Goal: Information Seeking & Learning: Compare options

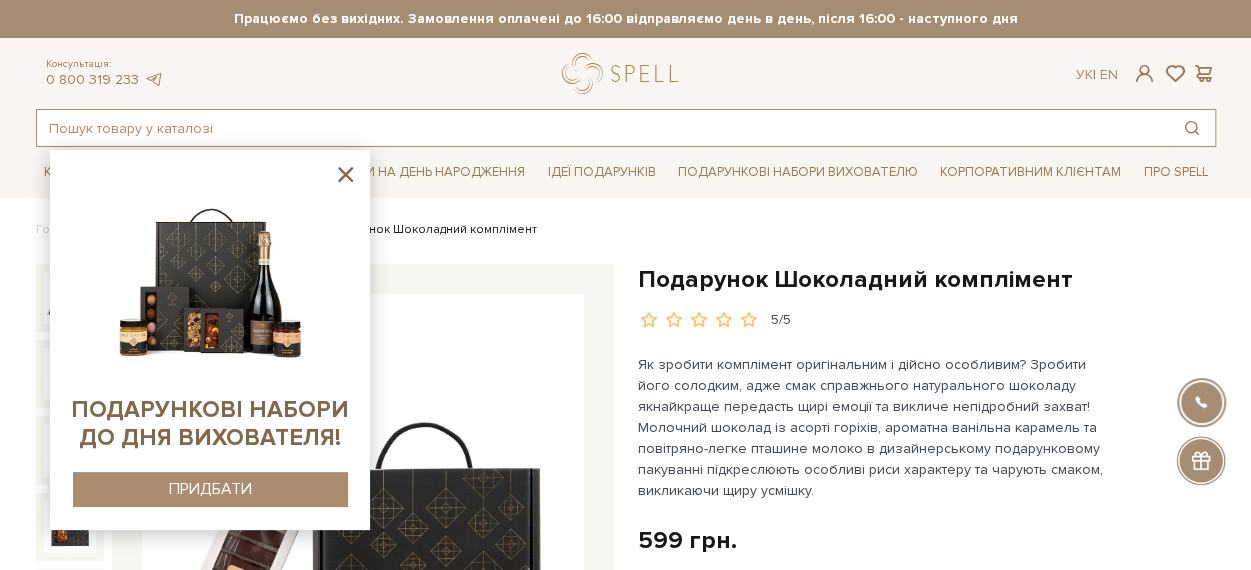
click at [573, 123] on input "text" at bounding box center [603, 128] width 1132 height 36
paste input "Набір Трюфельне свято"
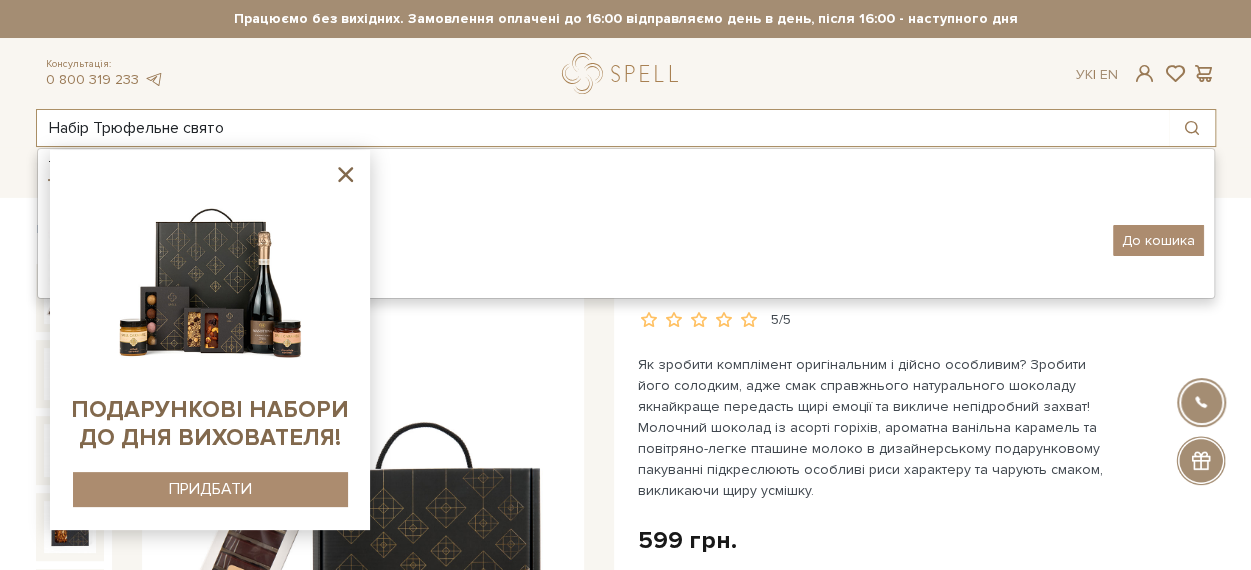
type input "Набір Трюфельне свято"
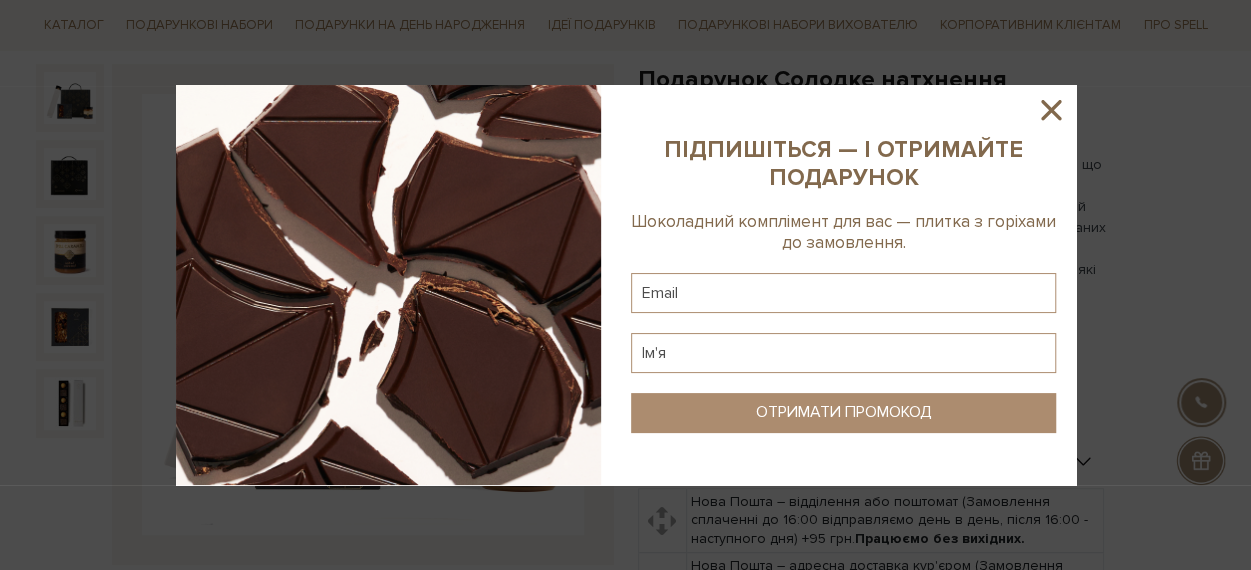
scroll to position [100, 0]
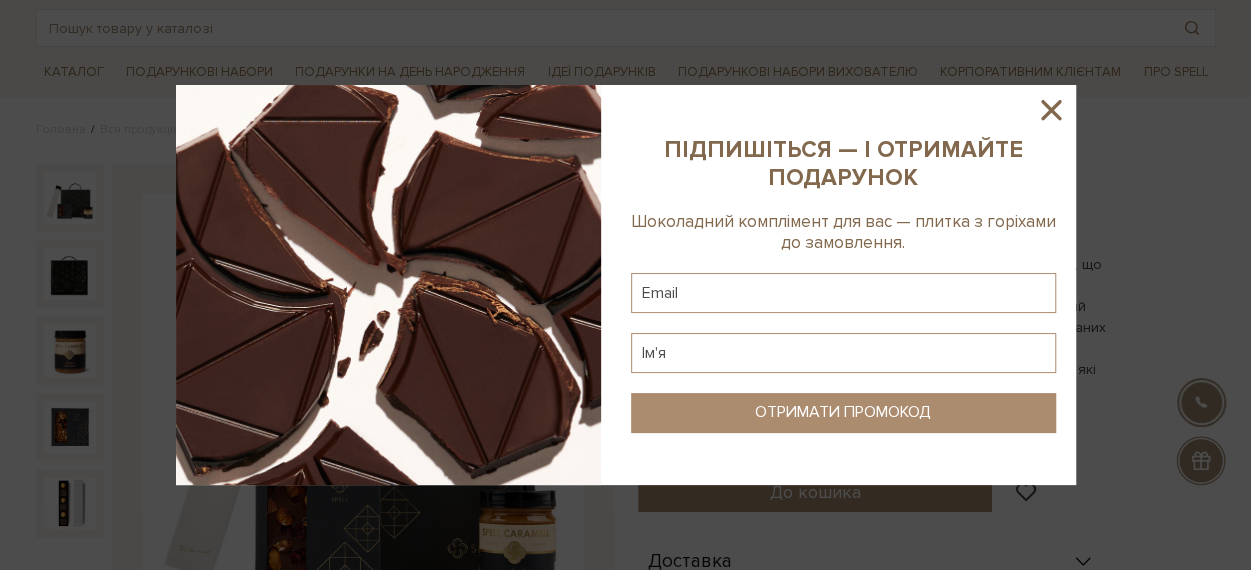
click at [1052, 103] on icon at bounding box center [1051, 110] width 34 height 34
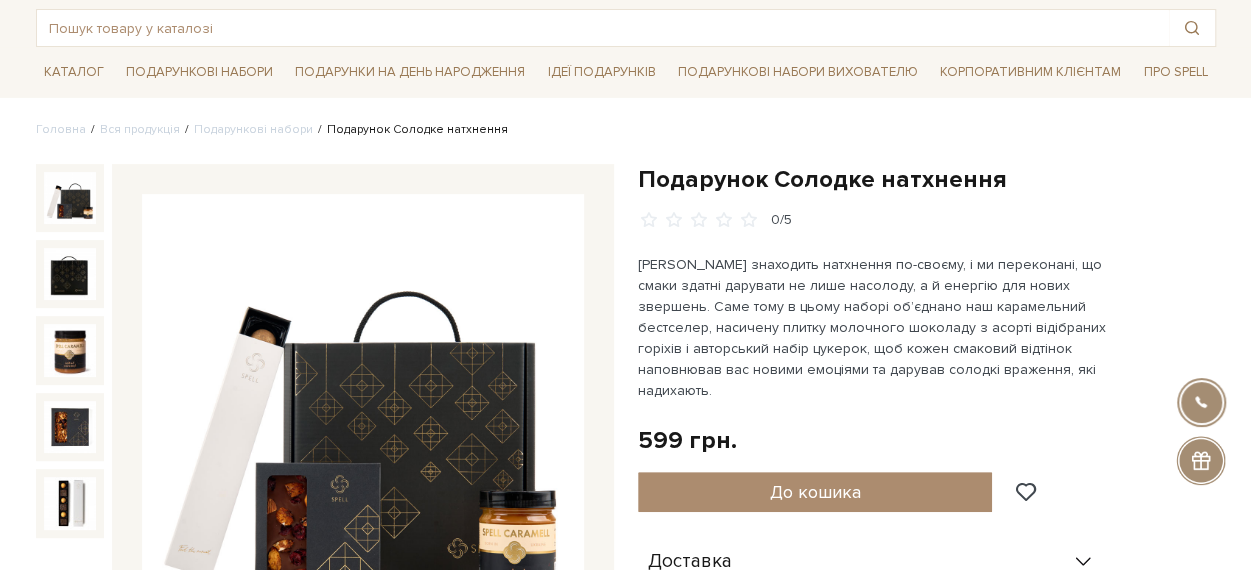
scroll to position [200, 0]
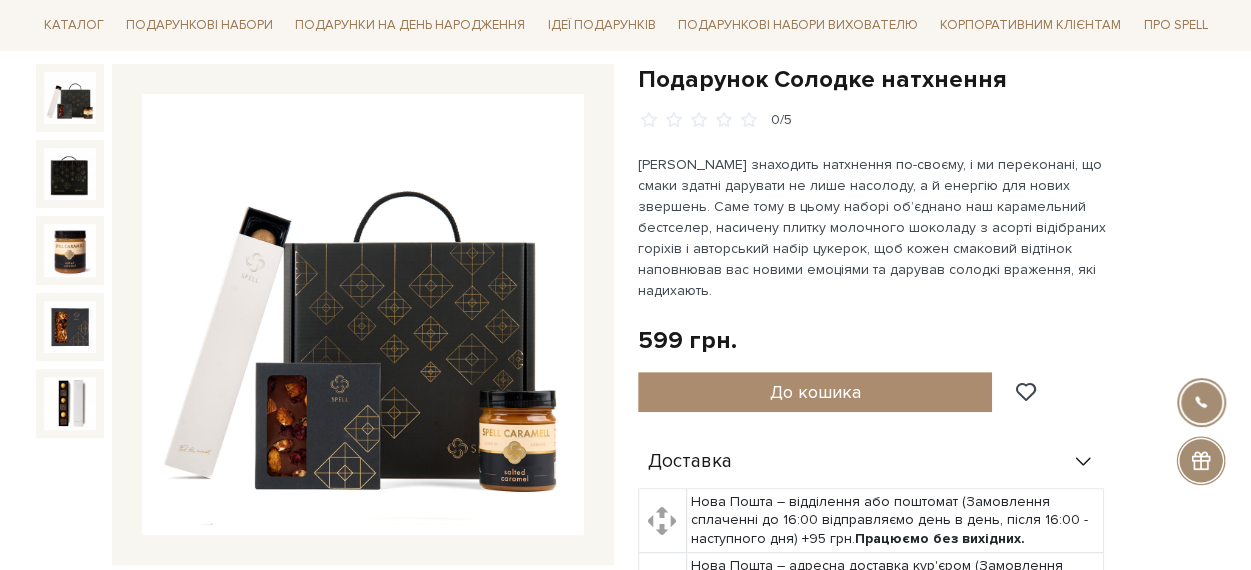
click at [986, 85] on h1 "Подарунок Солодке натхнення" at bounding box center [927, 79] width 578 height 31
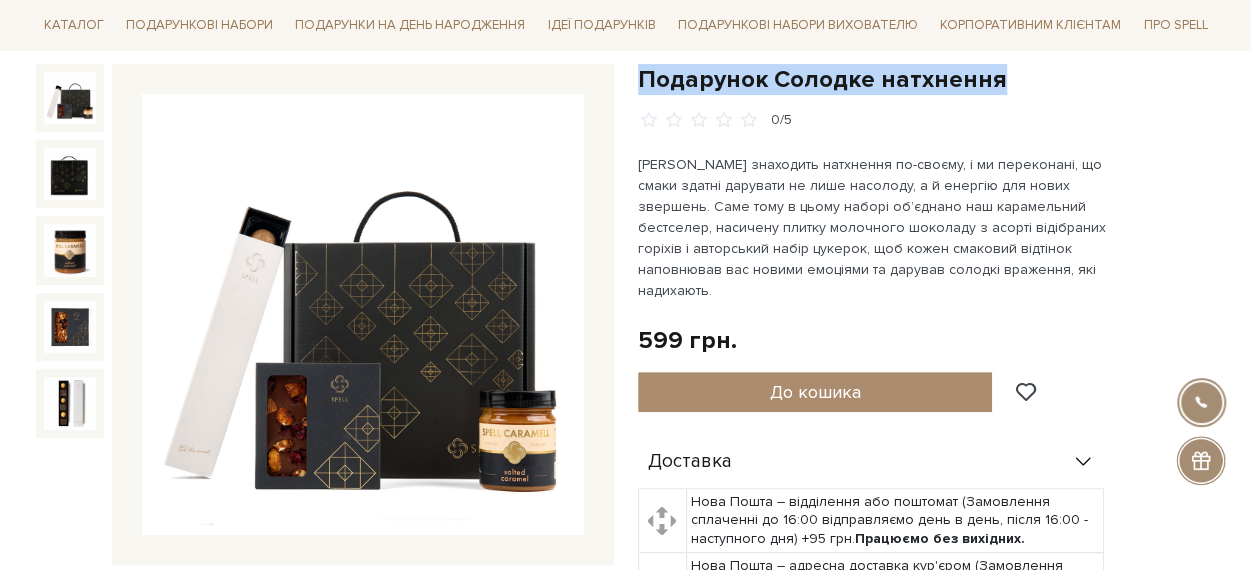
drag, startPoint x: 986, startPoint y: 85, endPoint x: 632, endPoint y: 81, distance: 354.0
copy div "Подарунок Солодке натхнення"
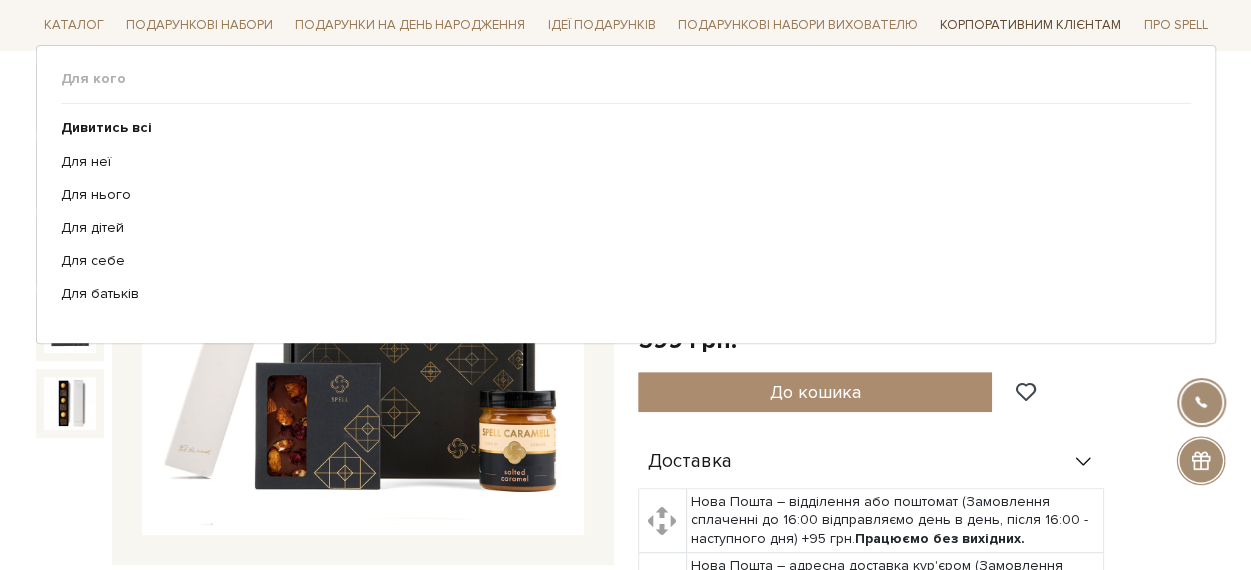
scroll to position [0, 0]
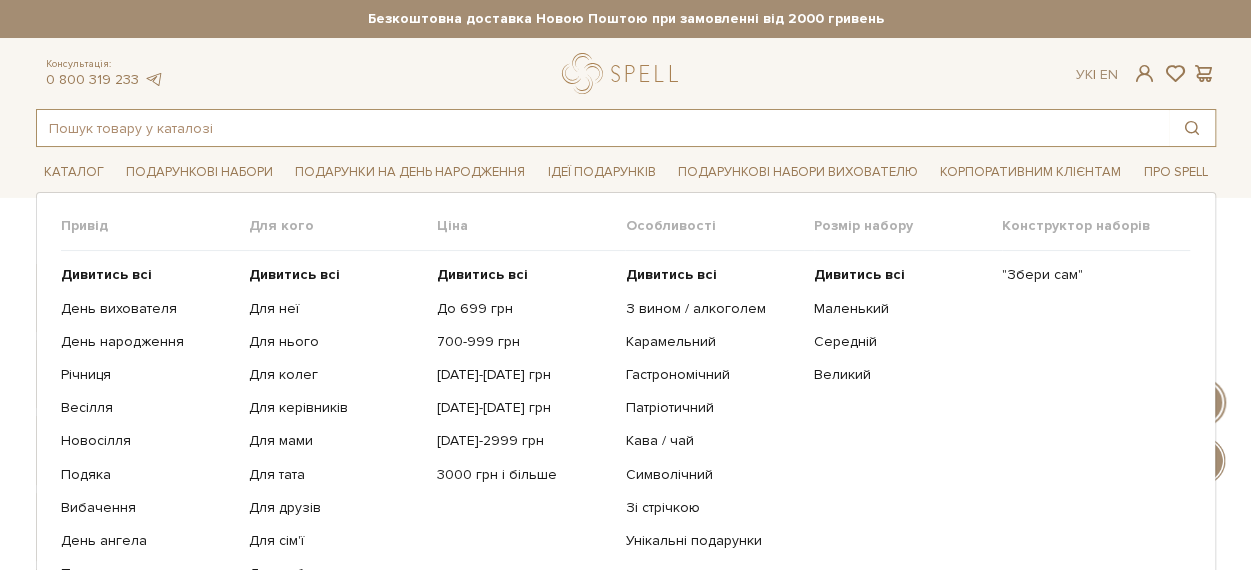
click at [271, 133] on input "text" at bounding box center [603, 128] width 1132 height 36
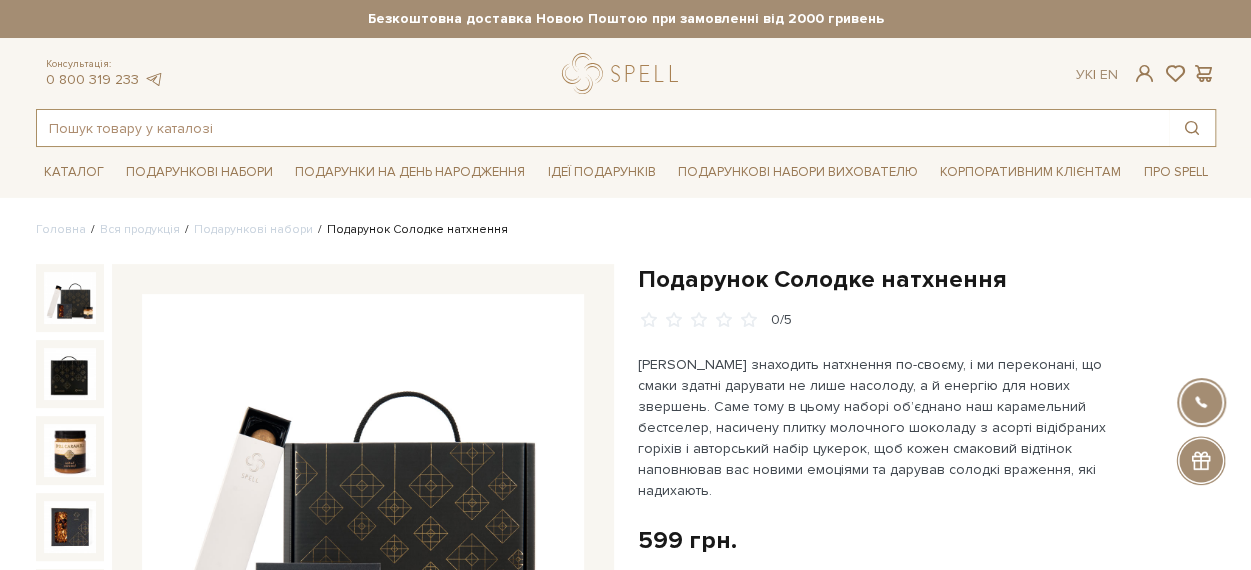
click at [272, 133] on input "text" at bounding box center [603, 128] width 1132 height 36
paste input "Набір Трюфельне свято"
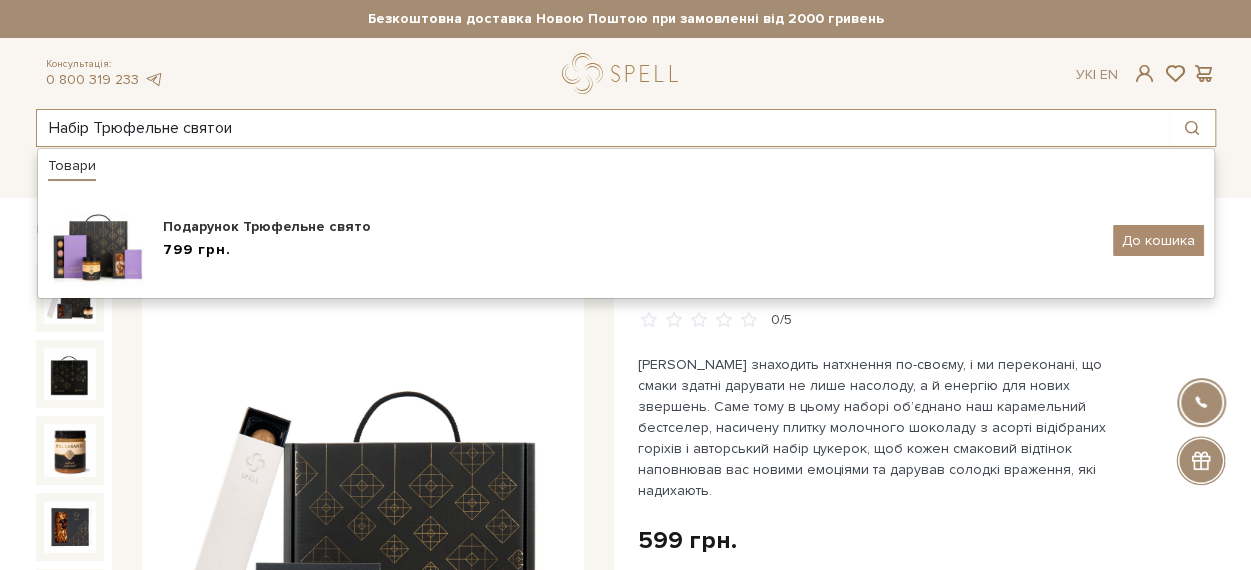
type input "Набір Трюфельне святои"
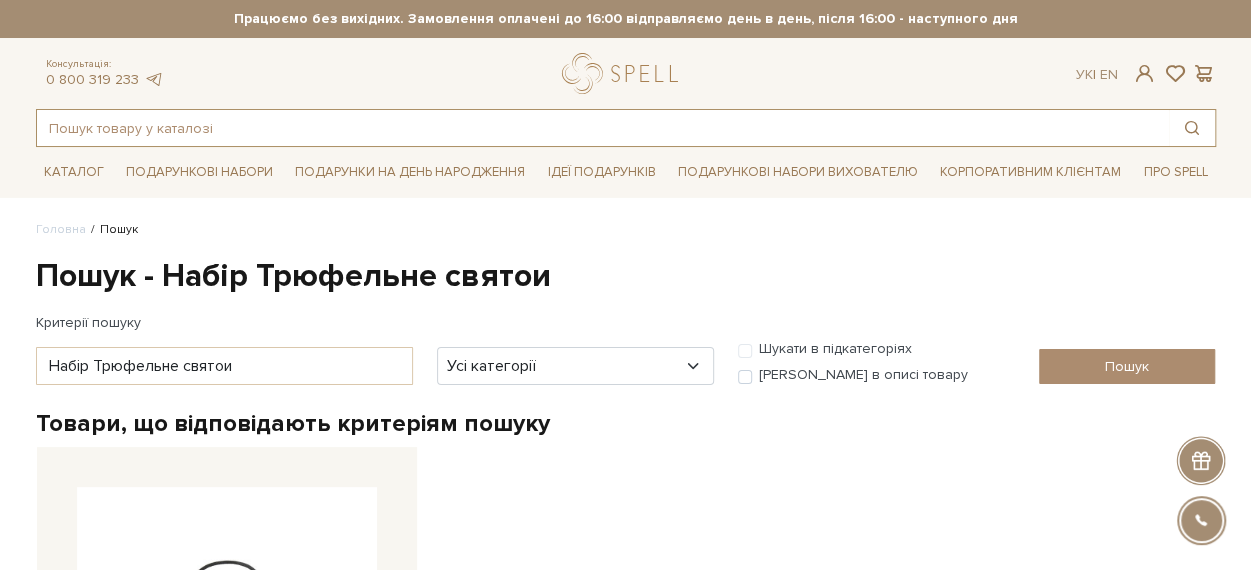
click at [353, 135] on input "text" at bounding box center [603, 128] width 1132 height 36
paste input "Набір Трюфельне свято"
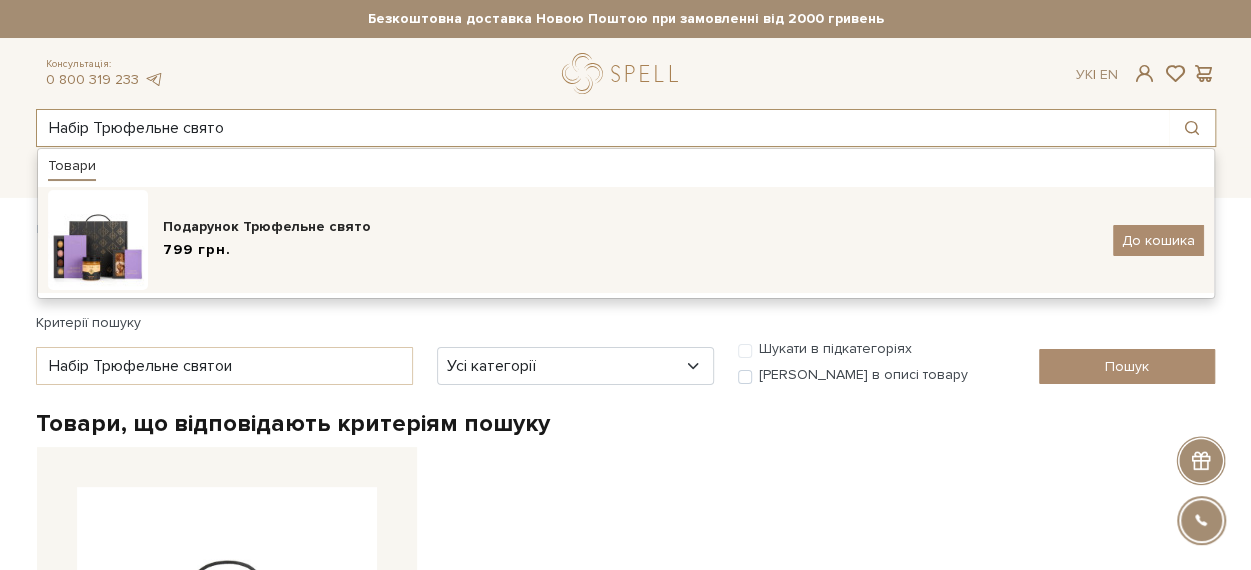
type input "Набір Трюфельне свято"
click at [420, 213] on div "Подарунок Трюфельне свято 799 грн. До кошика" at bounding box center [626, 240] width 1156 height 100
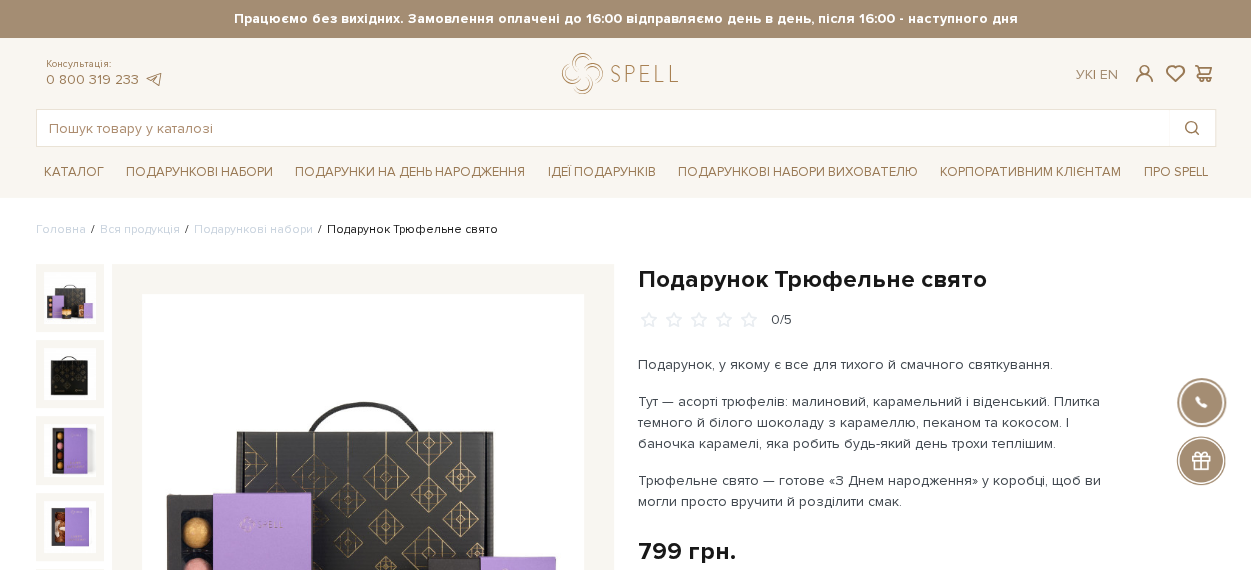
scroll to position [200, 0]
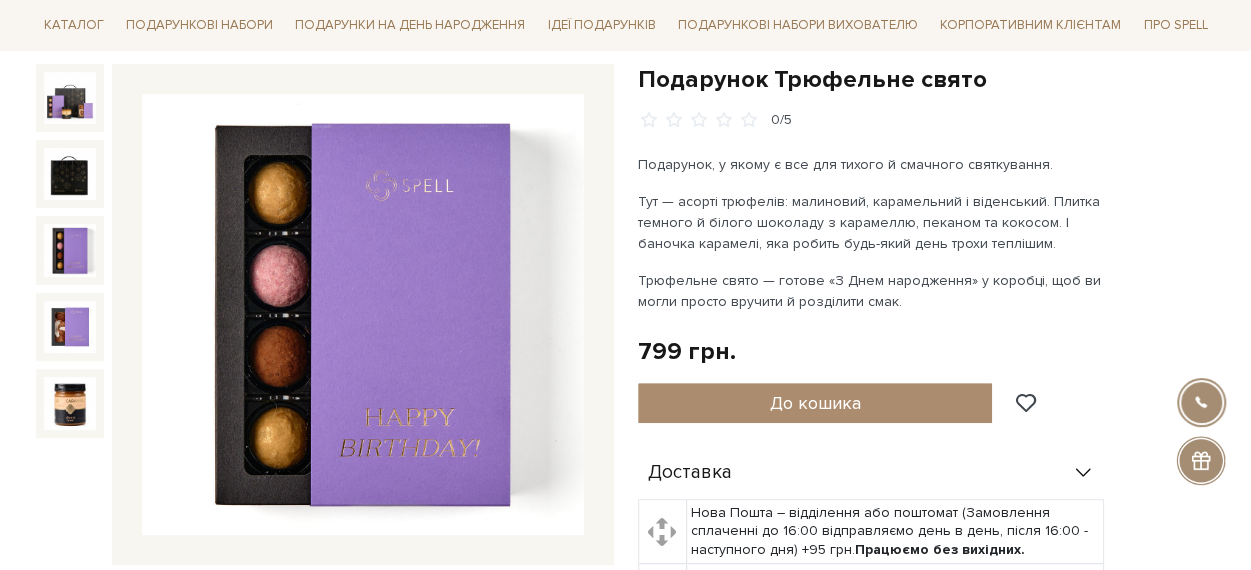
click at [62, 249] on img at bounding box center [70, 250] width 52 height 52
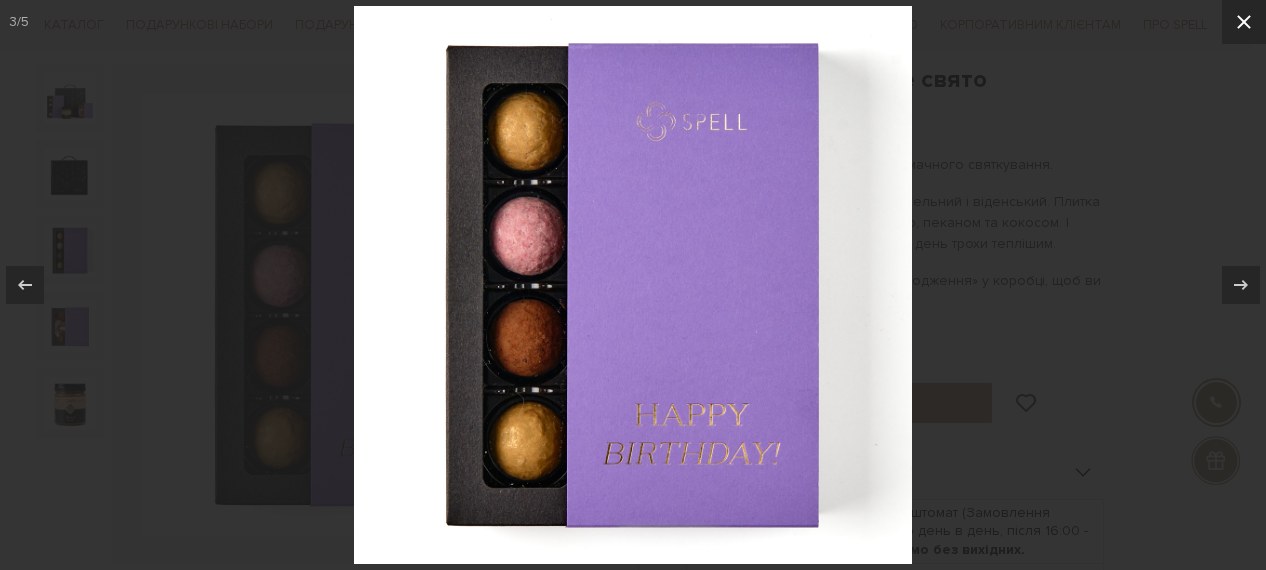
click at [1250, 12] on button at bounding box center [1244, 22] width 44 height 44
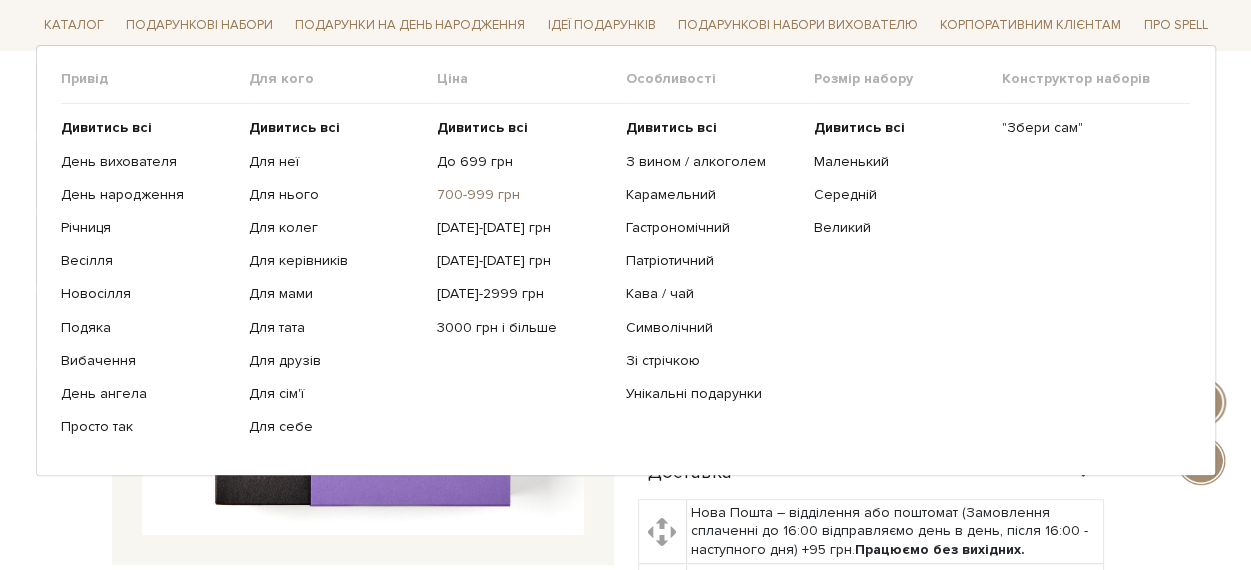
click at [462, 187] on link "700-999 грн" at bounding box center [523, 195] width 173 height 18
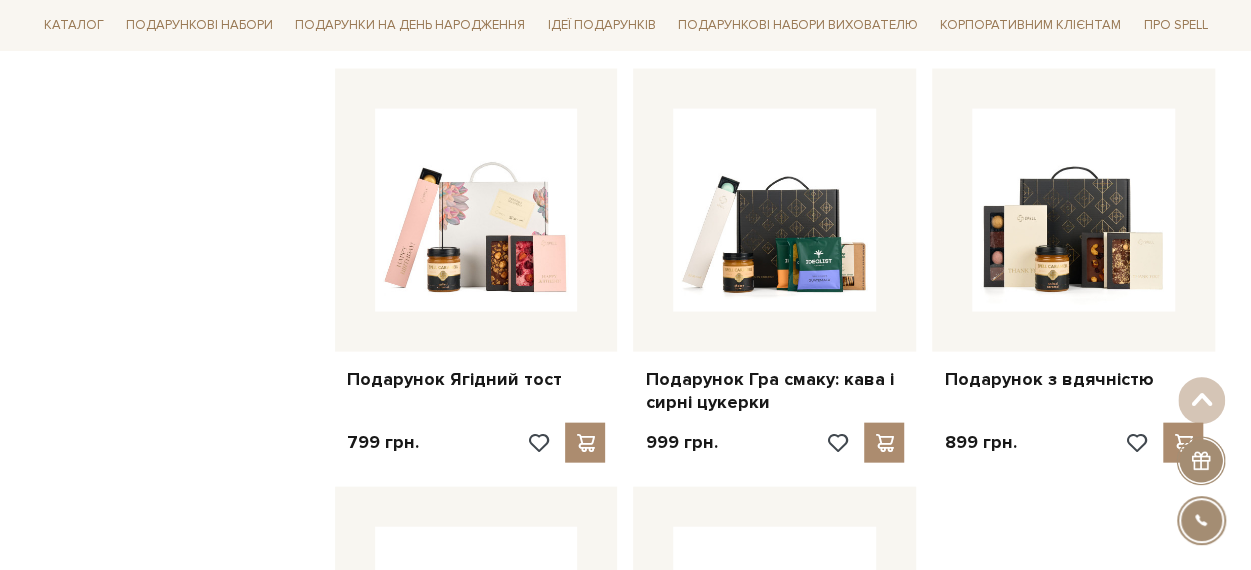
scroll to position [1900, 0]
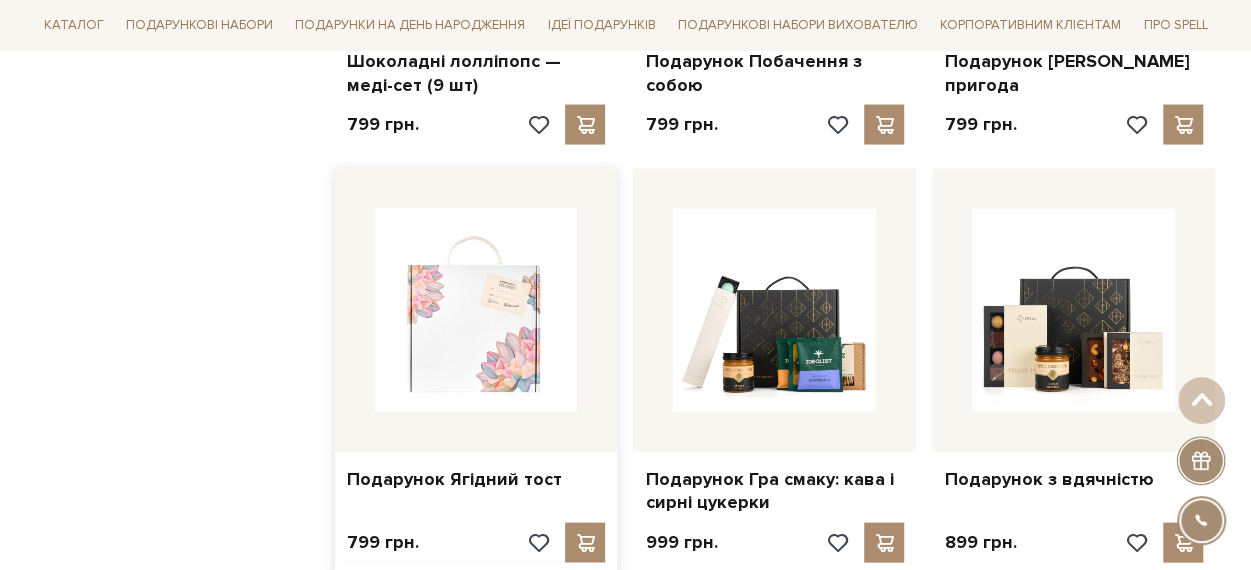
click at [561, 309] on img at bounding box center [476, 310] width 203 height 203
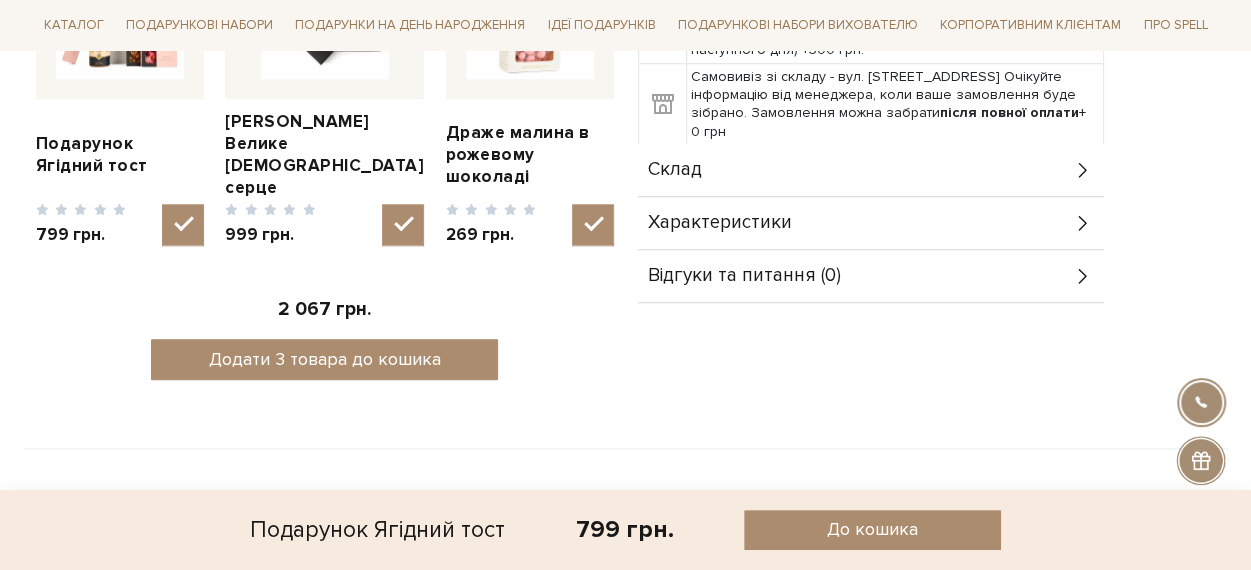
scroll to position [1000, 0]
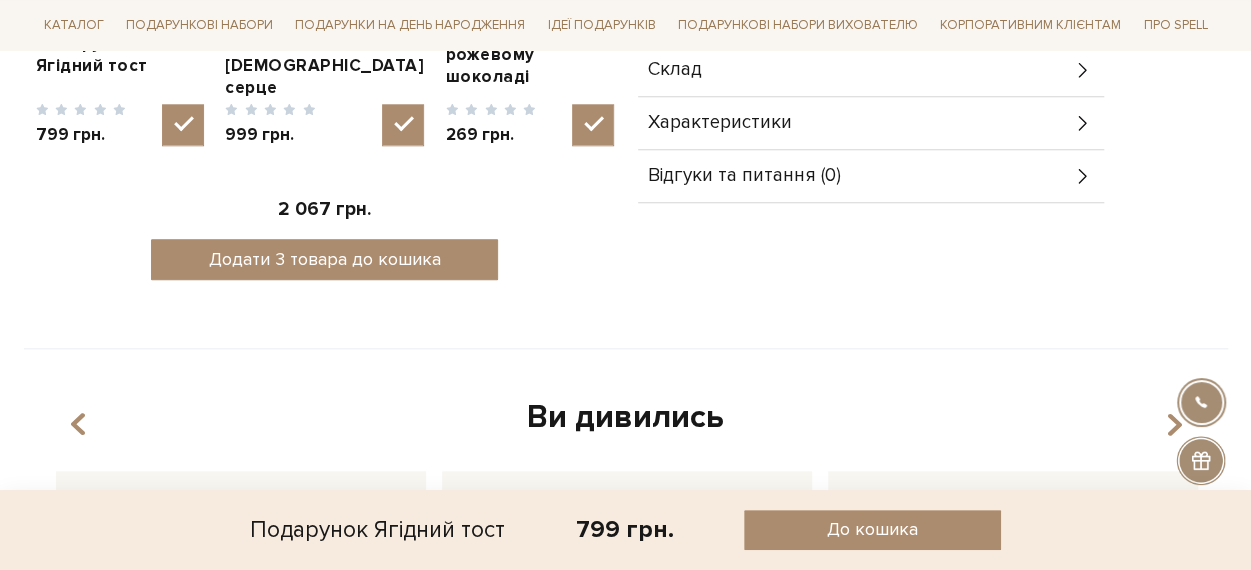
click at [764, 69] on div "Склад" at bounding box center [871, 70] width 466 height 52
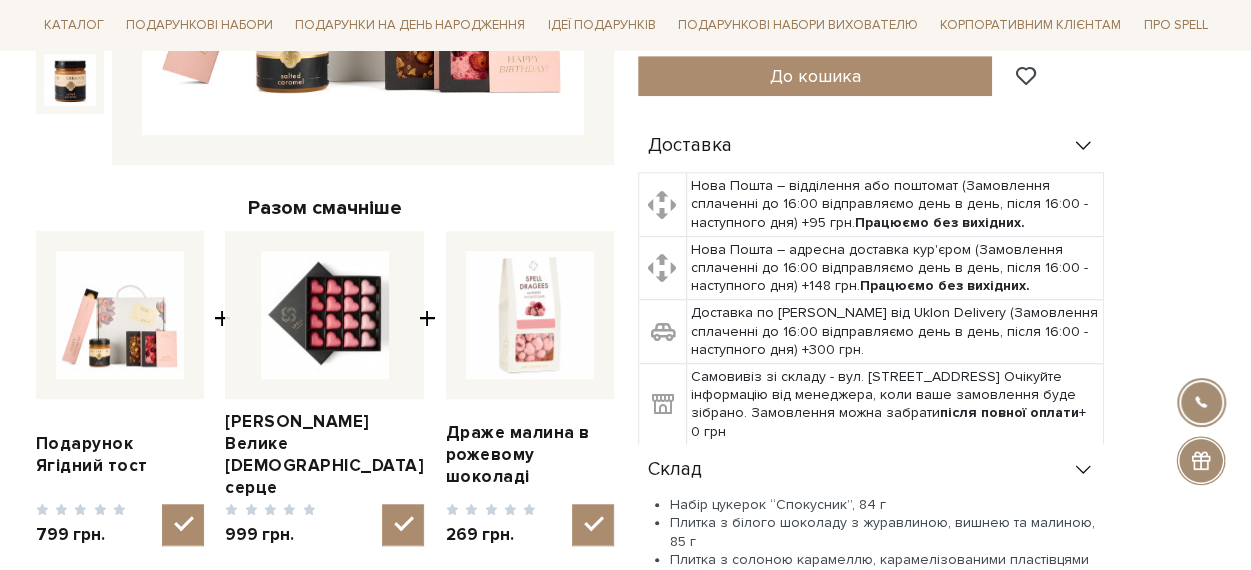
scroll to position [800, 0]
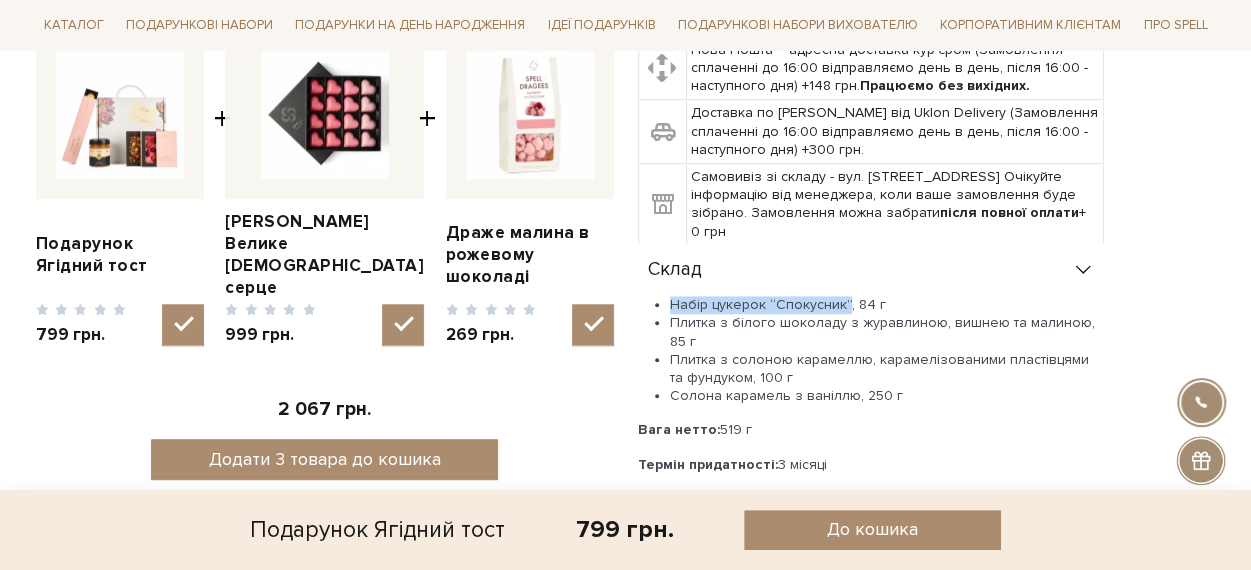
drag, startPoint x: 842, startPoint y: 302, endPoint x: 670, endPoint y: 304, distance: 172.0
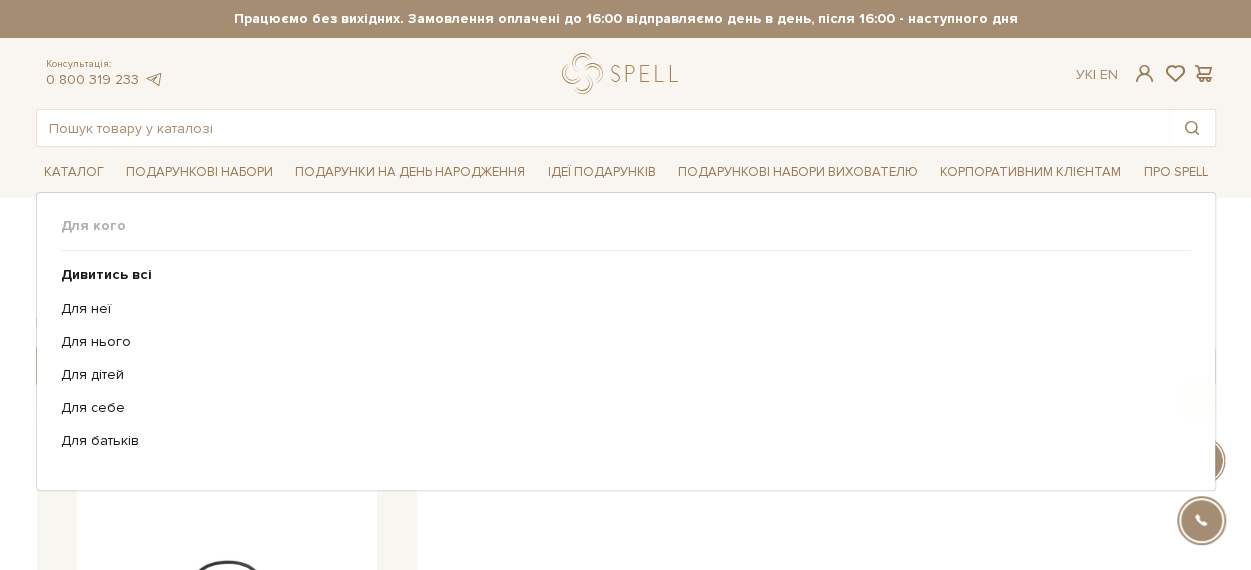
scroll to position [200, 0]
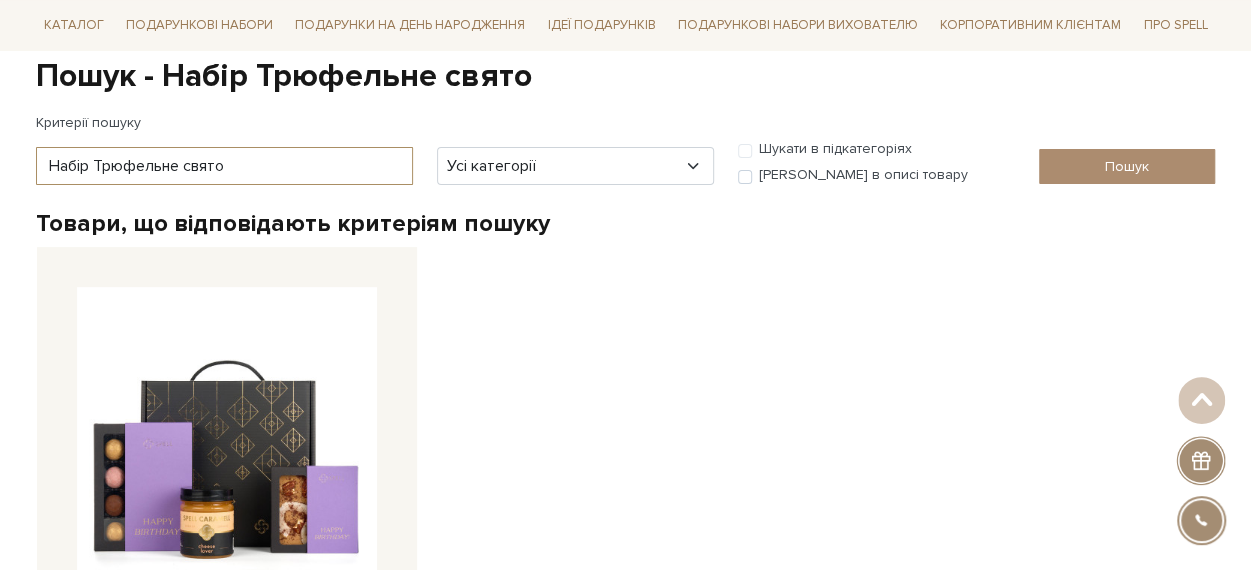
drag, startPoint x: 264, startPoint y: 166, endPoint x: -8, endPoint y: 154, distance: 272.3
paste input "Набір цукерок "Серденько""
type input "Набір цукерок "Серденько""
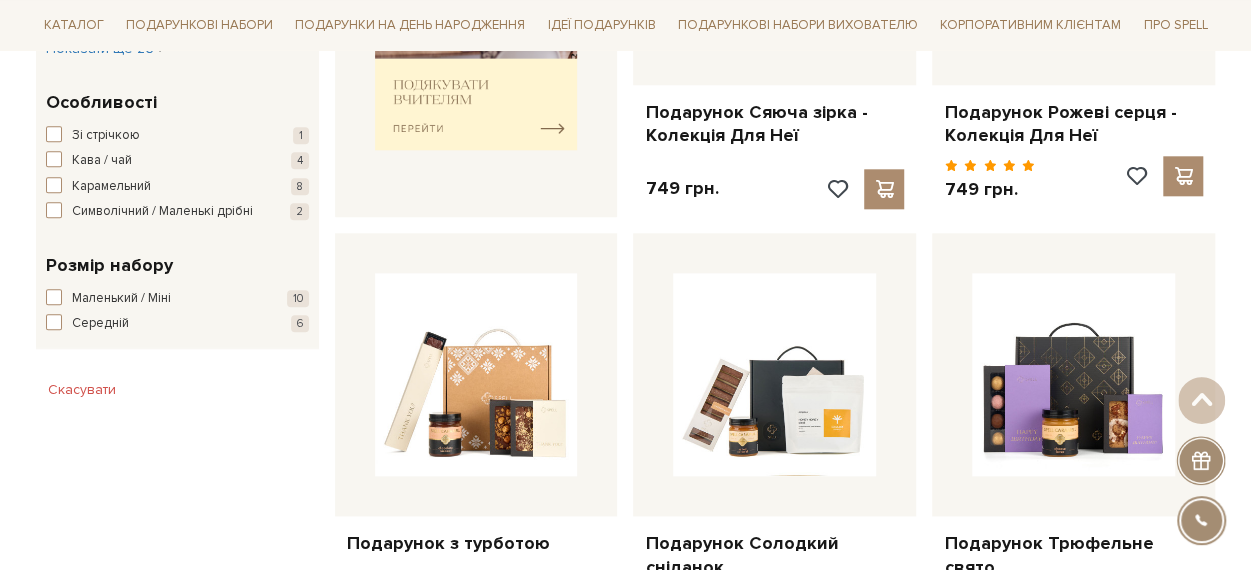
scroll to position [1200, 0]
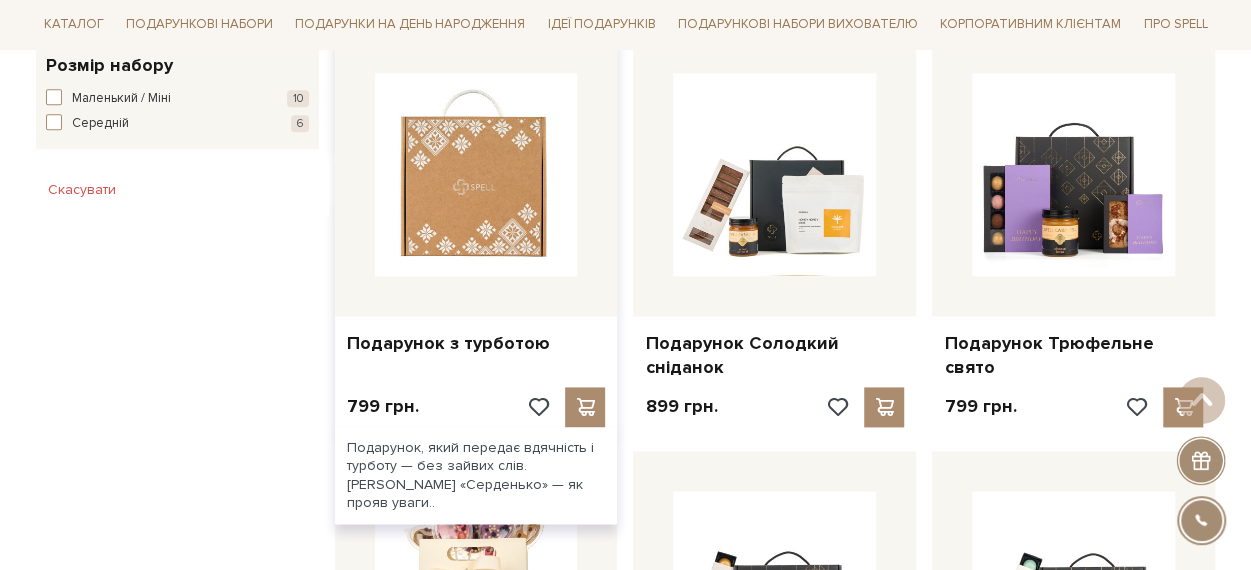
click at [440, 225] on img at bounding box center [476, 174] width 203 height 203
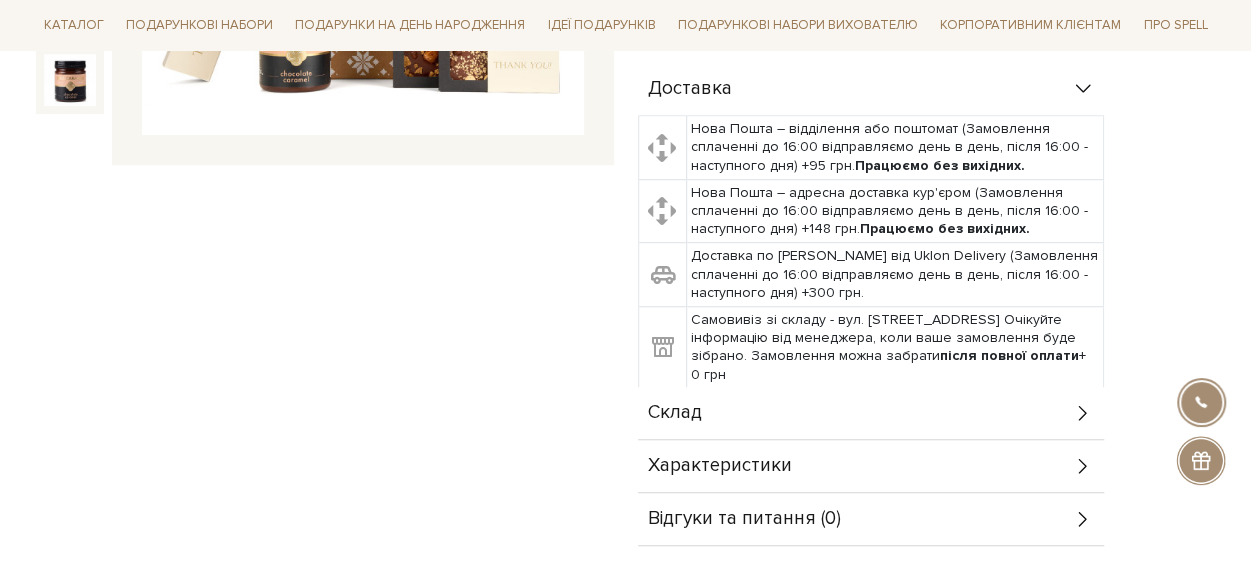
scroll to position [700, 0]
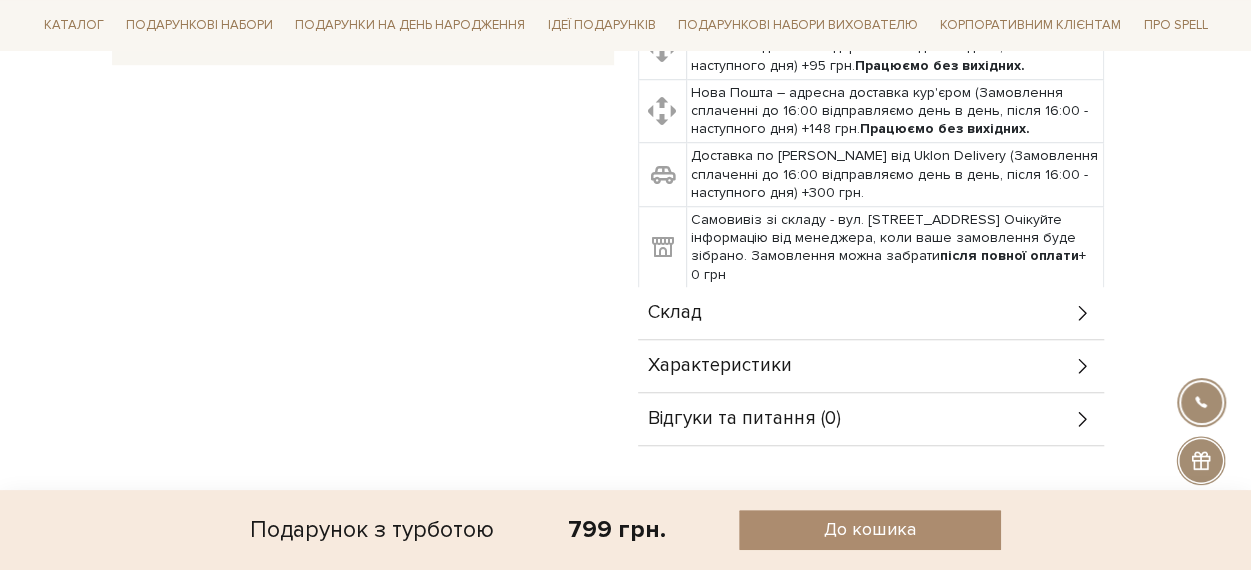
click at [716, 302] on div "Склад" at bounding box center [871, 313] width 466 height 52
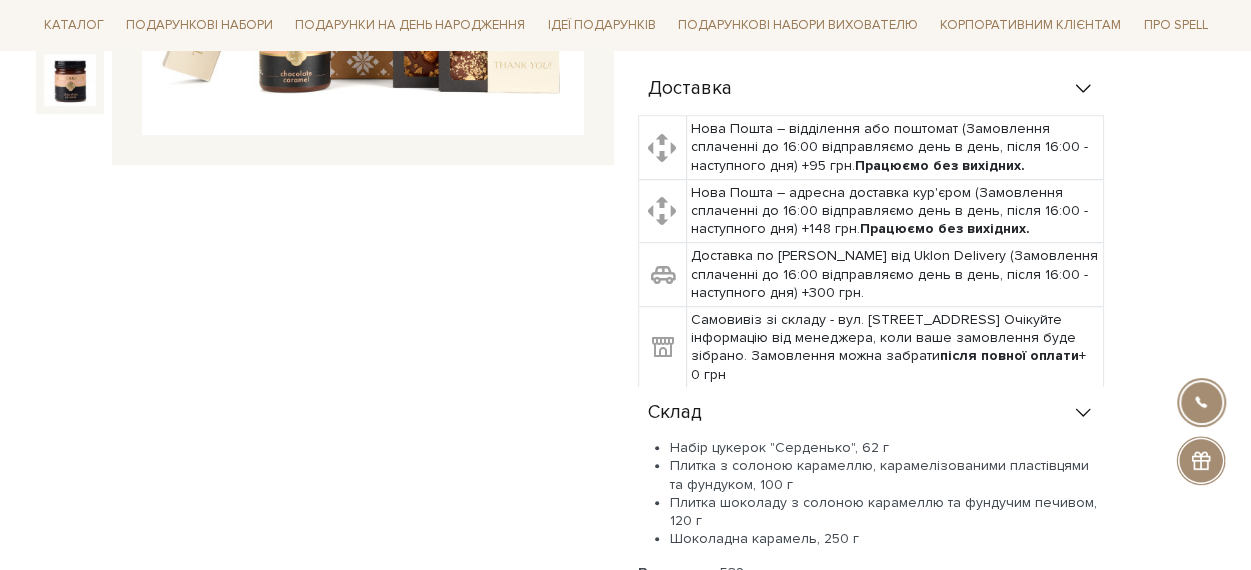
scroll to position [300, 0]
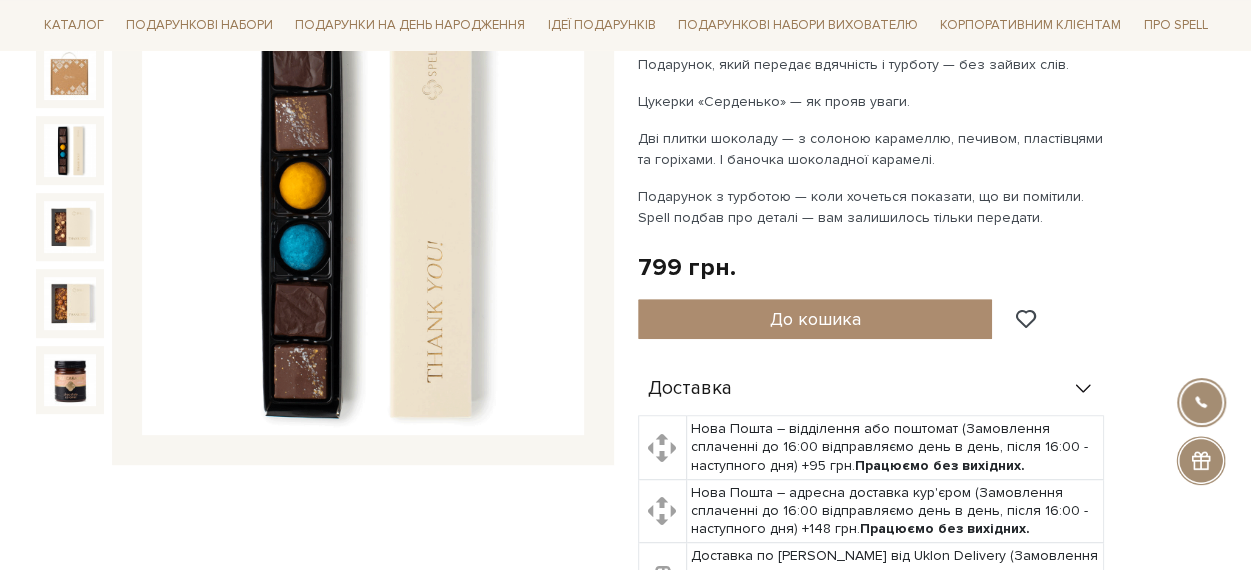
click at [77, 139] on img at bounding box center [70, 150] width 52 height 52
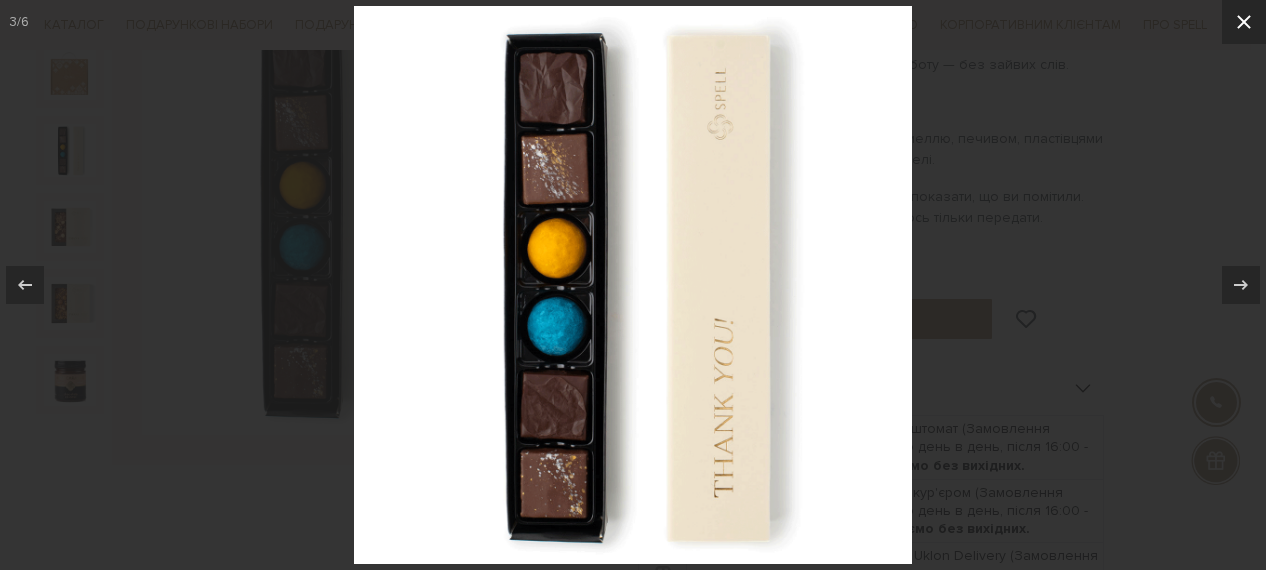
click at [1243, 23] on icon at bounding box center [1244, 22] width 14 height 14
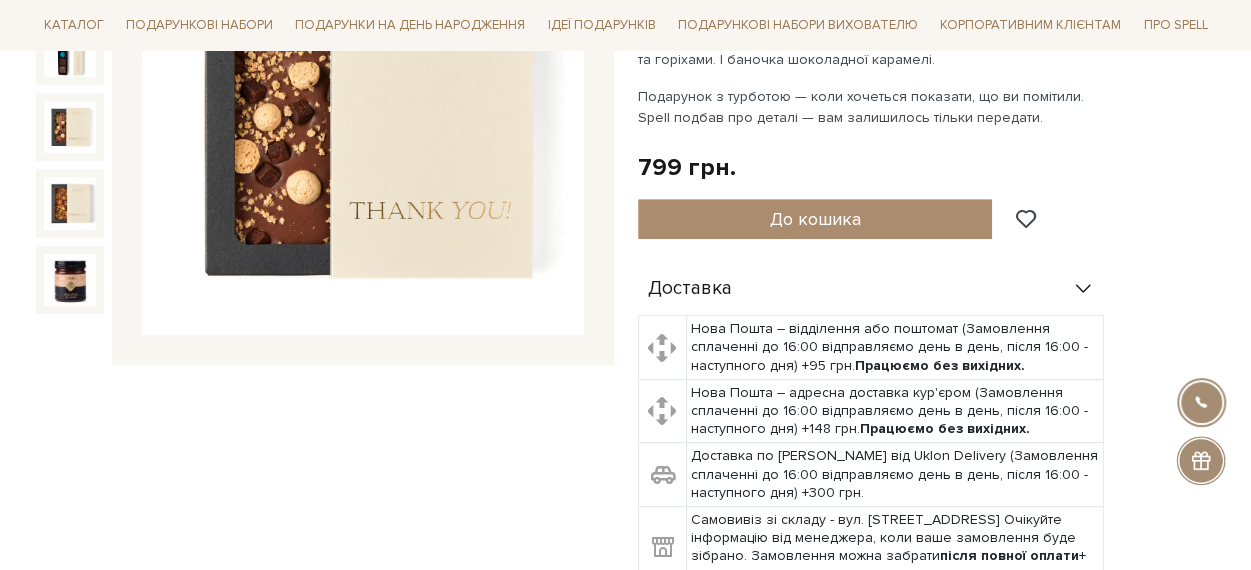
scroll to position [200, 0]
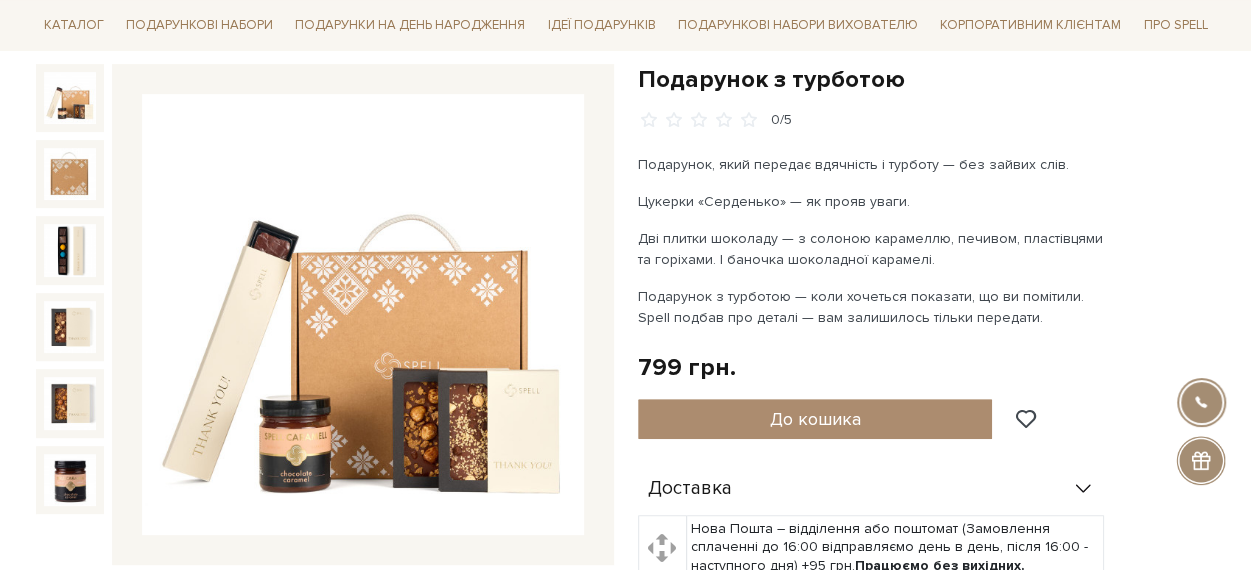
click at [58, 105] on img at bounding box center [70, 98] width 52 height 52
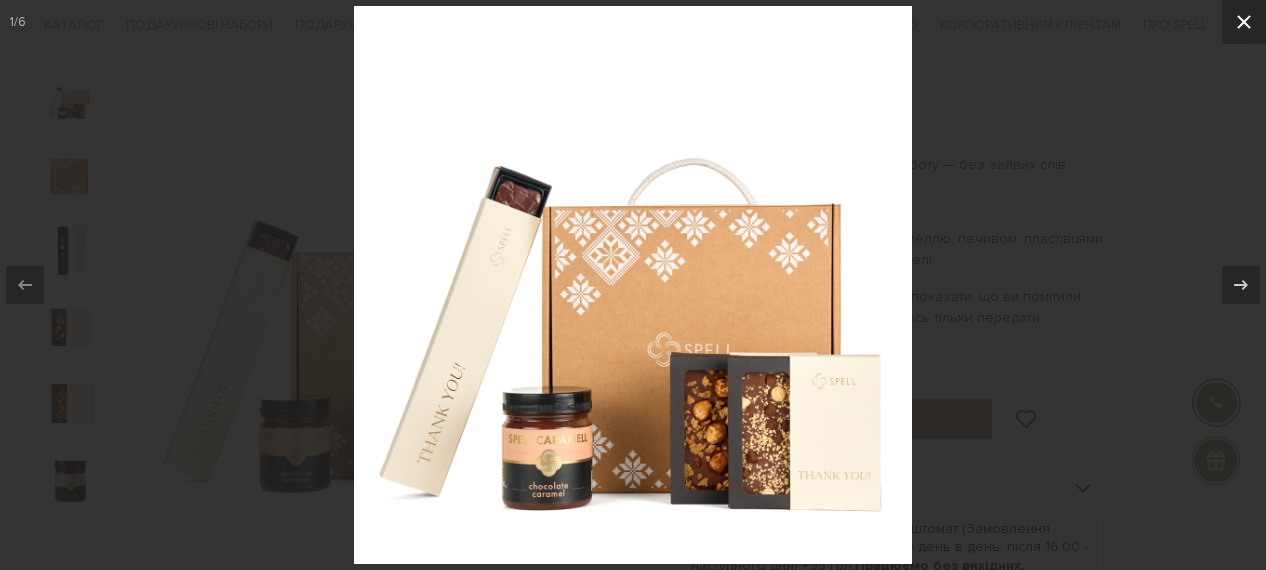
click at [1241, 11] on icon at bounding box center [1244, 22] width 24 height 24
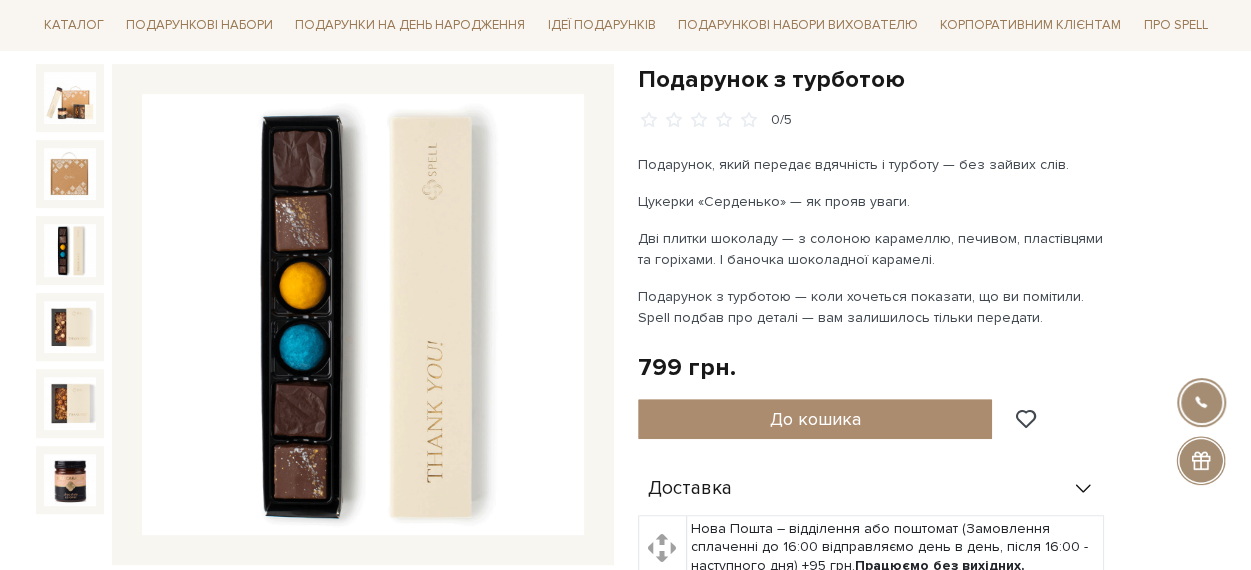
click at [70, 245] on img at bounding box center [70, 250] width 52 height 52
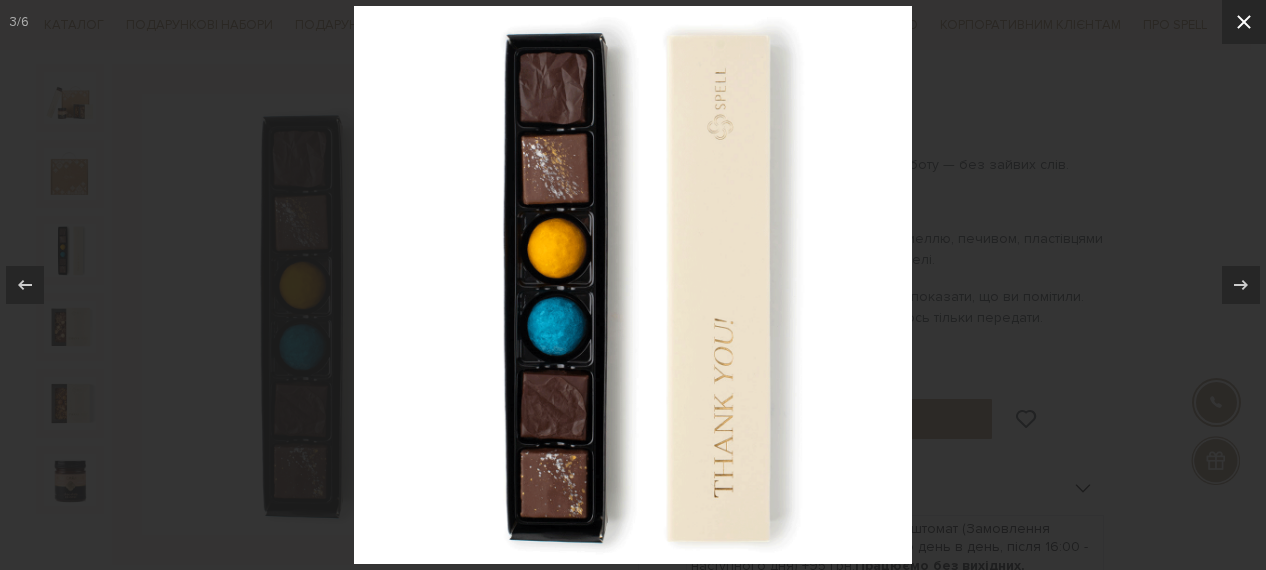
click at [1250, 25] on button at bounding box center [1244, 22] width 44 height 44
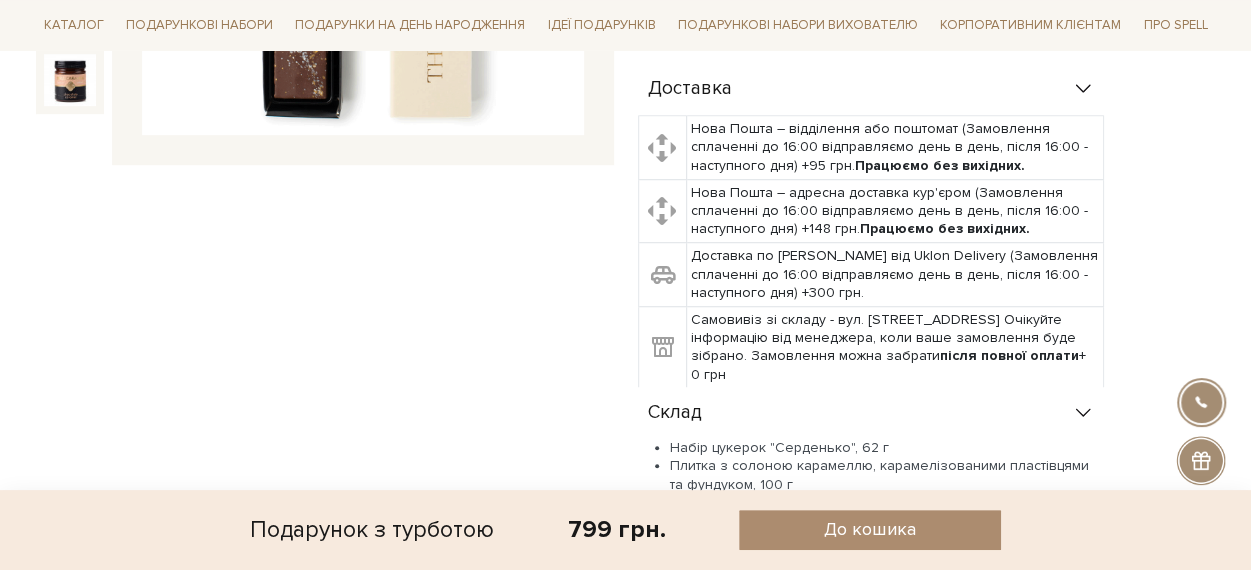
scroll to position [700, 0]
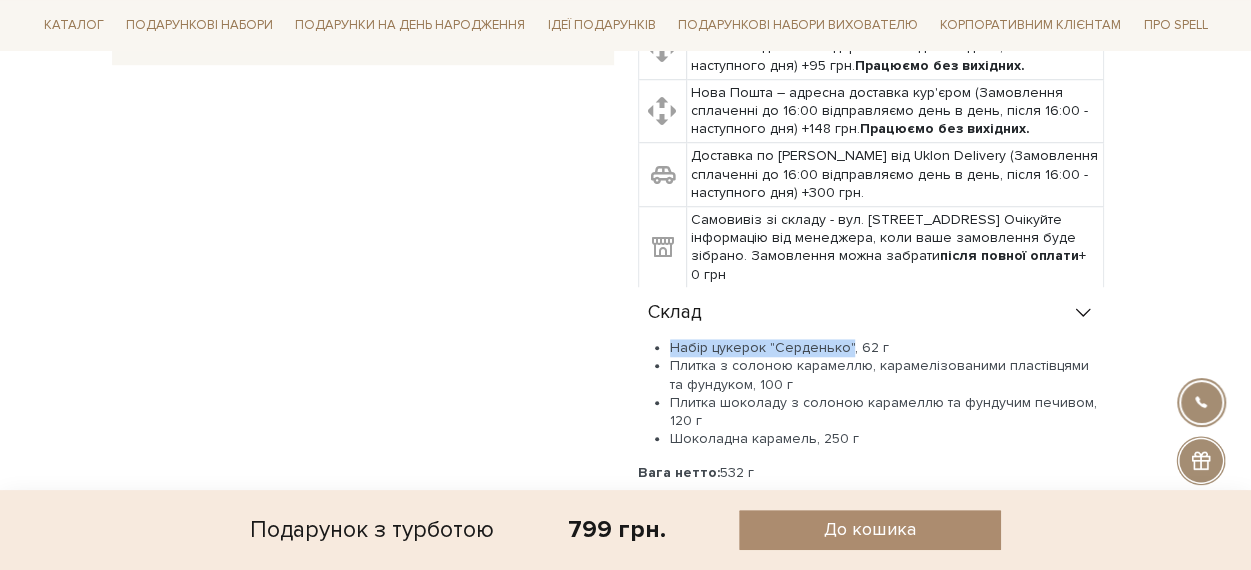
drag, startPoint x: 670, startPoint y: 346, endPoint x: 845, endPoint y: 341, distance: 175.1
click at [845, 341] on li "Набір цукерок "Серденько", 62 г" at bounding box center [887, 348] width 434 height 18
copy li "Набір цукерок "Серденько""
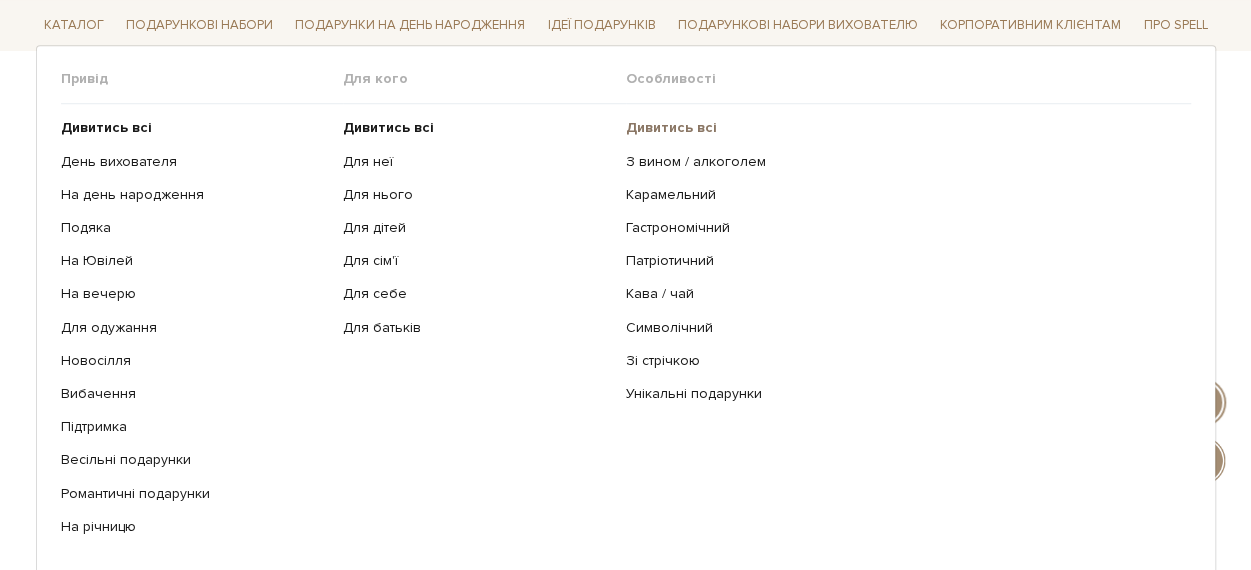
scroll to position [200, 0]
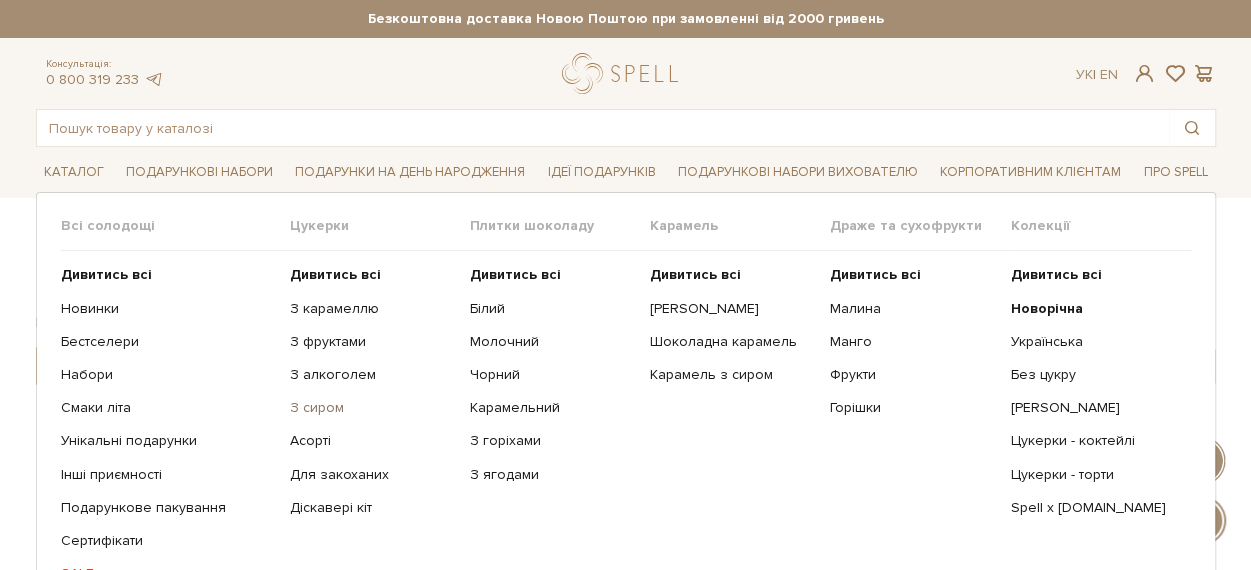
click at [308, 409] on link "З сиром" at bounding box center [372, 408] width 165 height 18
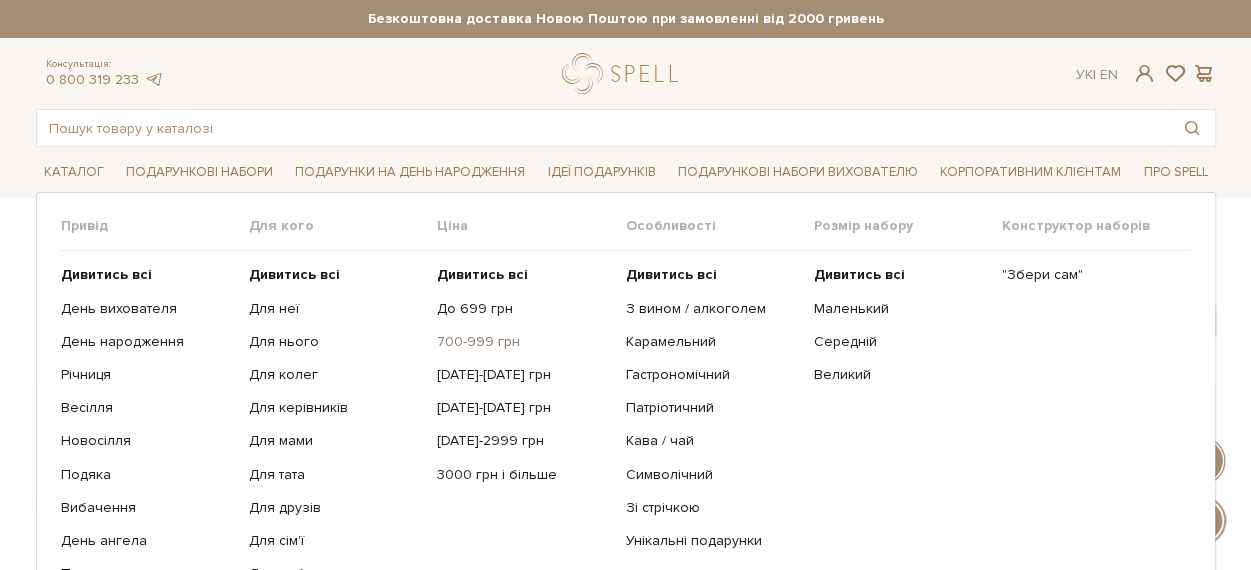
click at [501, 341] on link "700-999 грн" at bounding box center [523, 342] width 173 height 18
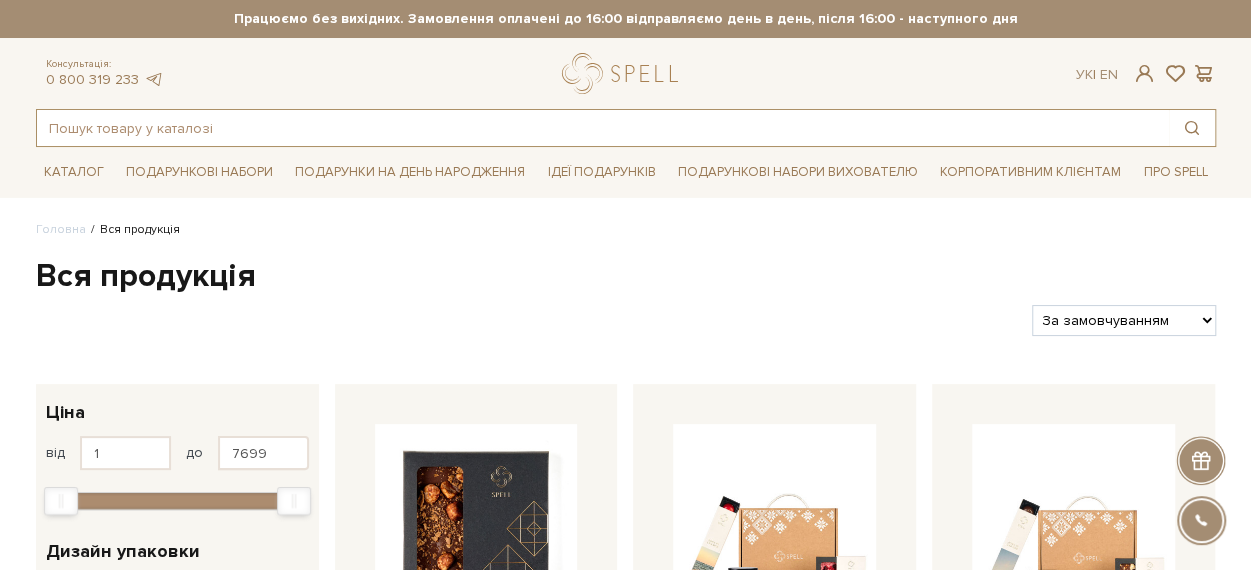
click at [506, 131] on input "text" at bounding box center [603, 128] width 1132 height 36
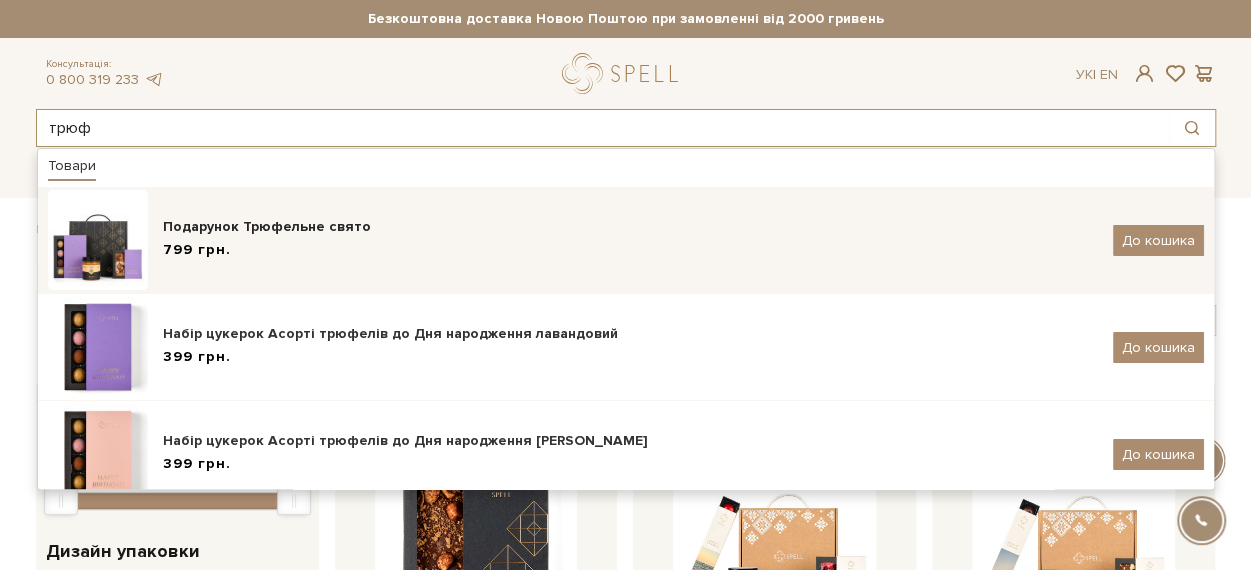
type input "трюф"
click at [346, 227] on div "Подарунок Трюфельне свято" at bounding box center [630, 227] width 935 height 20
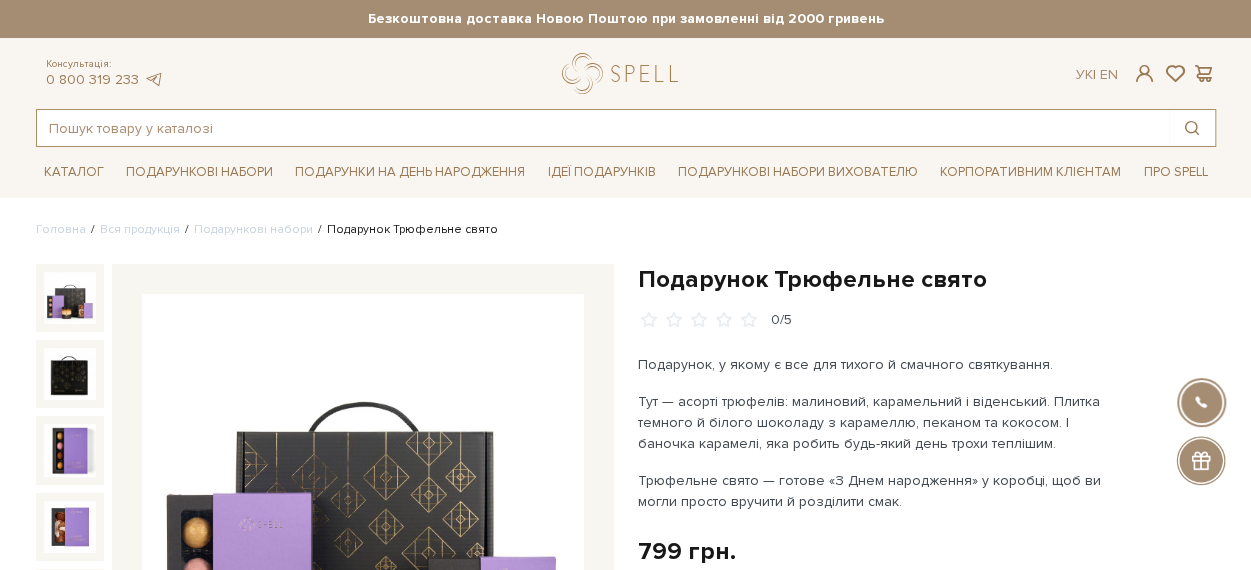
click at [440, 115] on input "text" at bounding box center [603, 128] width 1132 height 36
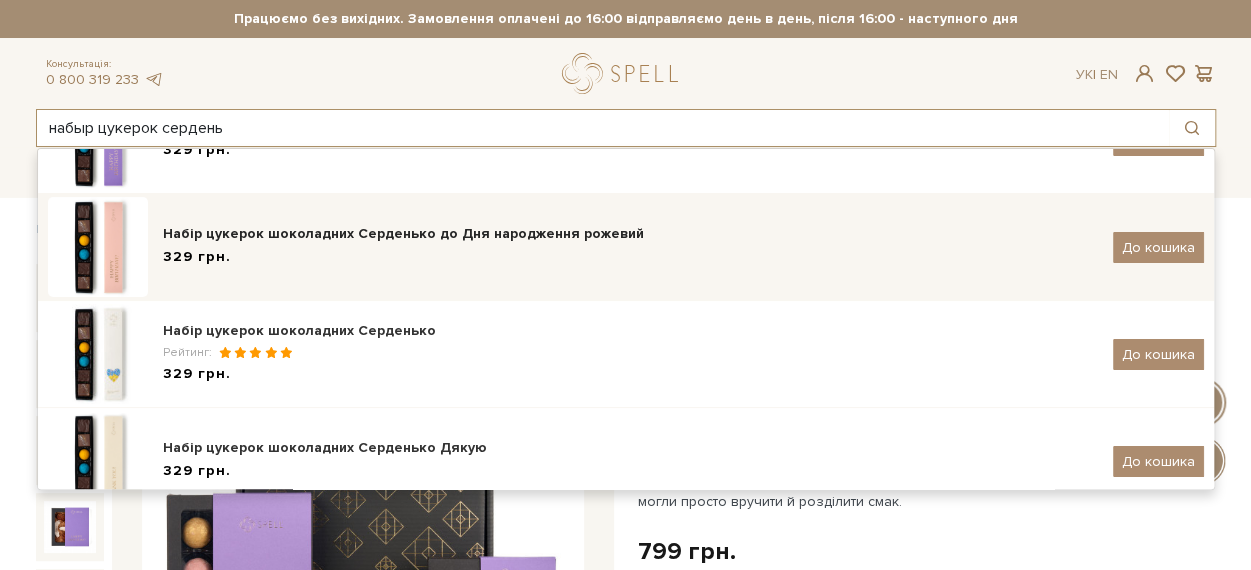
scroll to position [128, 0]
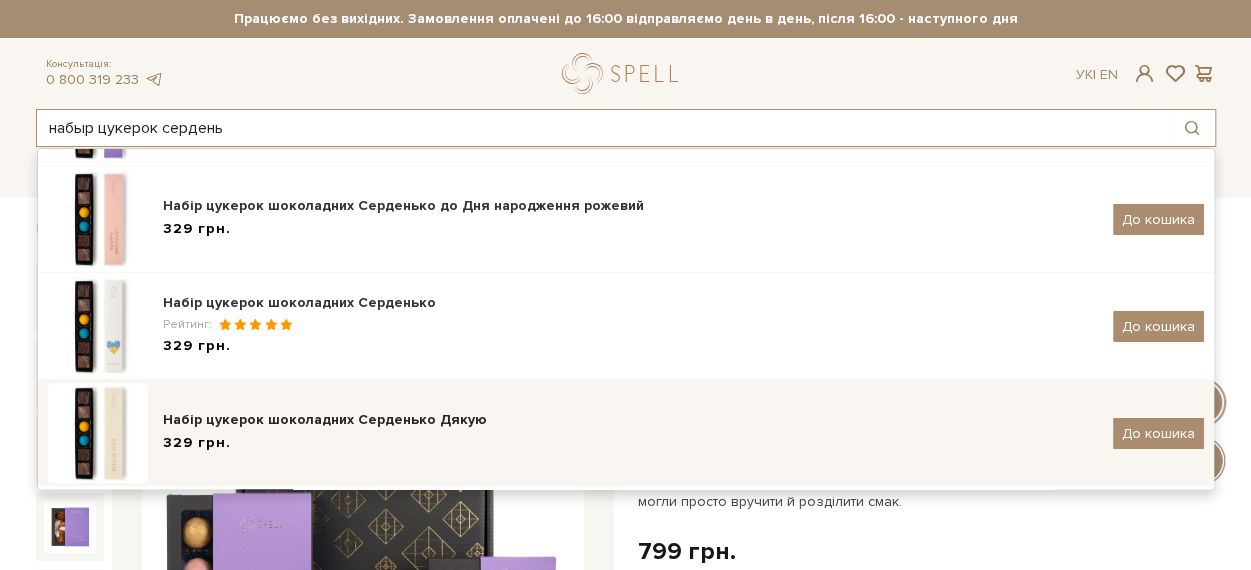
type input "набыр цукерок сердень"
click at [468, 435] on div "329 грн." at bounding box center [630, 443] width 935 height 21
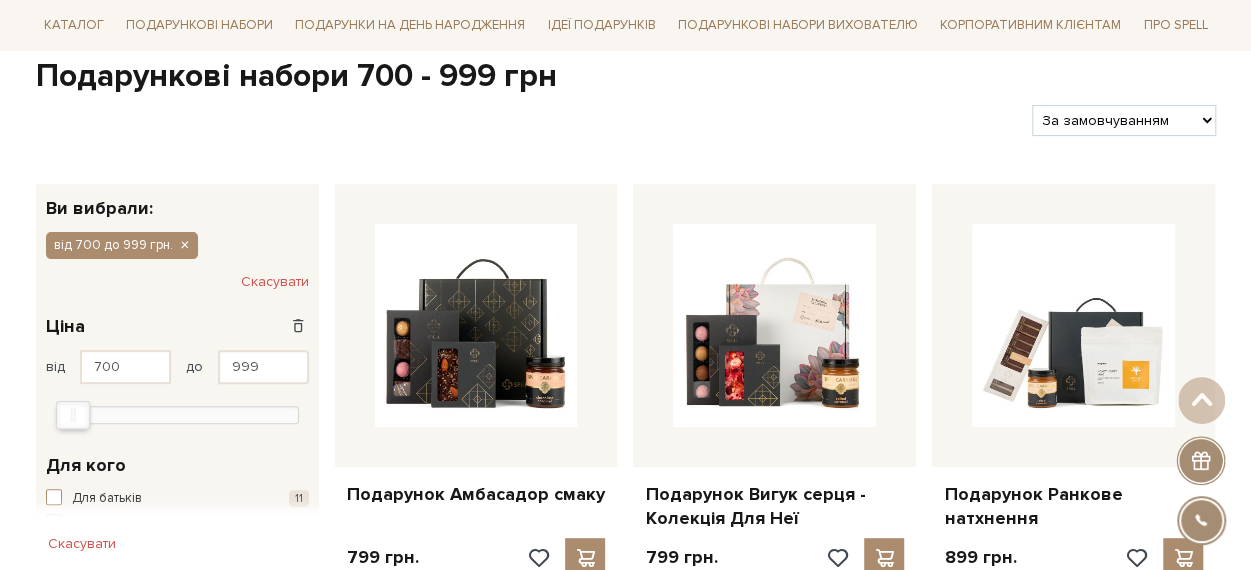
scroll to position [300, 0]
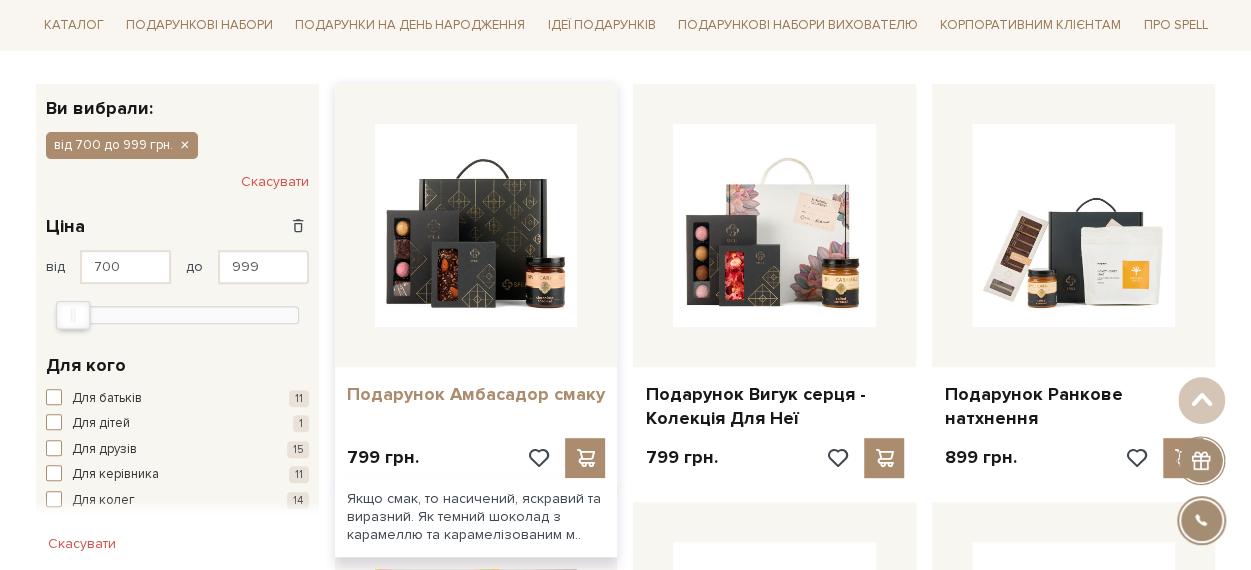
click at [487, 388] on link "Подарунок Амбасадор смаку" at bounding box center [476, 394] width 259 height 23
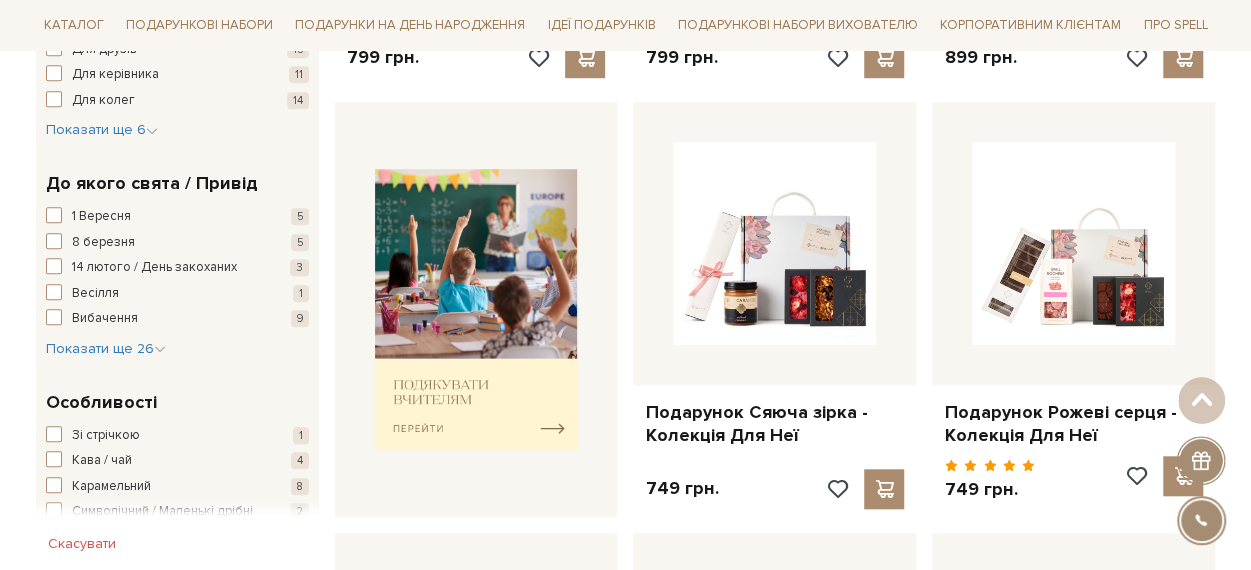
scroll to position [800, 0]
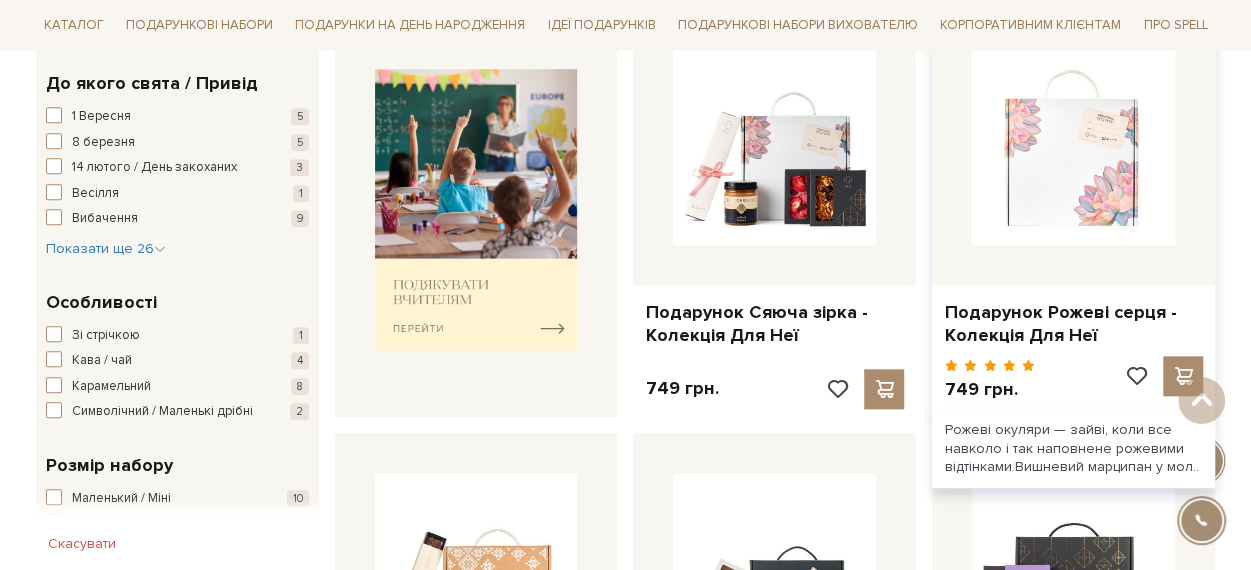
click at [1045, 153] on img at bounding box center [1073, 143] width 203 height 203
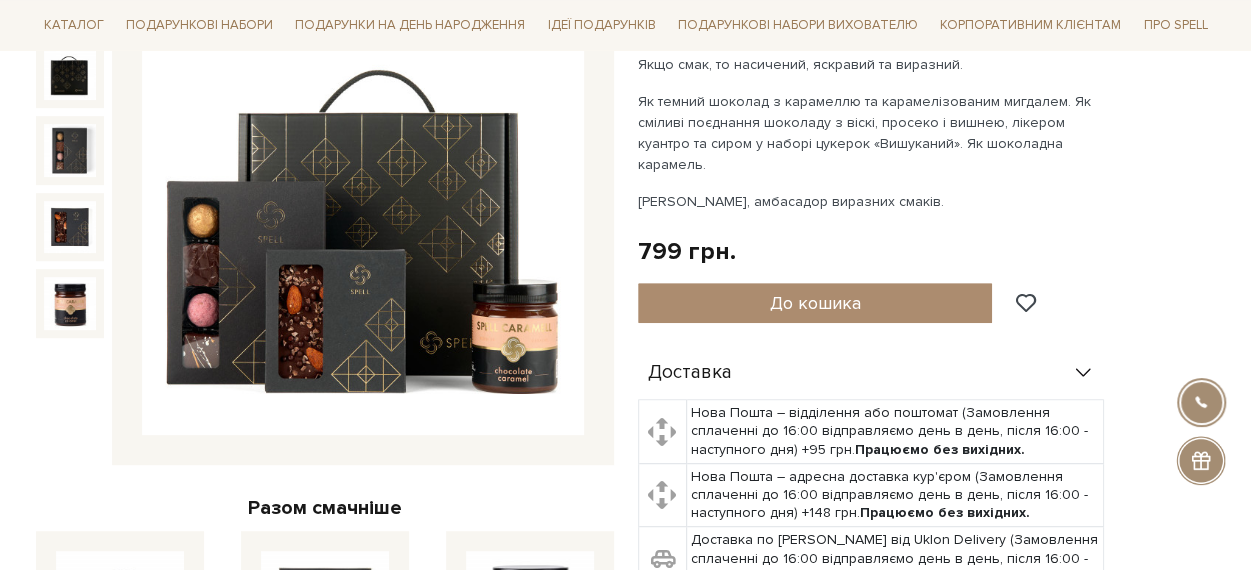
scroll to position [800, 0]
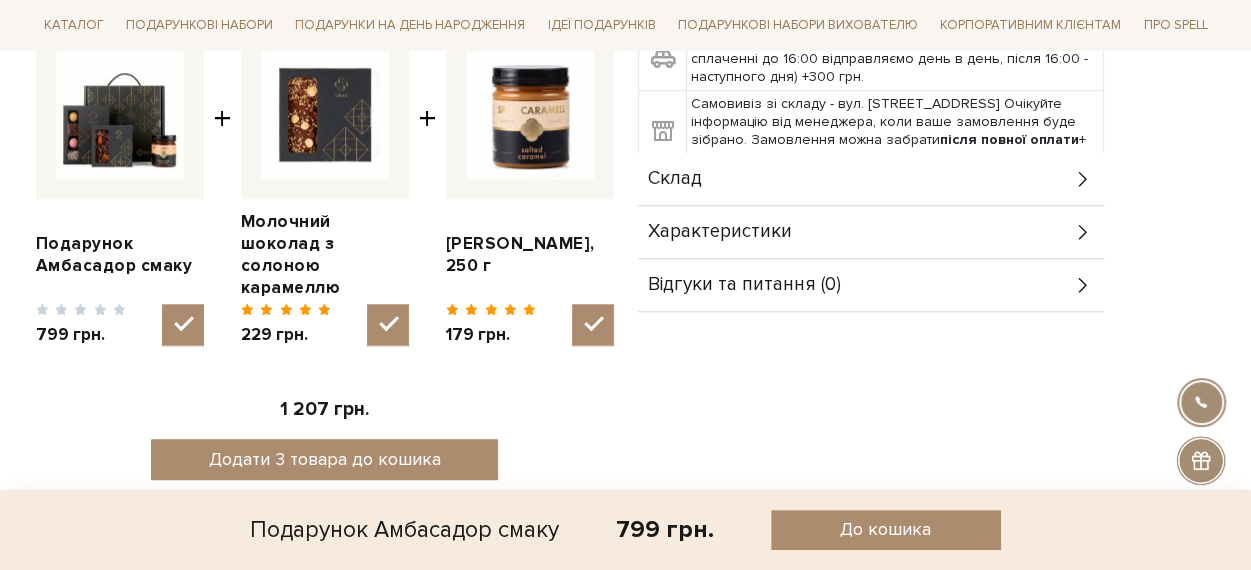
click at [770, 153] on div "Склад" at bounding box center [871, 179] width 466 height 52
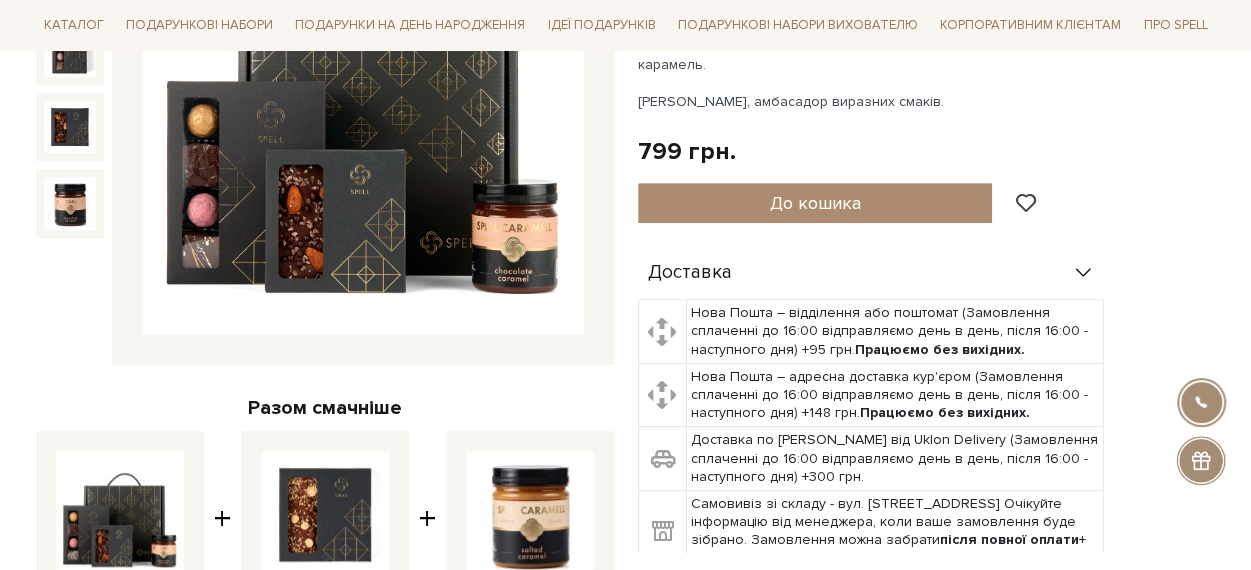
scroll to position [100, 0]
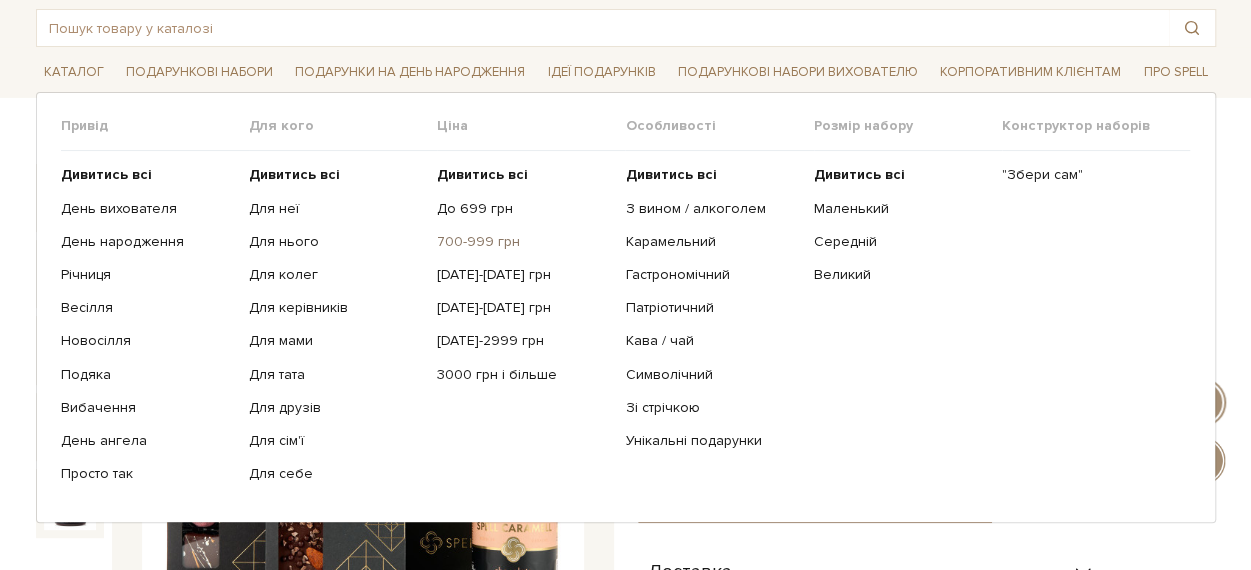
click at [466, 241] on link "700-999 грн" at bounding box center [523, 242] width 173 height 18
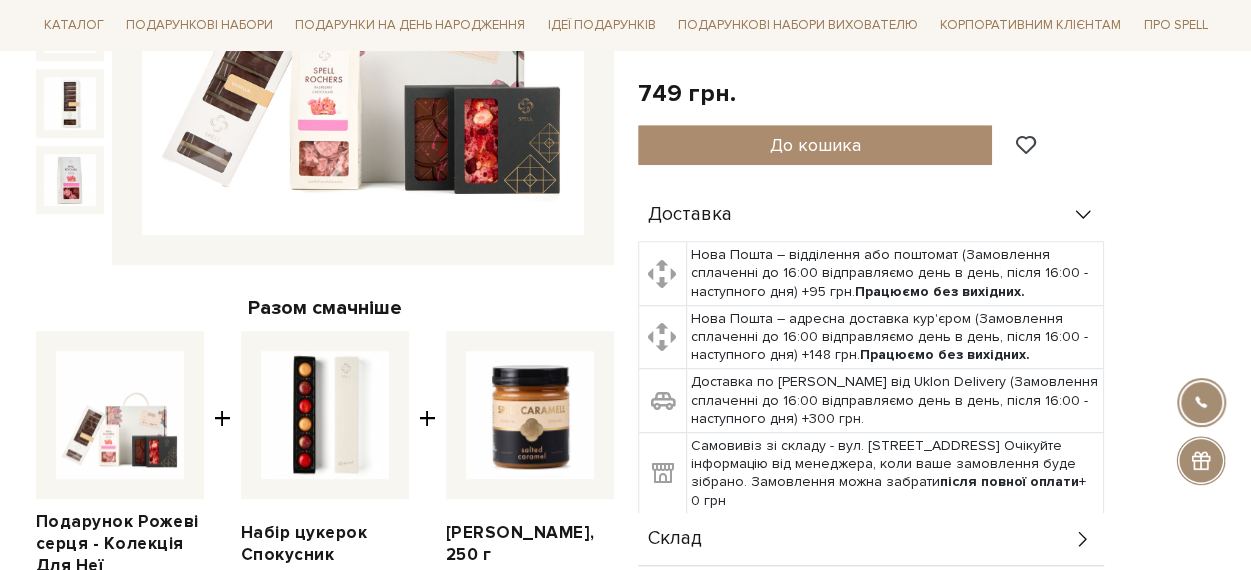
scroll to position [800, 0]
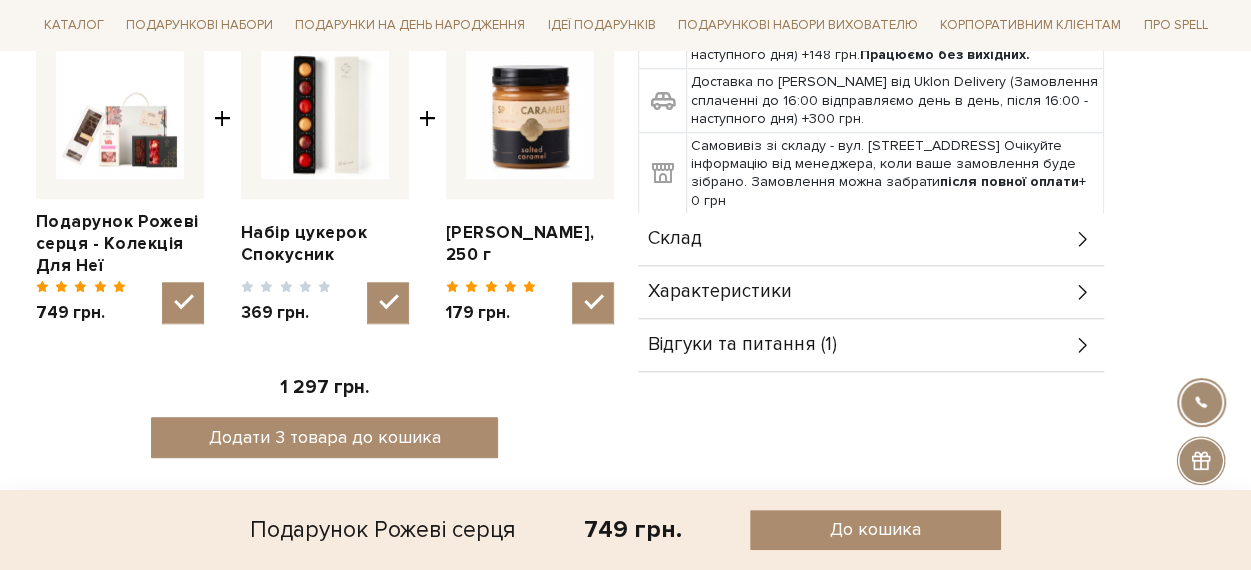
click at [774, 245] on div "Склад" at bounding box center [871, 239] width 466 height 52
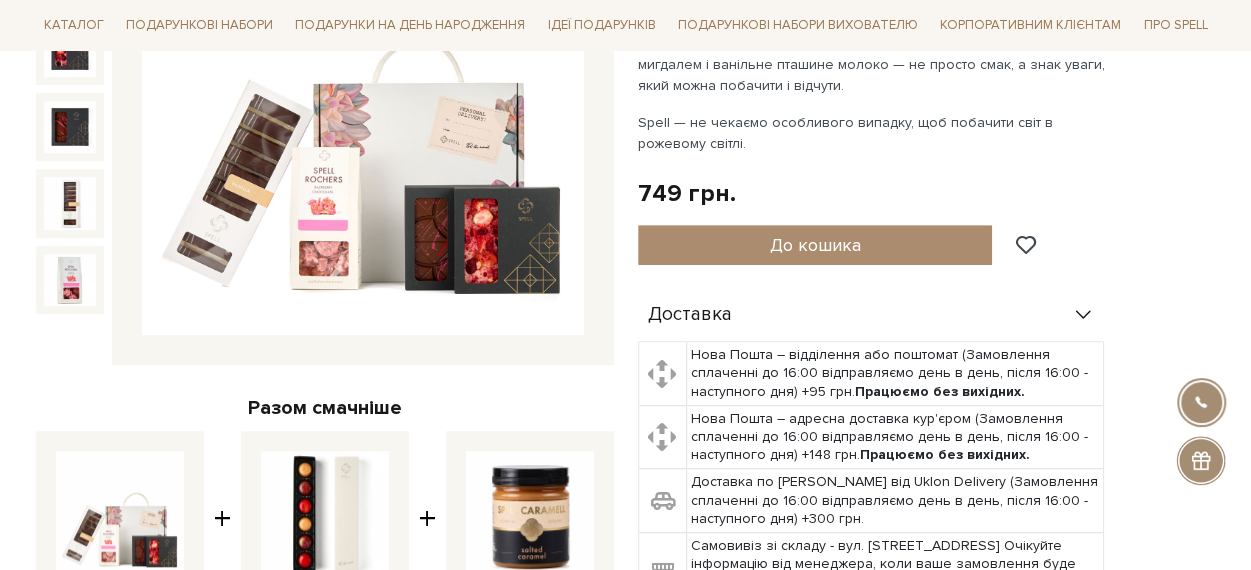
scroll to position [500, 0]
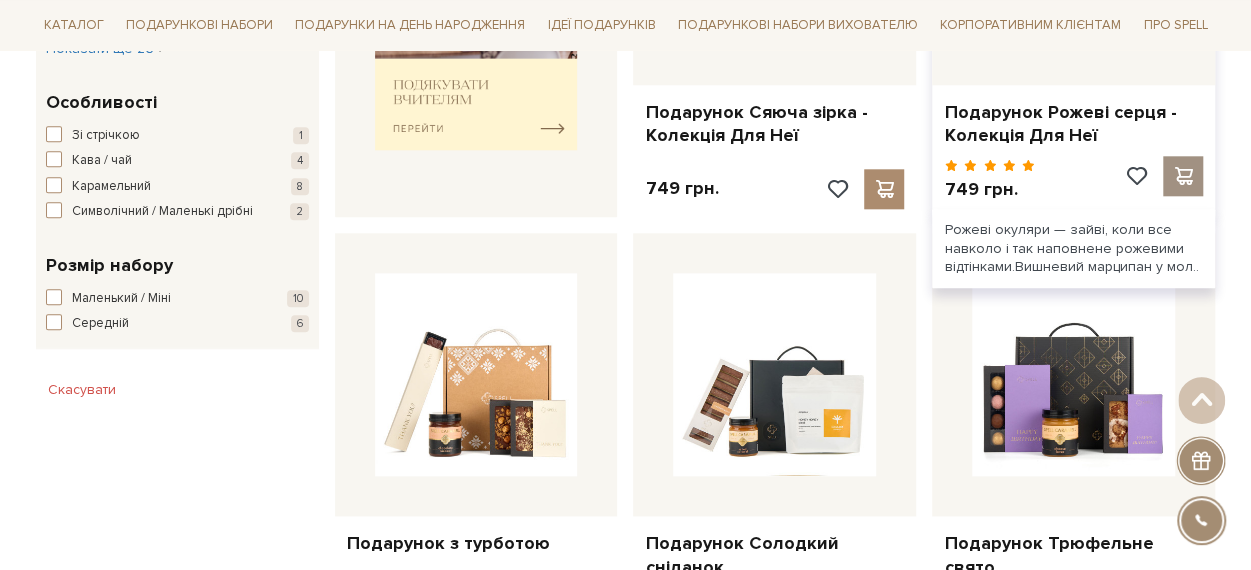
scroll to position [1100, 0]
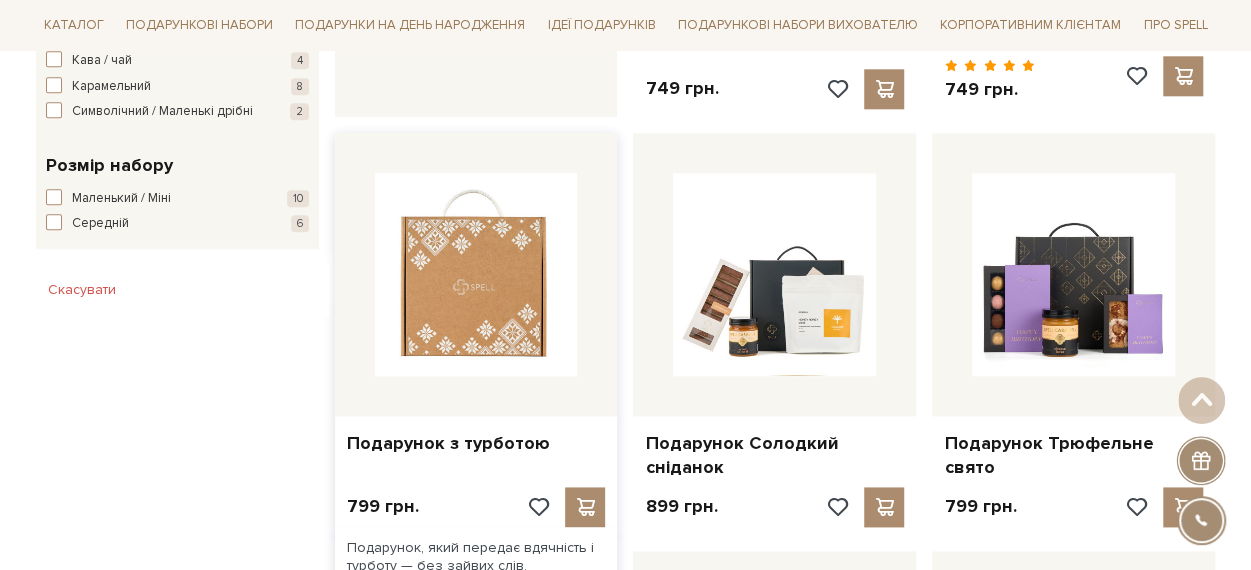
click at [504, 285] on img at bounding box center [476, 274] width 203 height 203
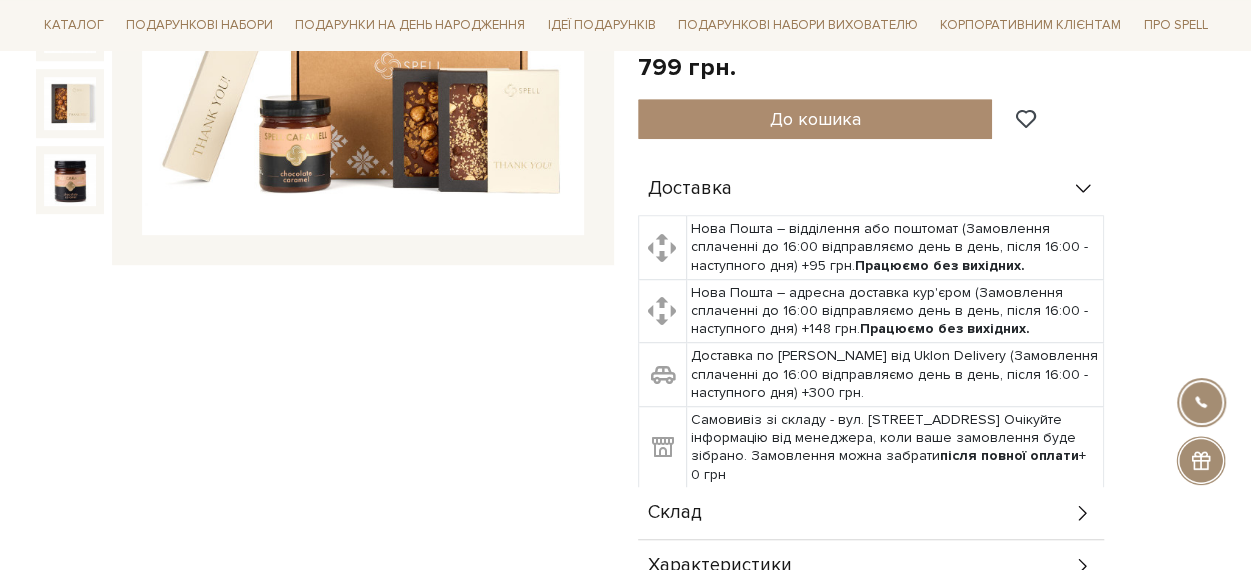
scroll to position [700, 0]
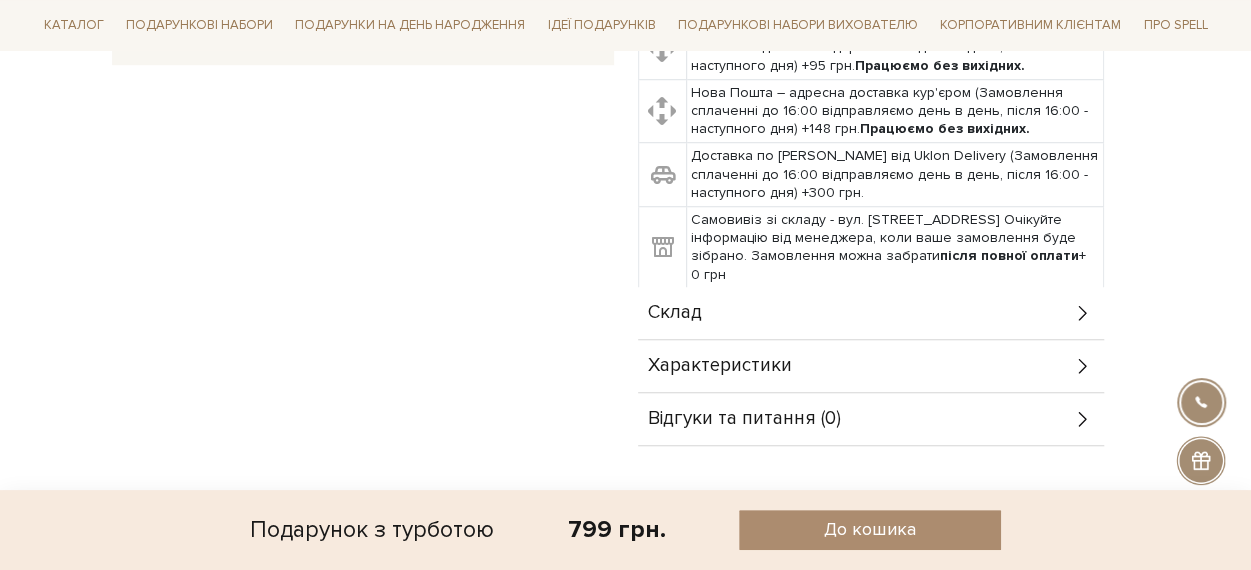
click at [800, 307] on div "Склад" at bounding box center [871, 313] width 466 height 52
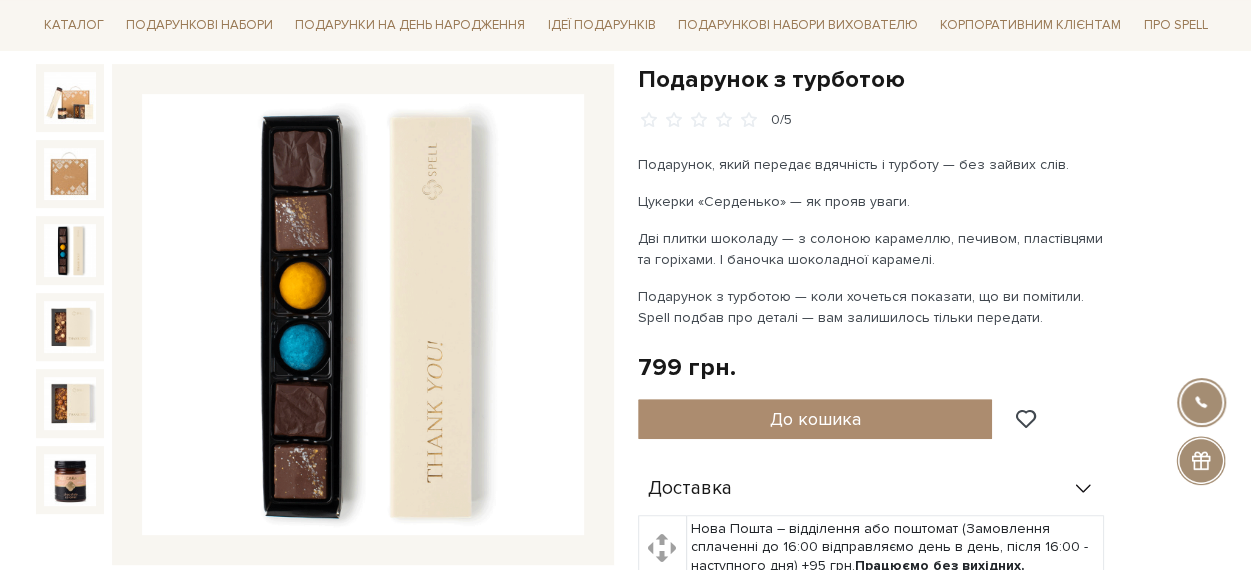
scroll to position [0, 0]
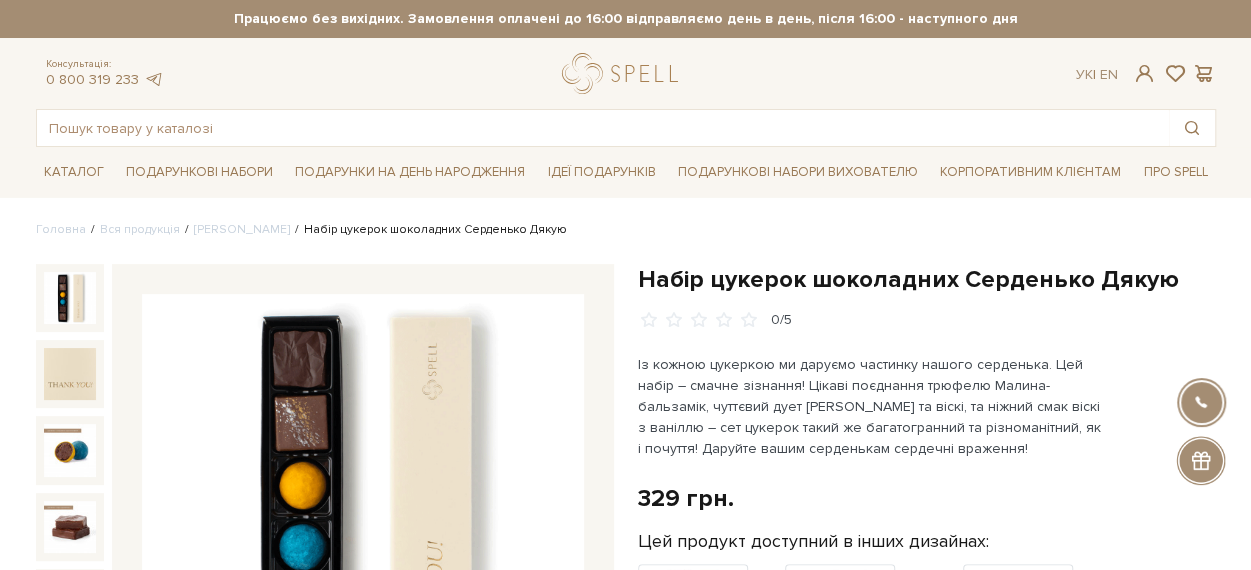
click at [654, 276] on h1 "Набір цукерок шоколадних Серденько Дякую" at bounding box center [927, 279] width 578 height 31
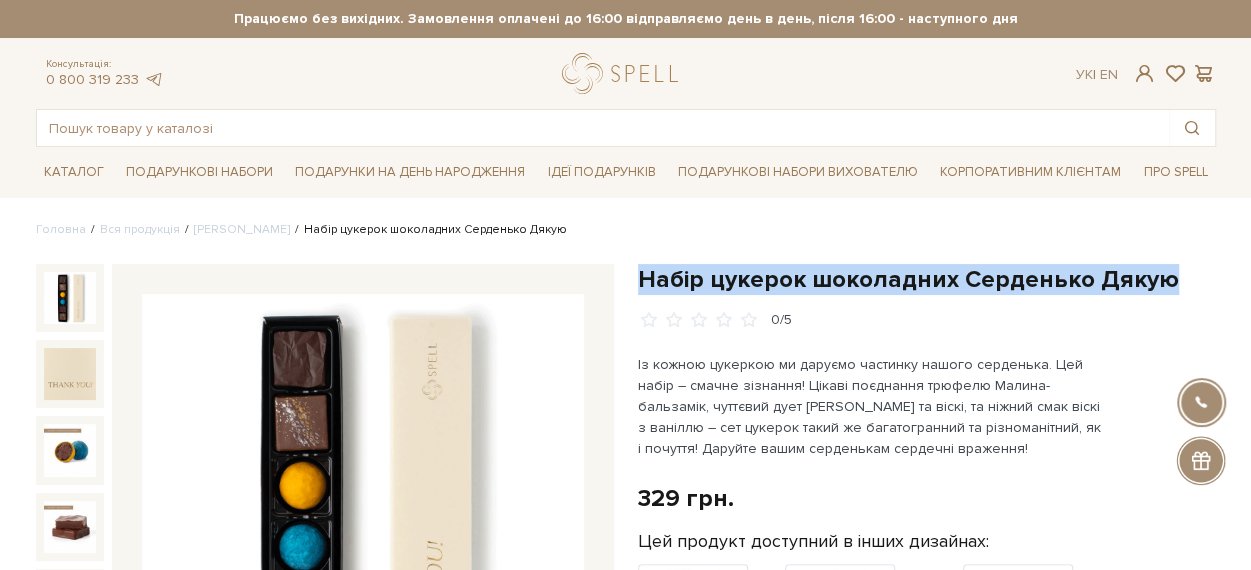
drag, startPoint x: 654, startPoint y: 276, endPoint x: 1156, endPoint y: 259, distance: 502.3
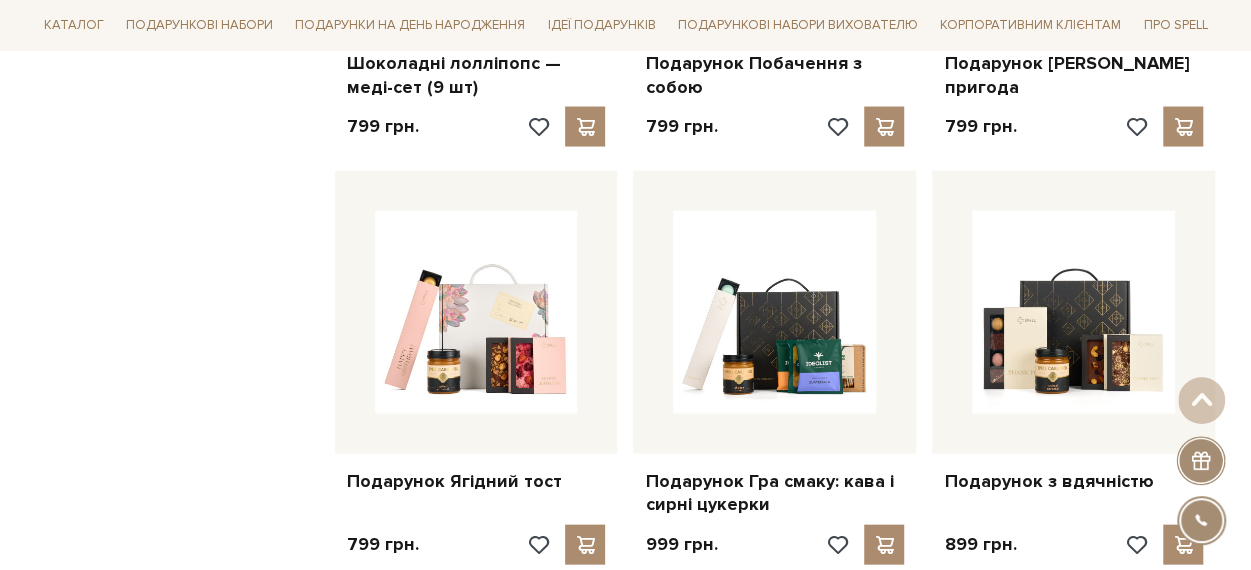
scroll to position [1998, 0]
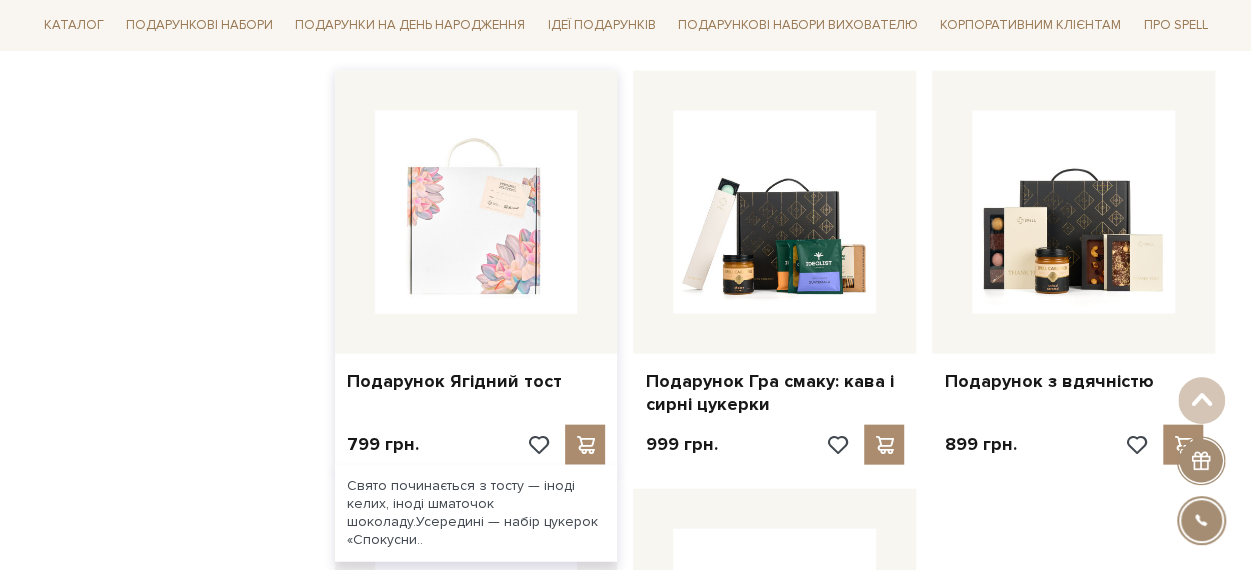
click at [416, 238] on img at bounding box center [476, 212] width 203 height 203
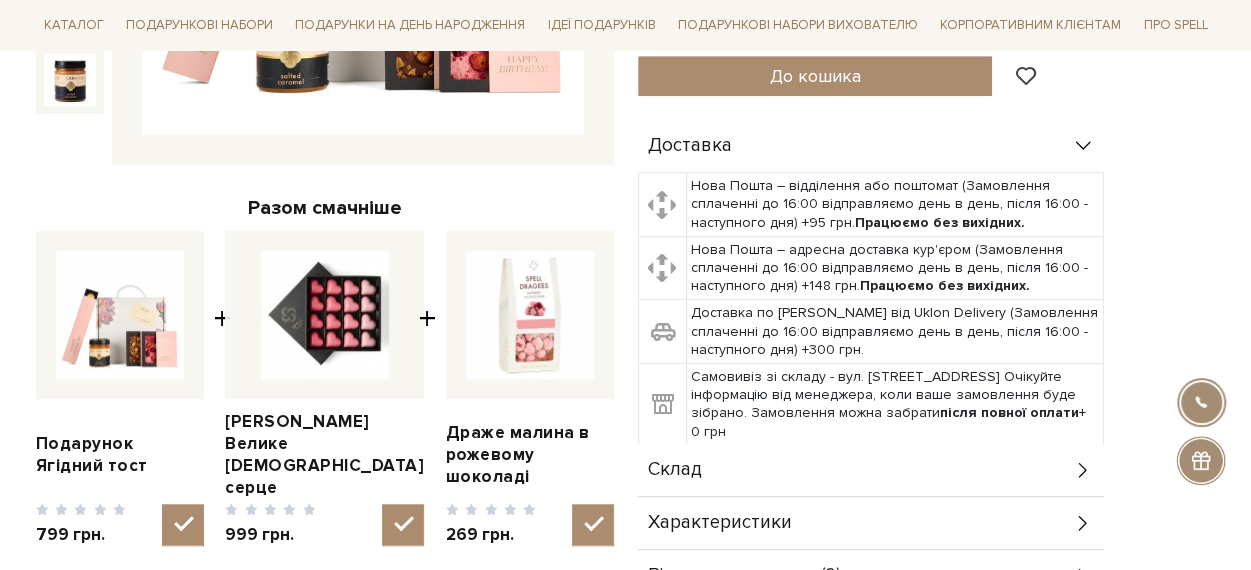
scroll to position [700, 0]
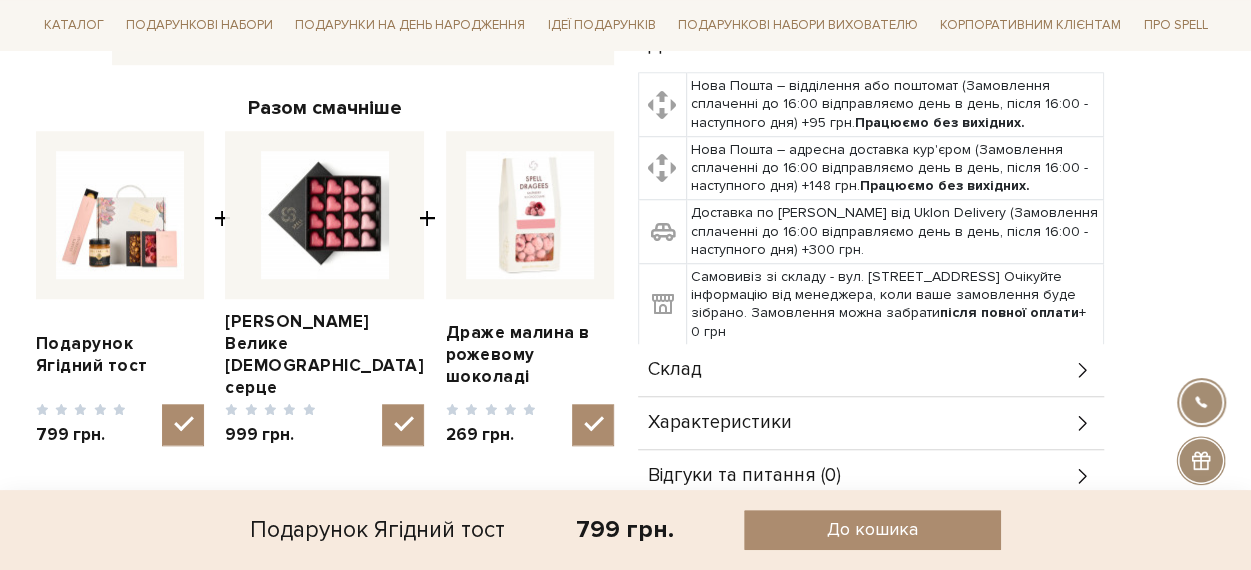
click at [785, 349] on div "Склад" at bounding box center [871, 370] width 466 height 52
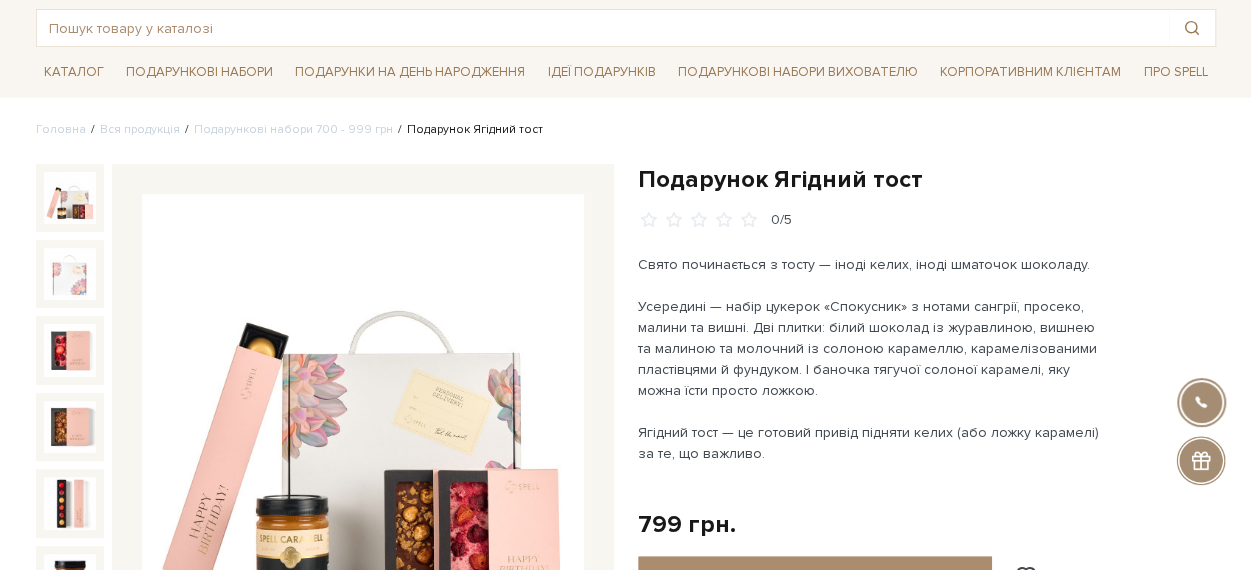
scroll to position [300, 0]
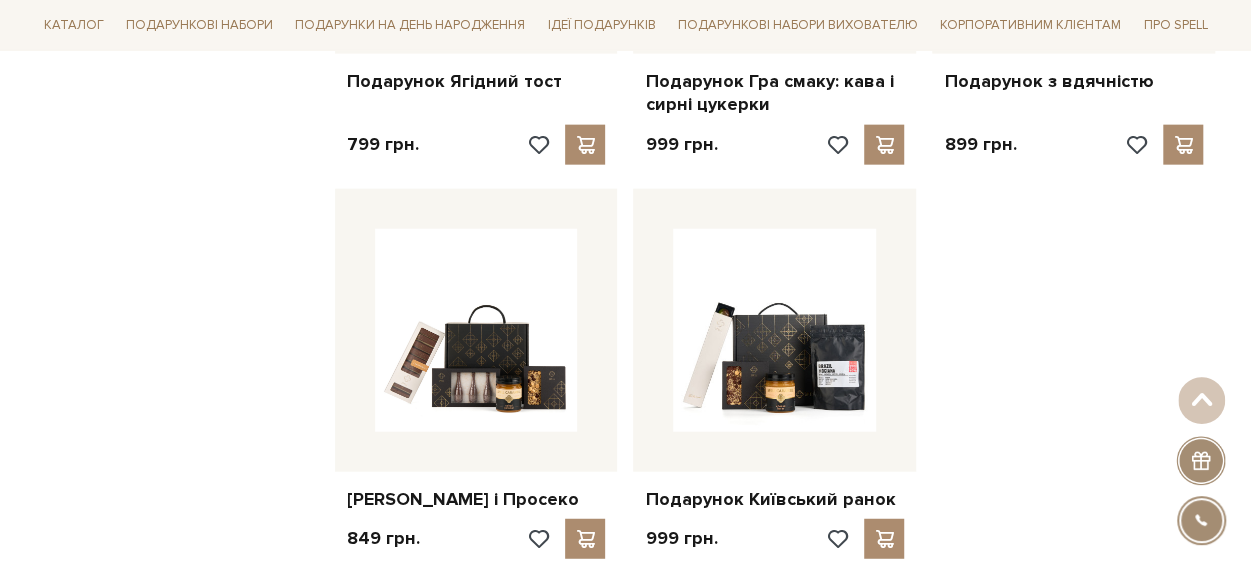
scroll to position [2098, 0]
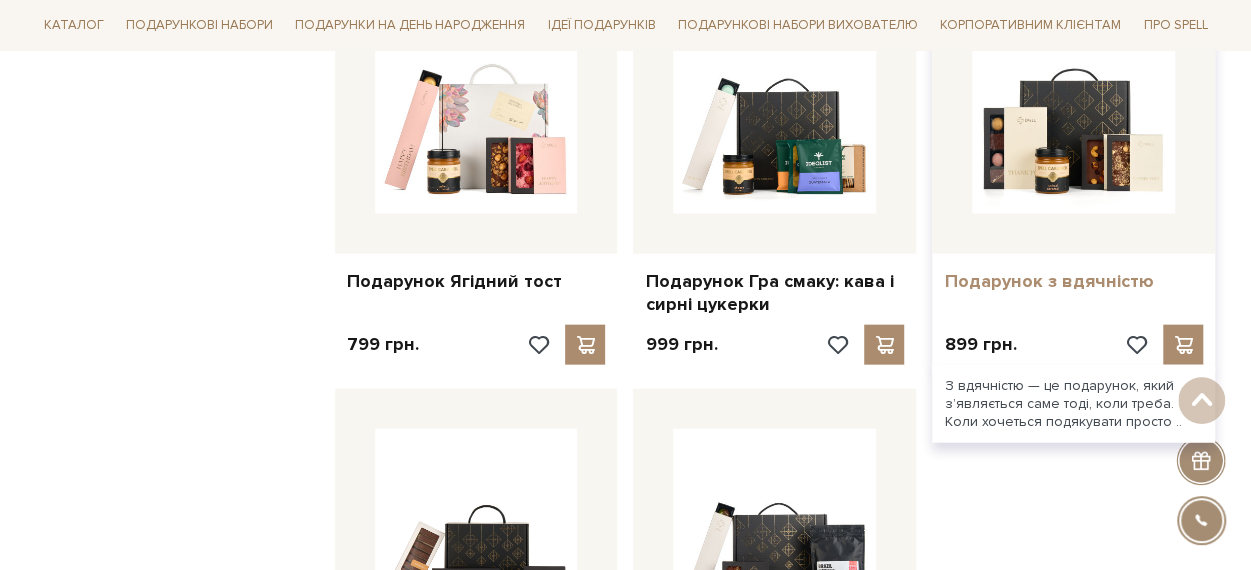
click at [1105, 279] on link "Подарунок з вдячністю" at bounding box center [1073, 281] width 259 height 23
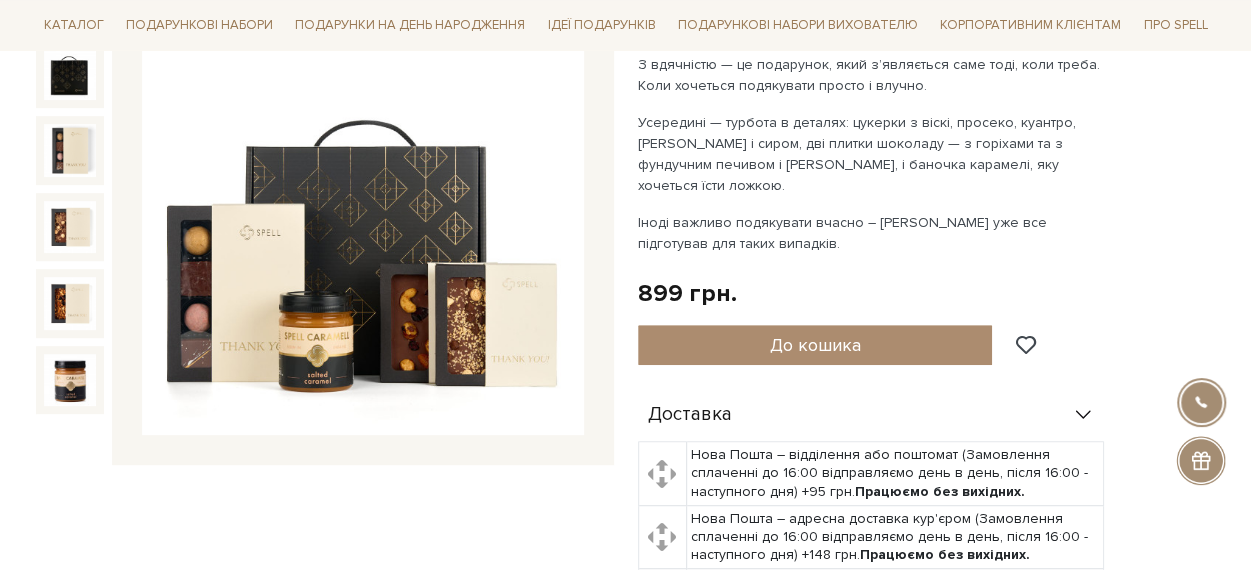
scroll to position [600, 0]
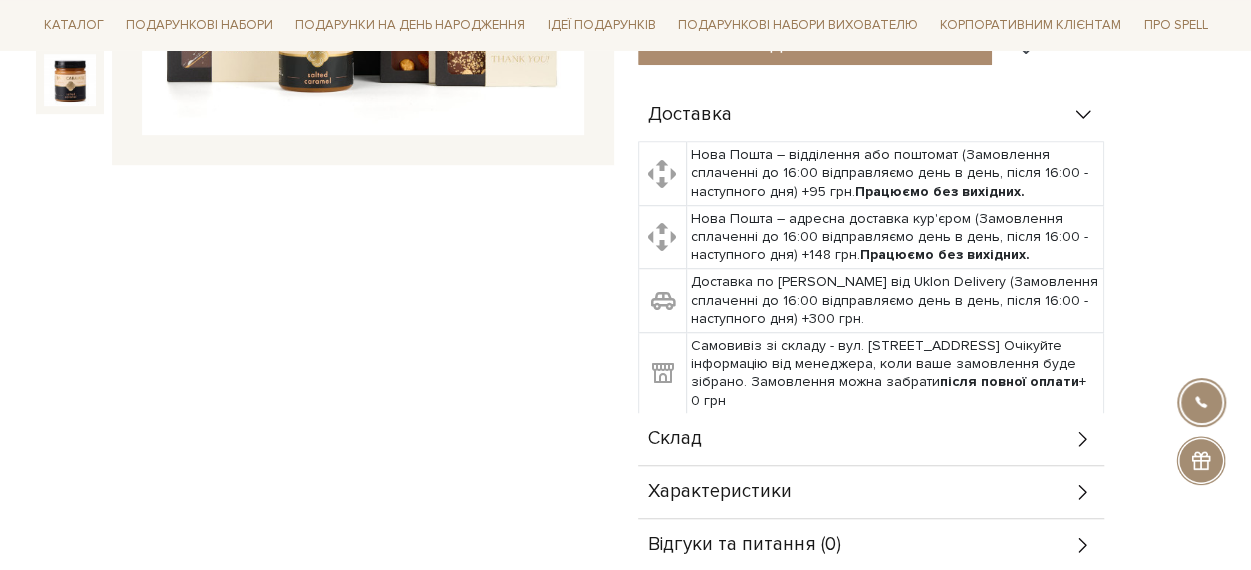
click at [792, 439] on div "Склад" at bounding box center [871, 439] width 466 height 52
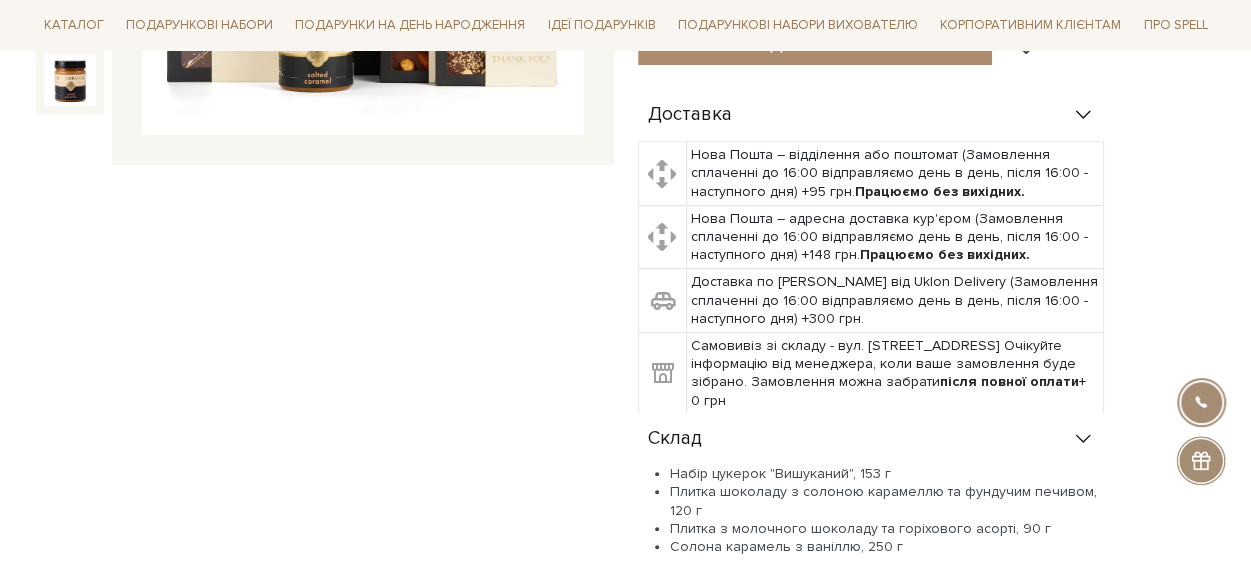
scroll to position [0, 0]
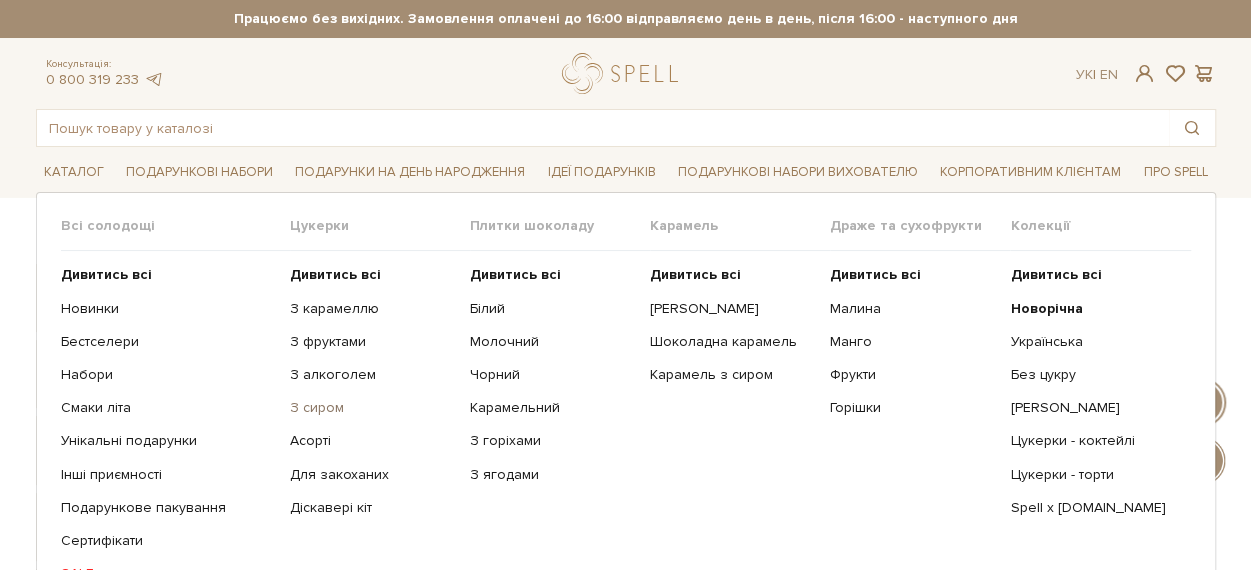
click at [306, 403] on link "З сиром" at bounding box center [372, 408] width 165 height 18
click at [710, 274] on b "Дивитись всі" at bounding box center [695, 274] width 91 height 17
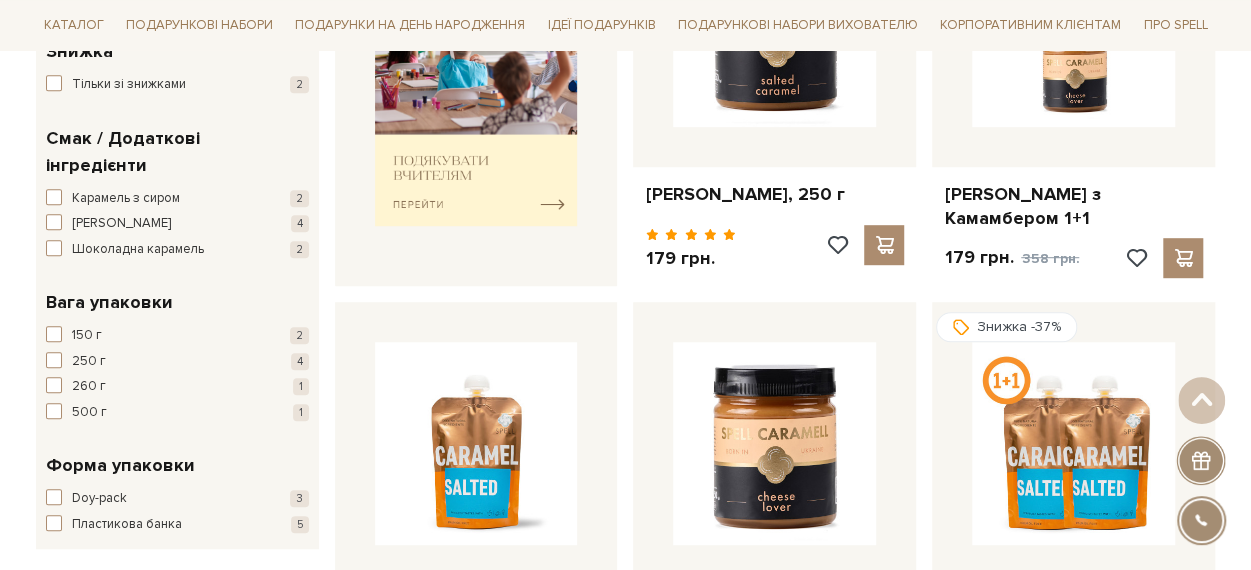
scroll to position [400, 0]
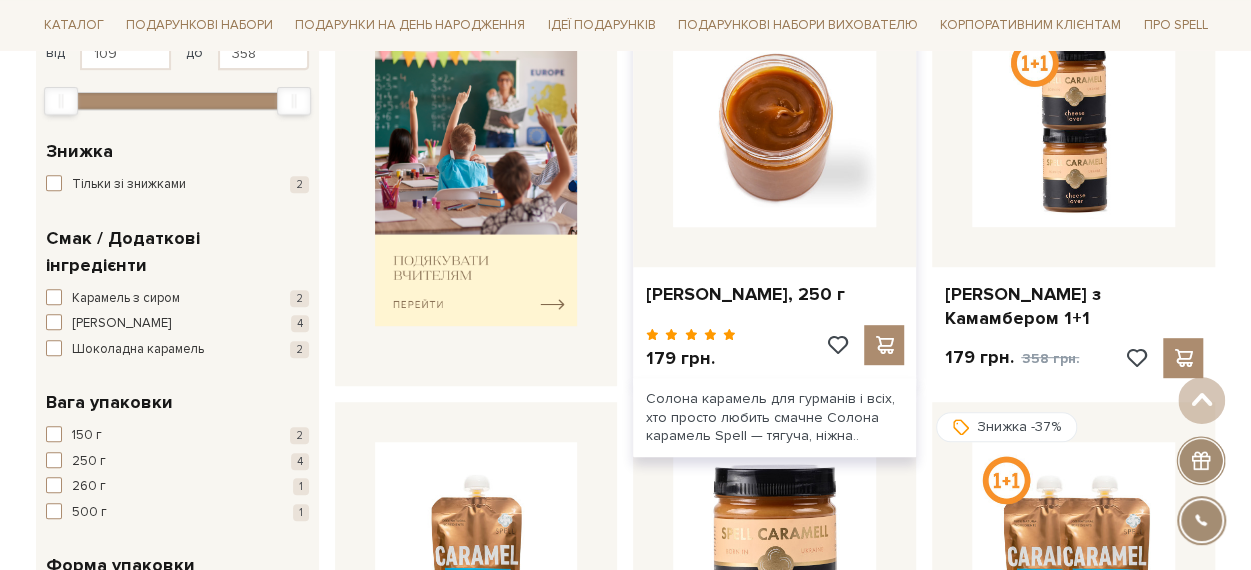
click at [742, 221] on img at bounding box center [774, 125] width 203 height 203
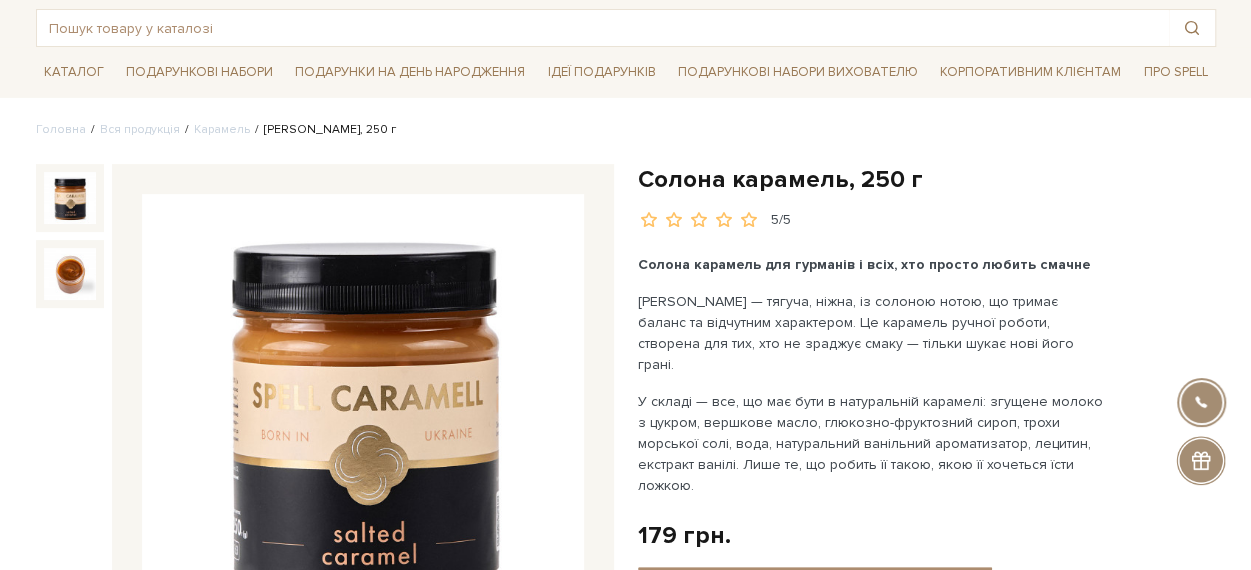
scroll to position [200, 0]
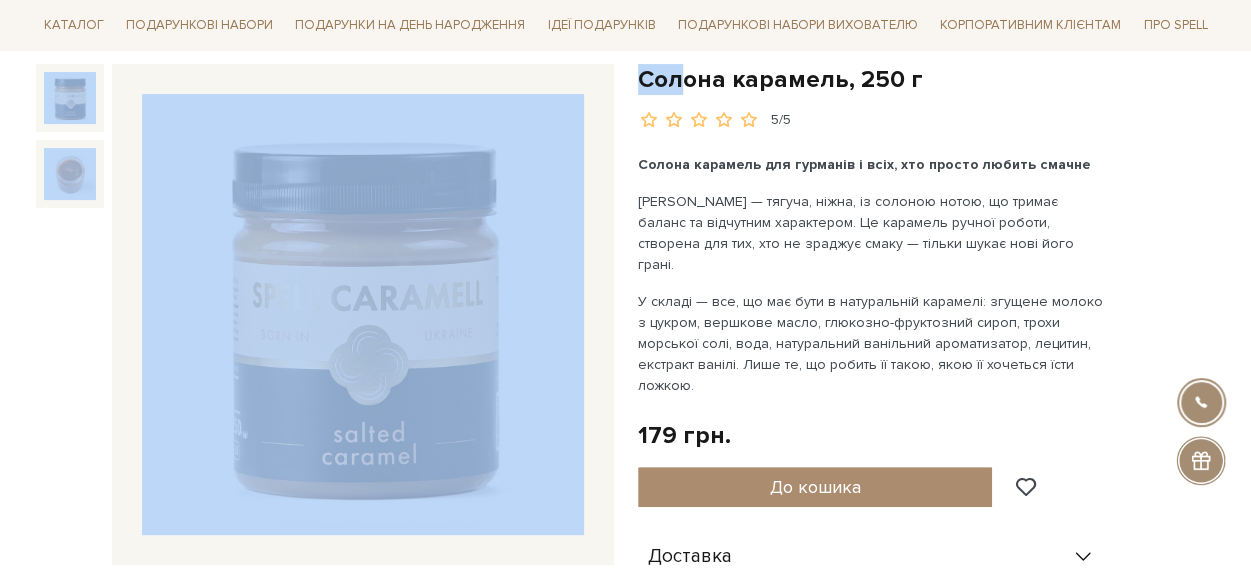
drag, startPoint x: 25, startPoint y: 55, endPoint x: 682, endPoint y: 62, distance: 657.0
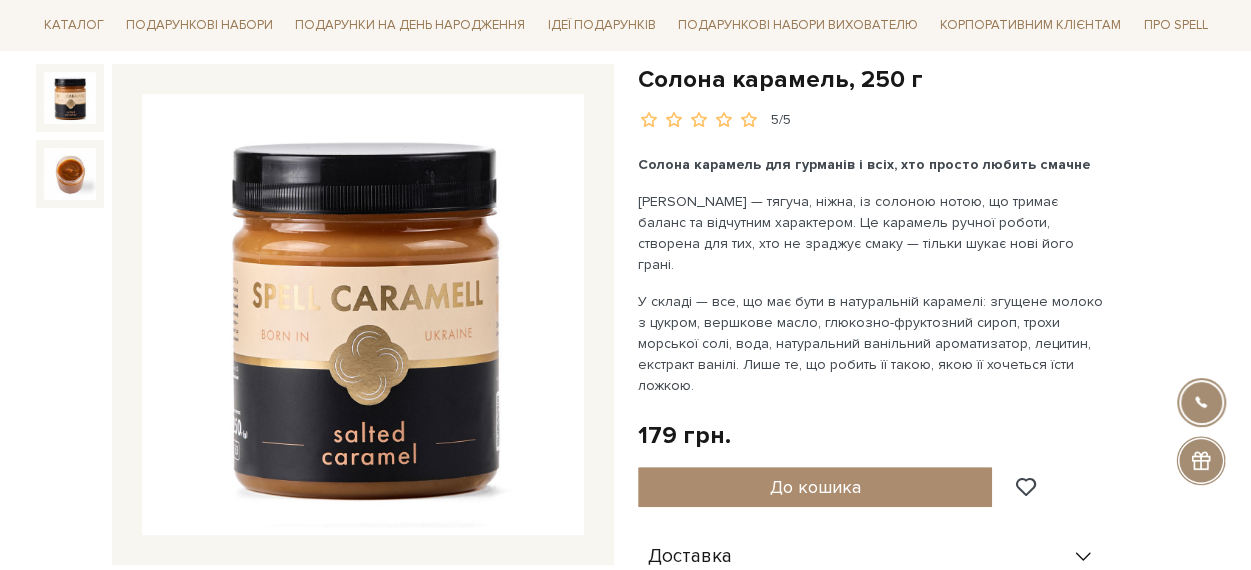
click at [991, 117] on div "5/5" at bounding box center [927, 120] width 578 height 19
click at [910, 76] on h1 "Солона карамель, 250 г" at bounding box center [927, 79] width 578 height 31
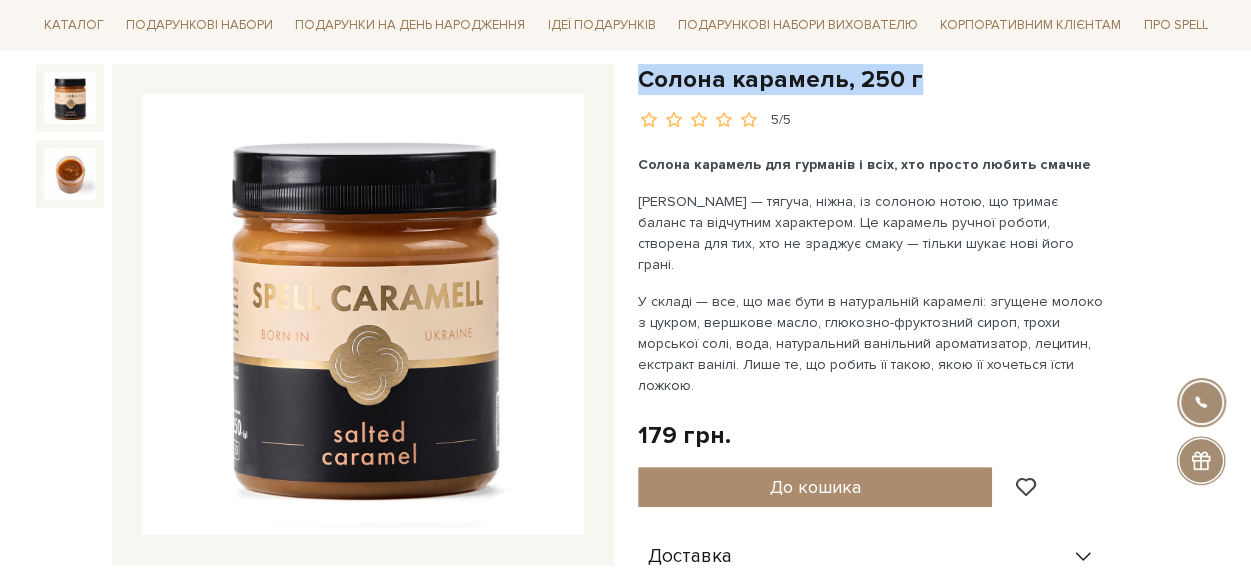
drag, startPoint x: 910, startPoint y: 76, endPoint x: 639, endPoint y: 76, distance: 271.0
click at [639, 76] on h1 "Солона карамель, 250 г" at bounding box center [927, 79] width 578 height 31
copy h1 "Солона карамель, 250 г"
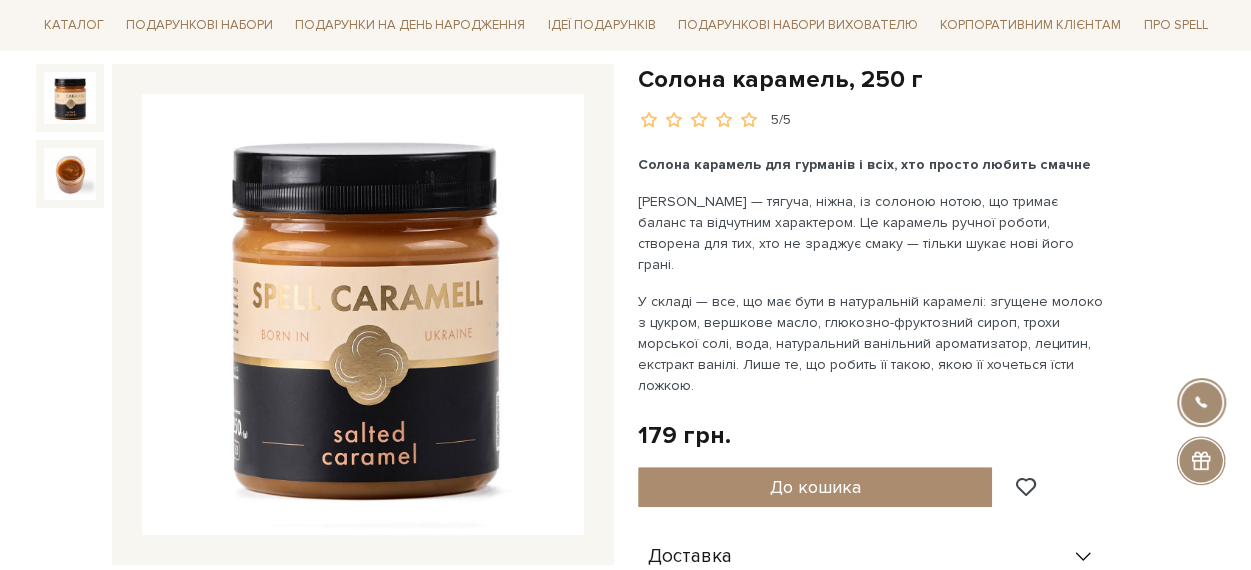
click at [918, 73] on h1 "Солона карамель, 250 г" at bounding box center [927, 79] width 578 height 31
click at [913, 74] on h1 "Солона карамель, 250 г" at bounding box center [927, 79] width 578 height 31
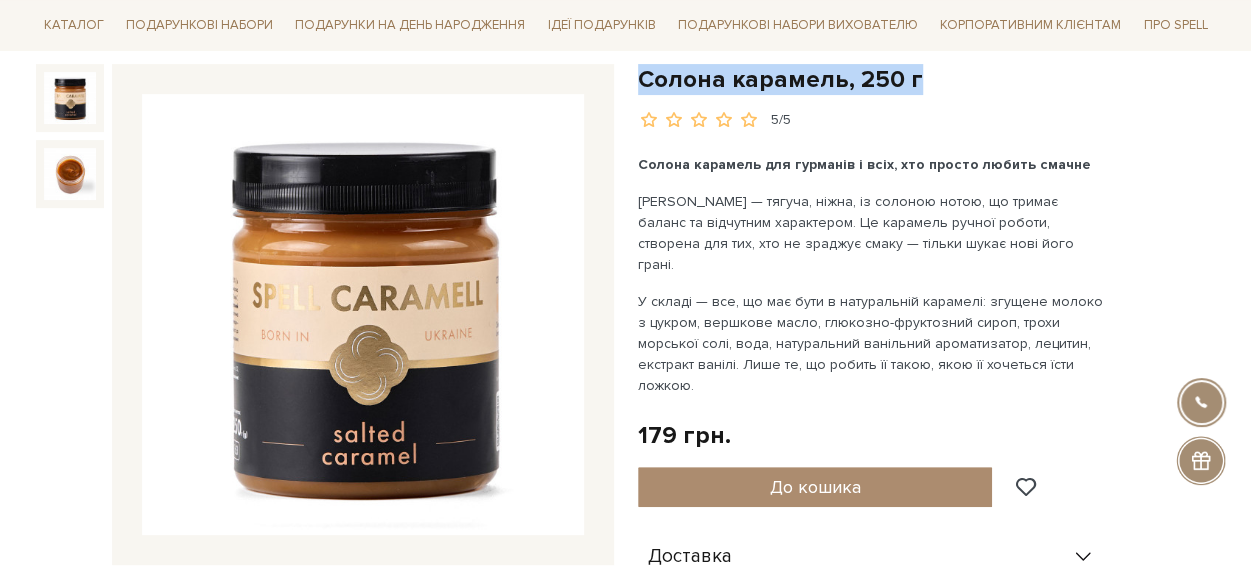
drag, startPoint x: 913, startPoint y: 74, endPoint x: 633, endPoint y: 73, distance: 280.0
copy div "Солона карамель, 250 г"
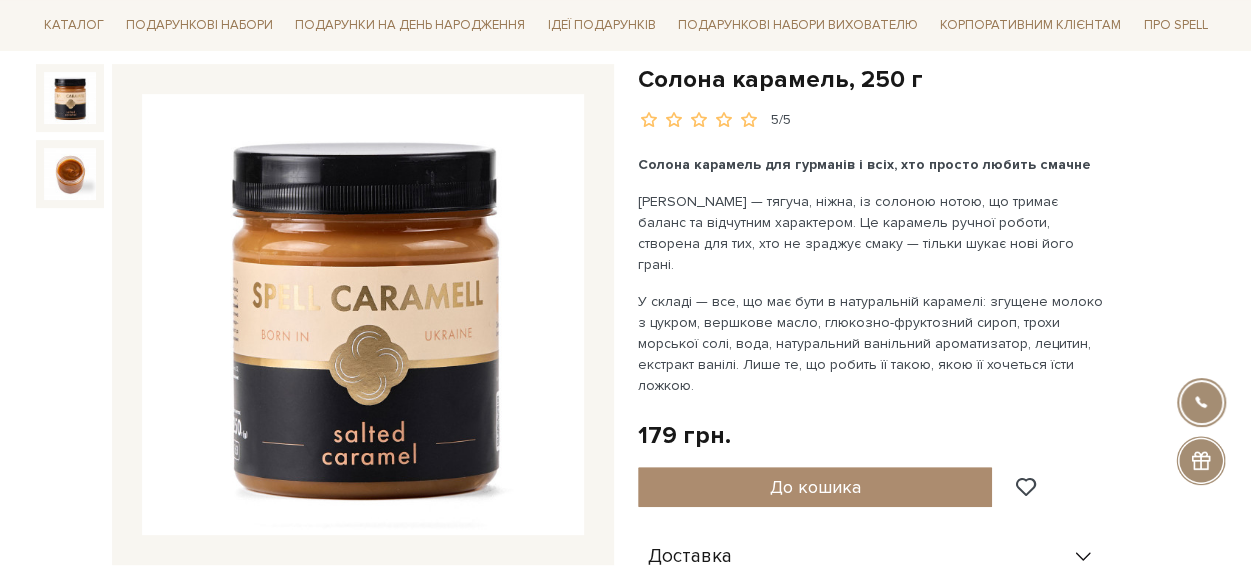
click at [808, 140] on div "Солона карамель, 250 г 5/5 Солона карамель для гурманів і всіх, хто просто люби…" at bounding box center [927, 539] width 578 height 951
click at [661, 75] on h1 "Солона карамель, 250 г" at bounding box center [927, 79] width 578 height 31
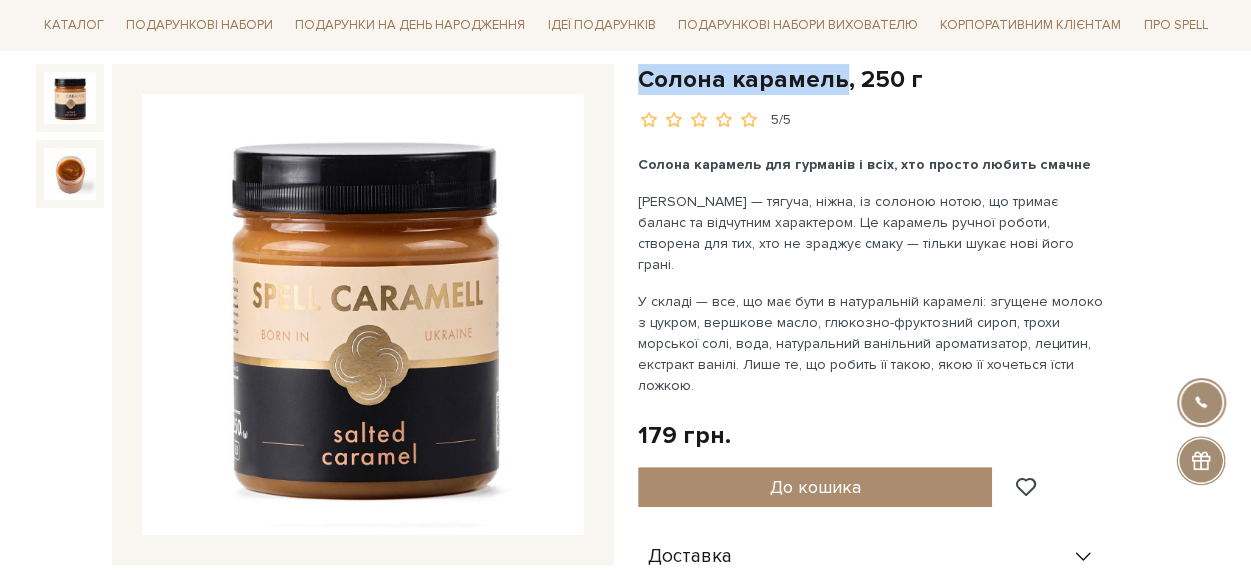
drag, startPoint x: 661, startPoint y: 75, endPoint x: 804, endPoint y: 77, distance: 143.0
click at [804, 77] on h1 "Солона карамель, 250 г" at bounding box center [927, 79] width 578 height 31
copy h1 "[PERSON_NAME]"
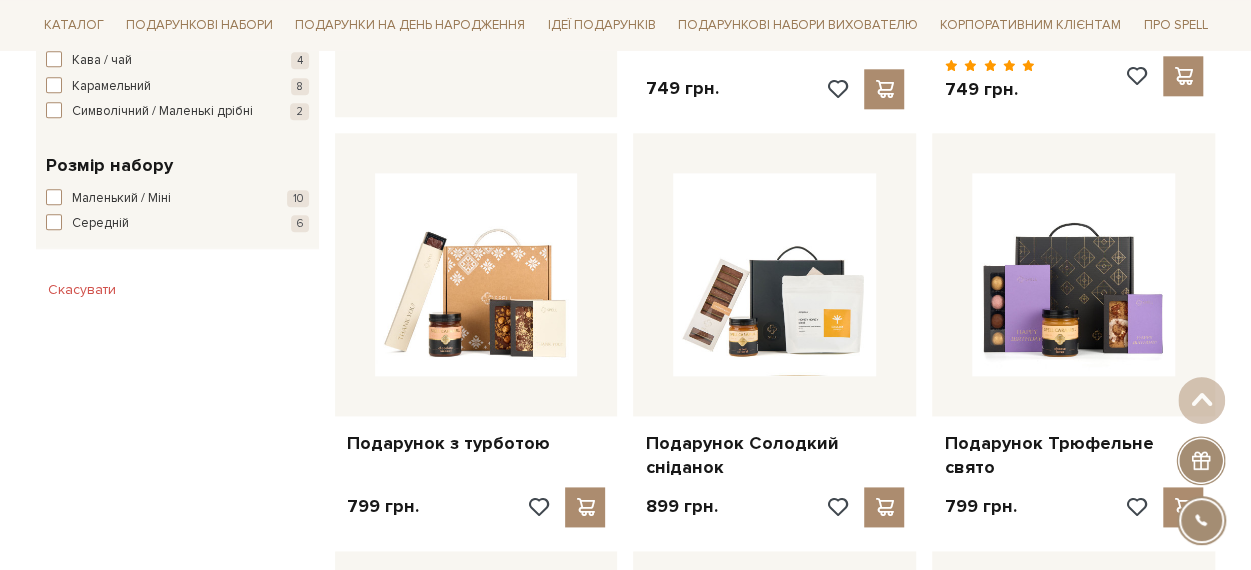
scroll to position [1200, 0]
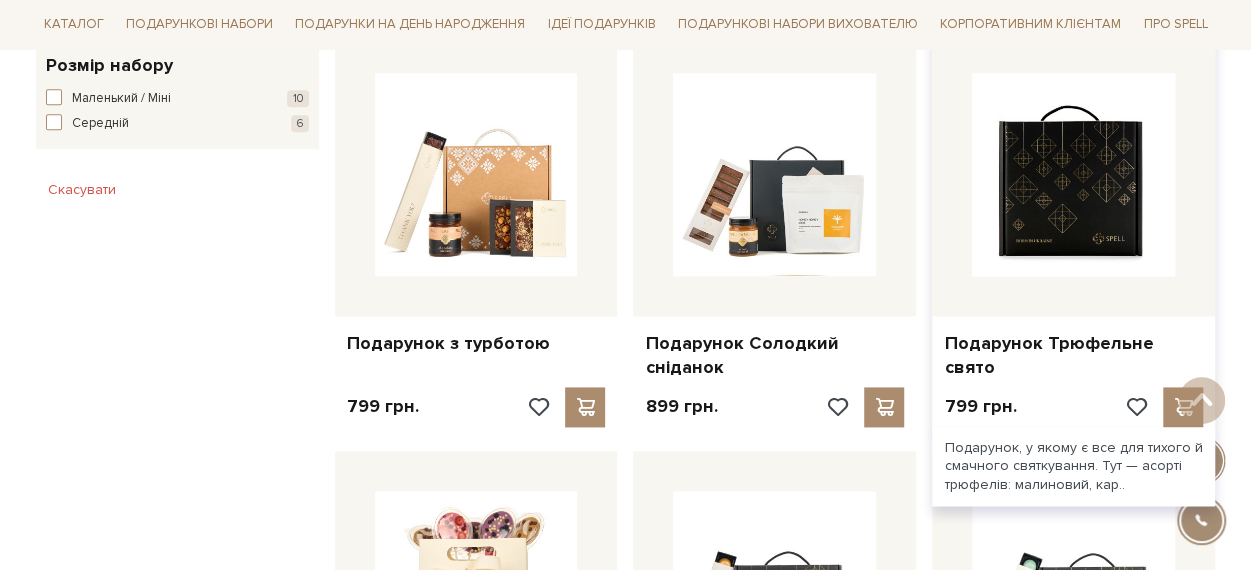
click at [1069, 188] on img at bounding box center [1073, 174] width 203 height 203
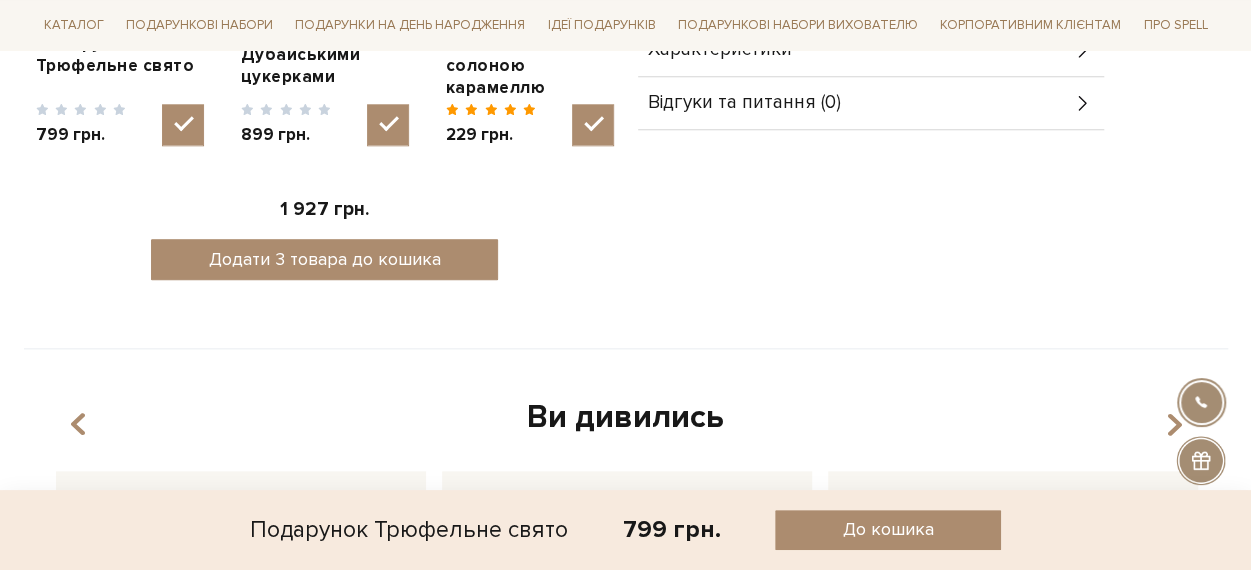
scroll to position [700, 0]
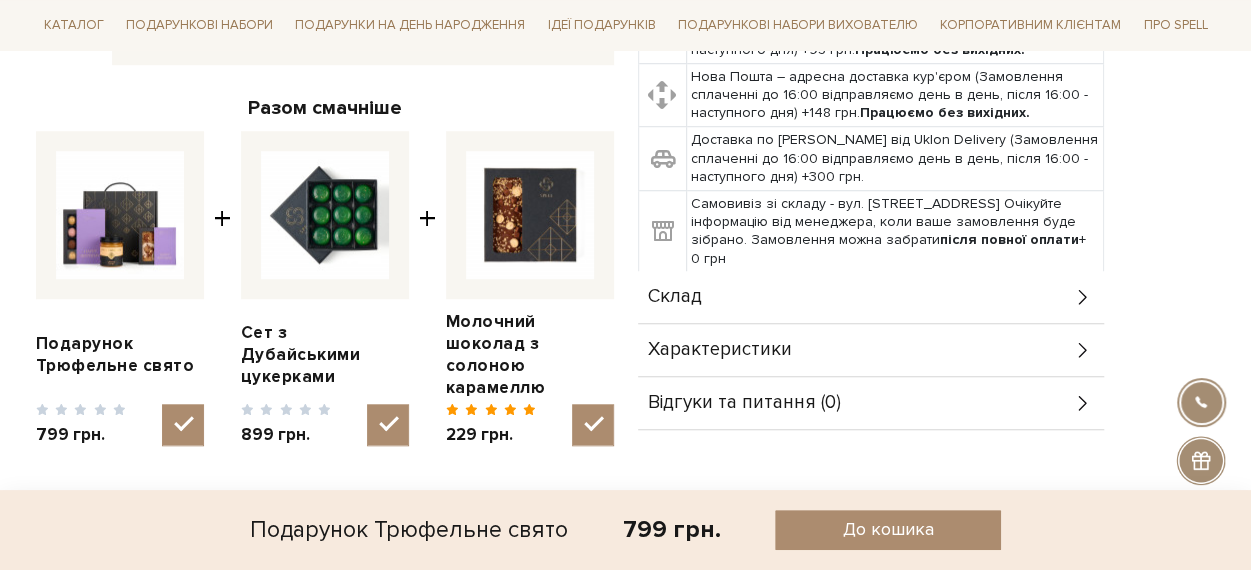
click at [727, 289] on div "Склад" at bounding box center [871, 297] width 466 height 52
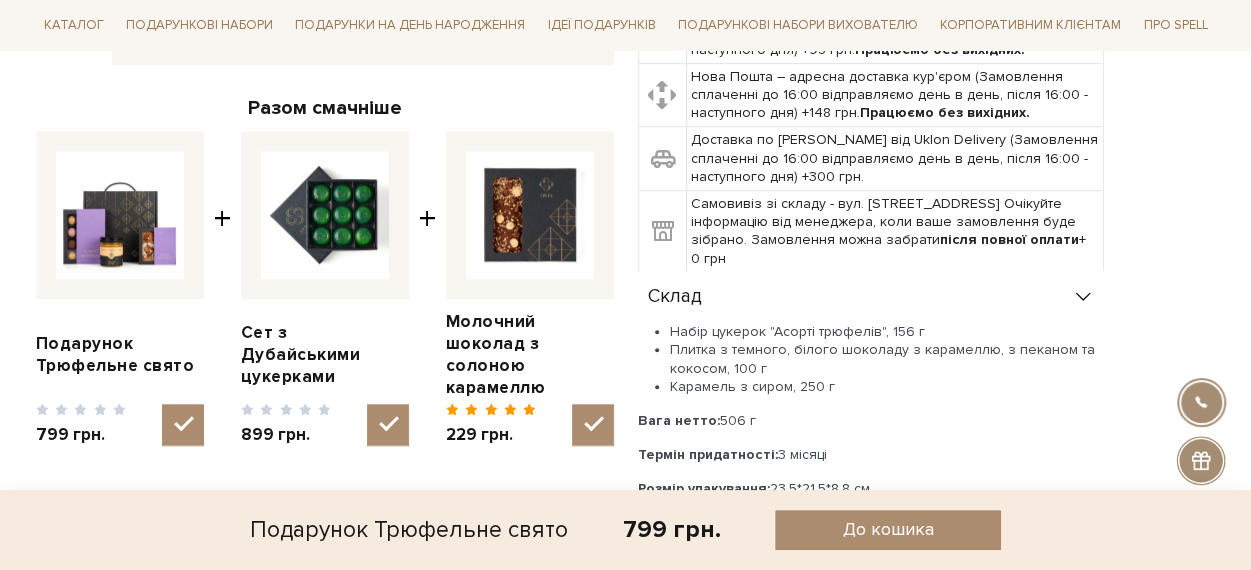
click at [825, 331] on li "Набір цукерок "Асорті трюфелів", 156 г" at bounding box center [887, 332] width 434 height 18
click at [884, 330] on li "Набір цукерок "Асорті трюфелів", 156 г" at bounding box center [887, 332] width 434 height 18
click at [875, 329] on li "Набір цукерок "Асорті трюфелів", 156 г" at bounding box center [887, 332] width 434 height 18
drag, startPoint x: 875, startPoint y: 329, endPoint x: 674, endPoint y: 327, distance: 201.0
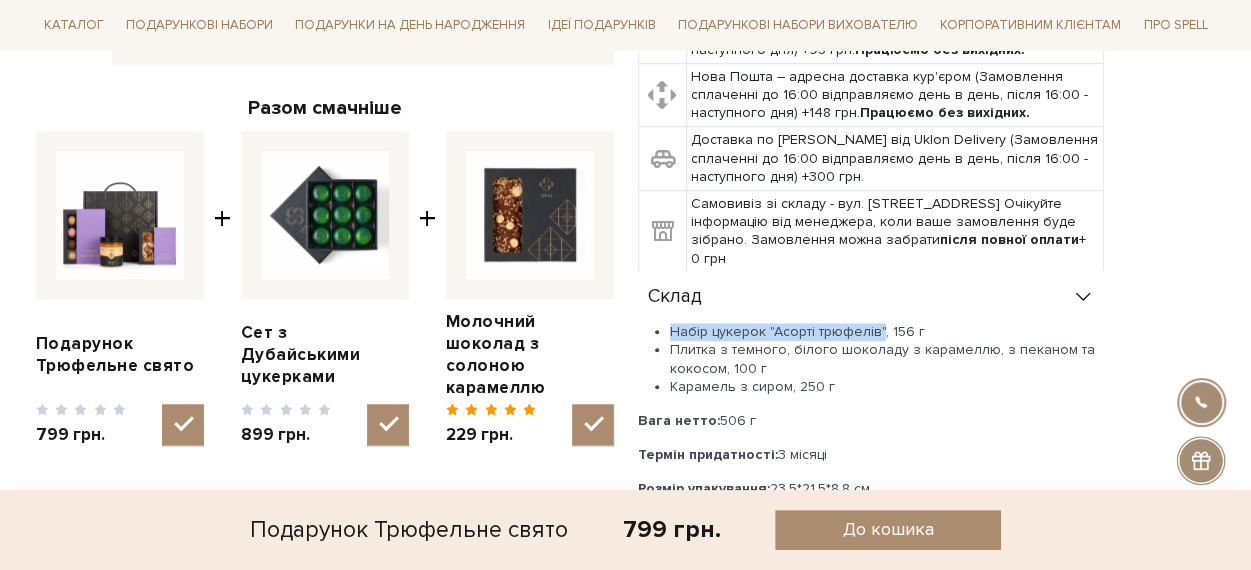
click at [674, 327] on li "Набір цукерок "Асорті трюфелів", 156 г" at bounding box center [887, 332] width 434 height 18
copy li "Набір цукерок "Асорті трюфелів""
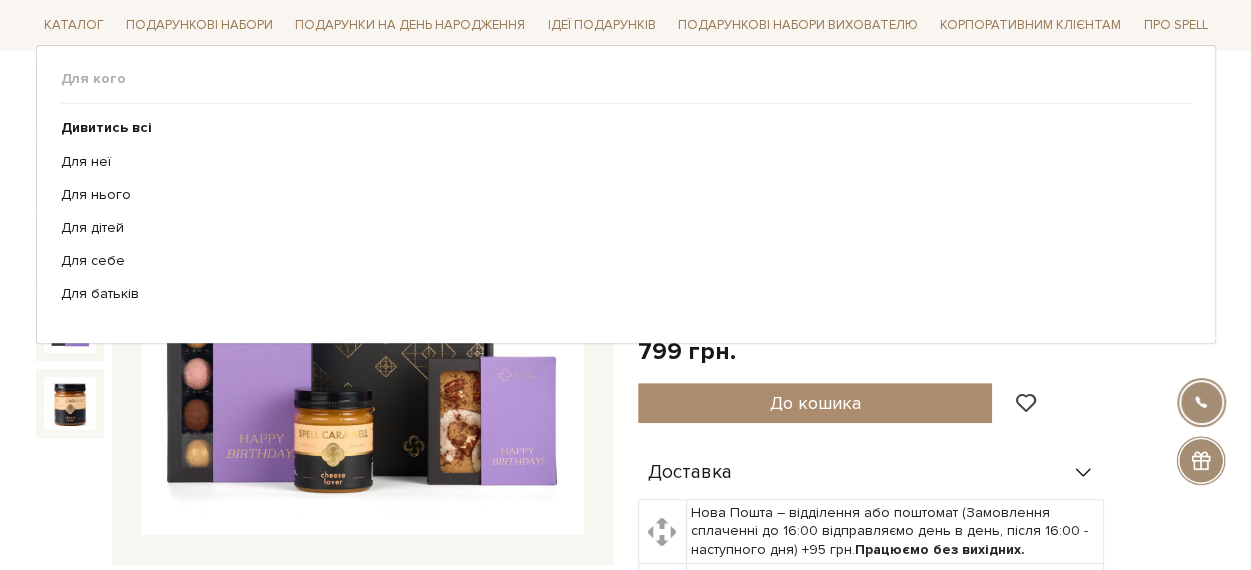
scroll to position [0, 0]
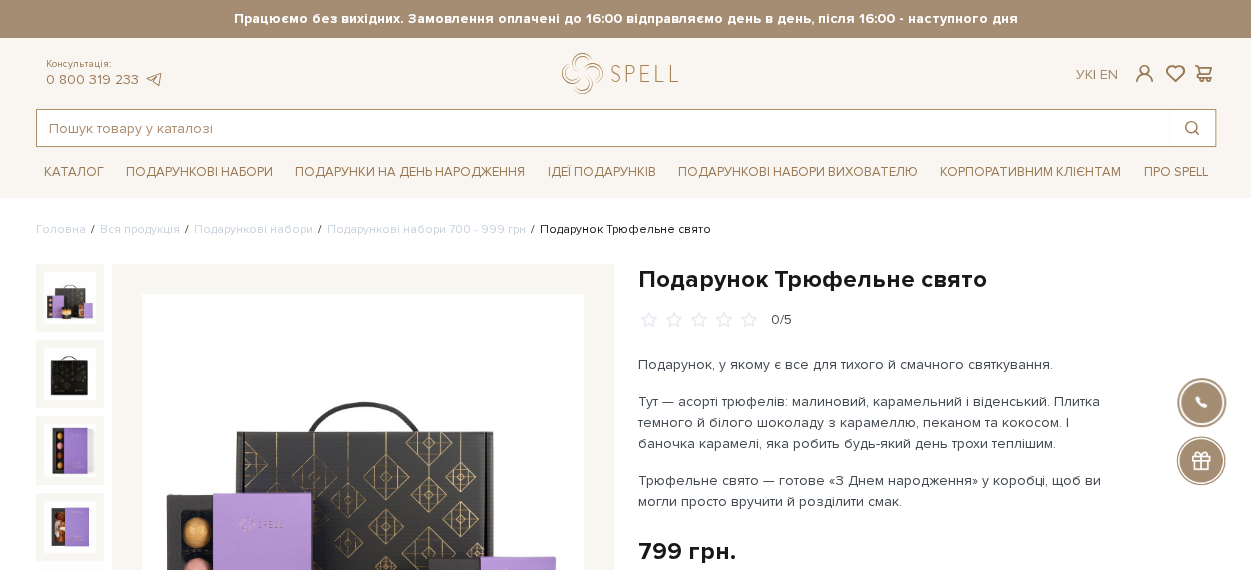
click at [290, 131] on input "text" at bounding box center [603, 128] width 1132 height 36
paste input "Набір цукерок "Асорті трюфелів""
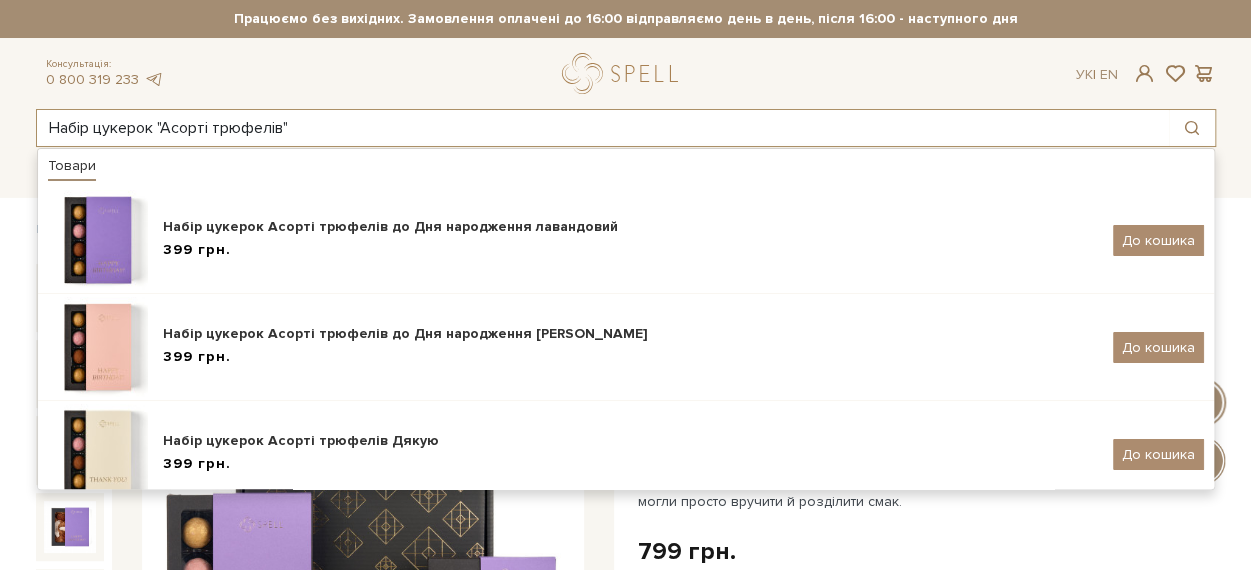
type input "Набір цукерок "Асорті трюфелів""
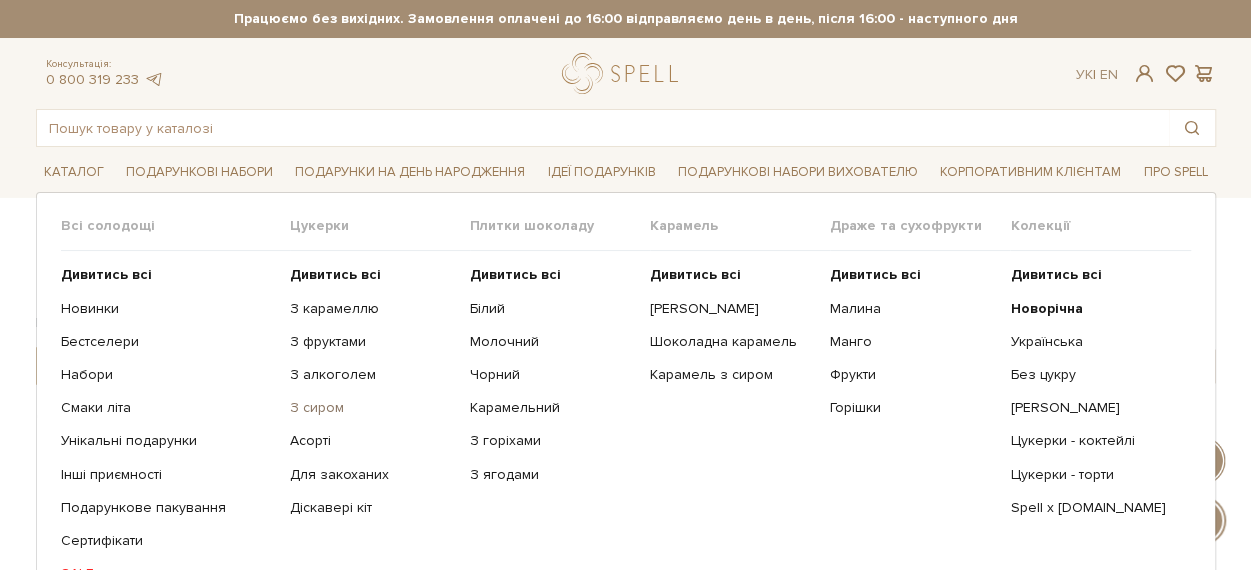
click at [314, 410] on link "З сиром" at bounding box center [372, 408] width 165 height 18
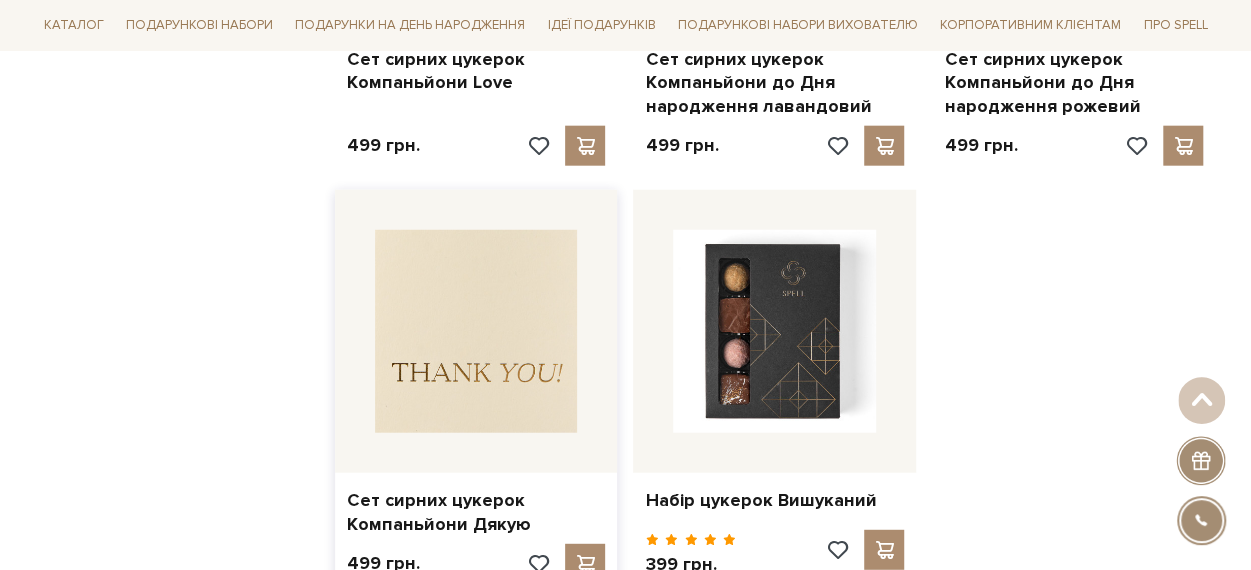
scroll to position [2500, 0]
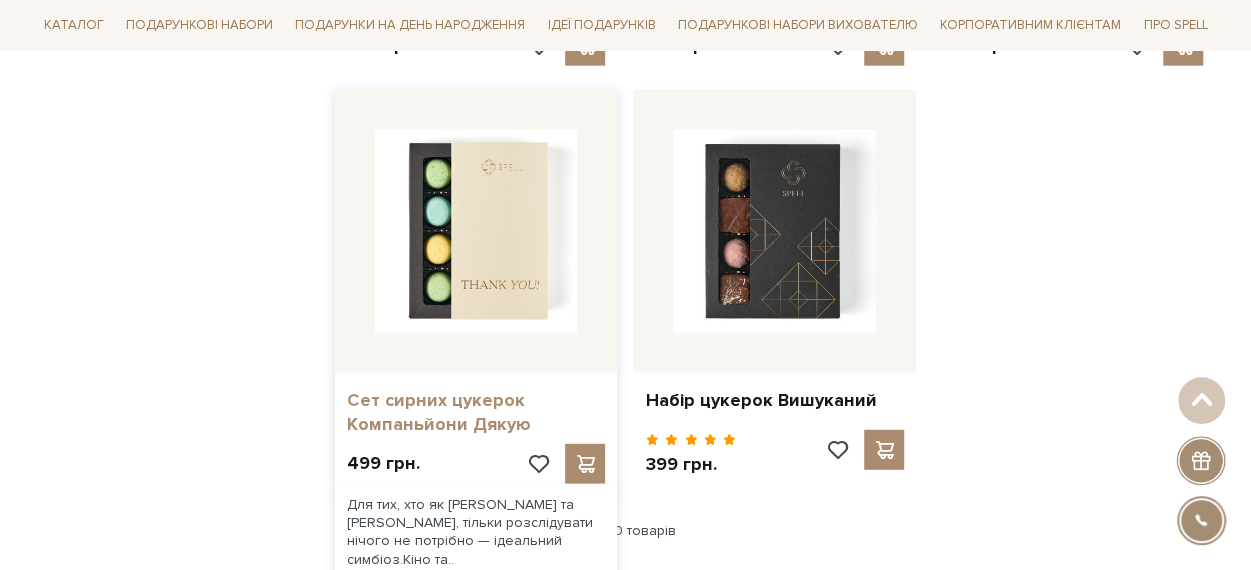
click at [455, 416] on link "Сет сирних цукерок Компаньйони Дякую" at bounding box center [476, 412] width 259 height 47
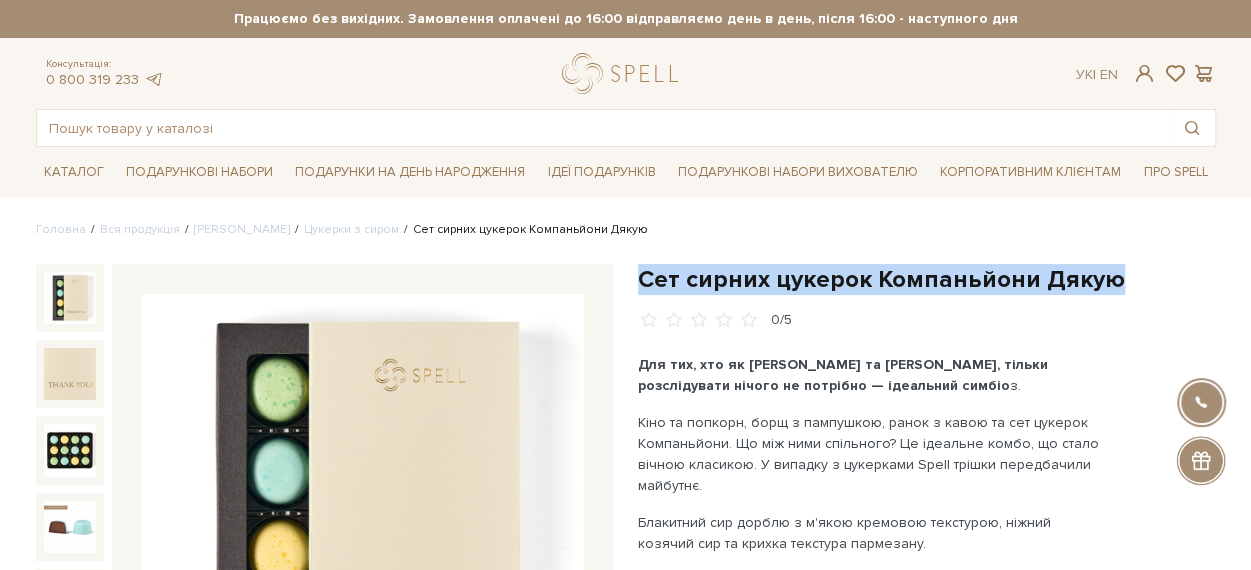
drag, startPoint x: 1104, startPoint y: 281, endPoint x: 644, endPoint y: 269, distance: 460.2
click at [644, 269] on h1 "Сет сирних цукерок Компаньйони Дякую" at bounding box center [927, 279] width 578 height 31
copy h1 "Сет сирних цукерок Компаньйони Дякую"
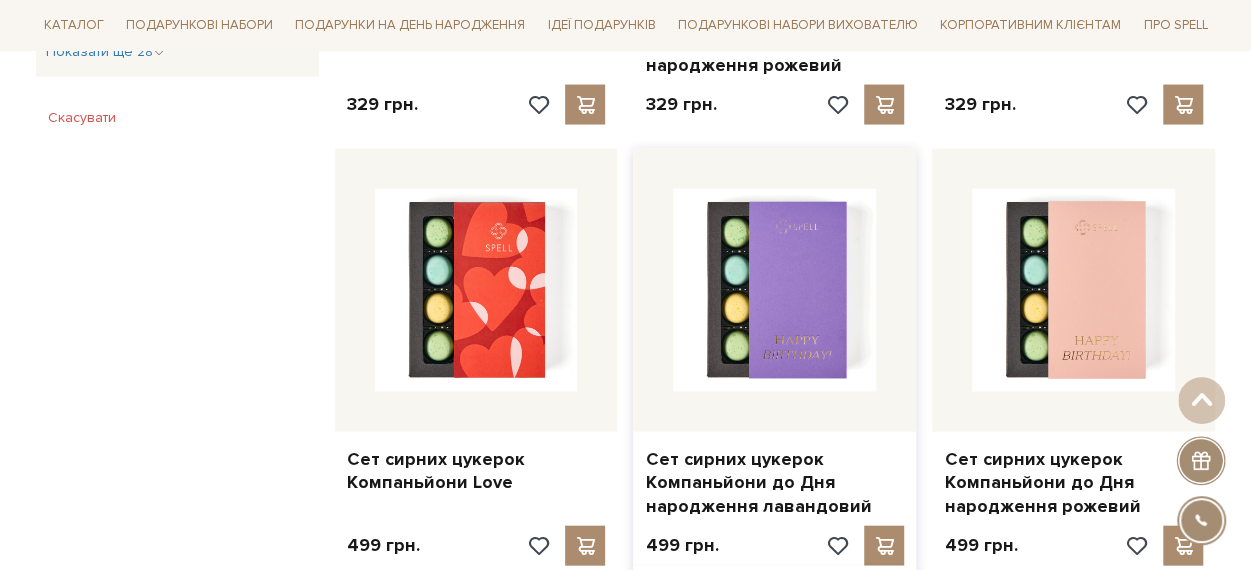
scroll to position [2100, 0]
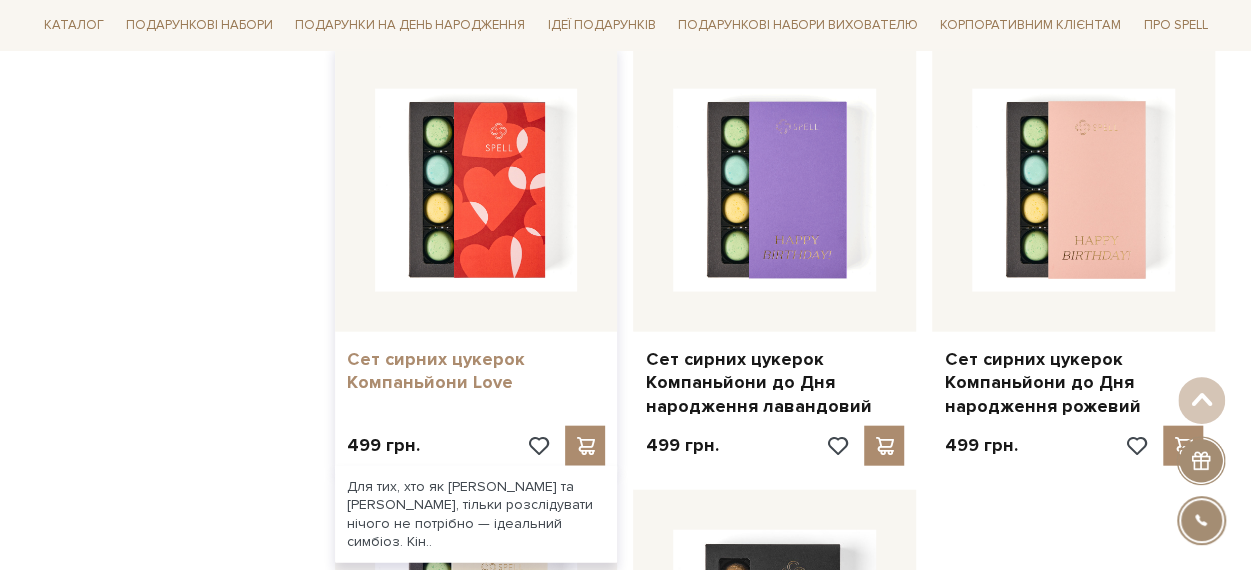
click at [464, 374] on link "Сет сирних цукерок Компаньйони Love" at bounding box center [476, 371] width 259 height 47
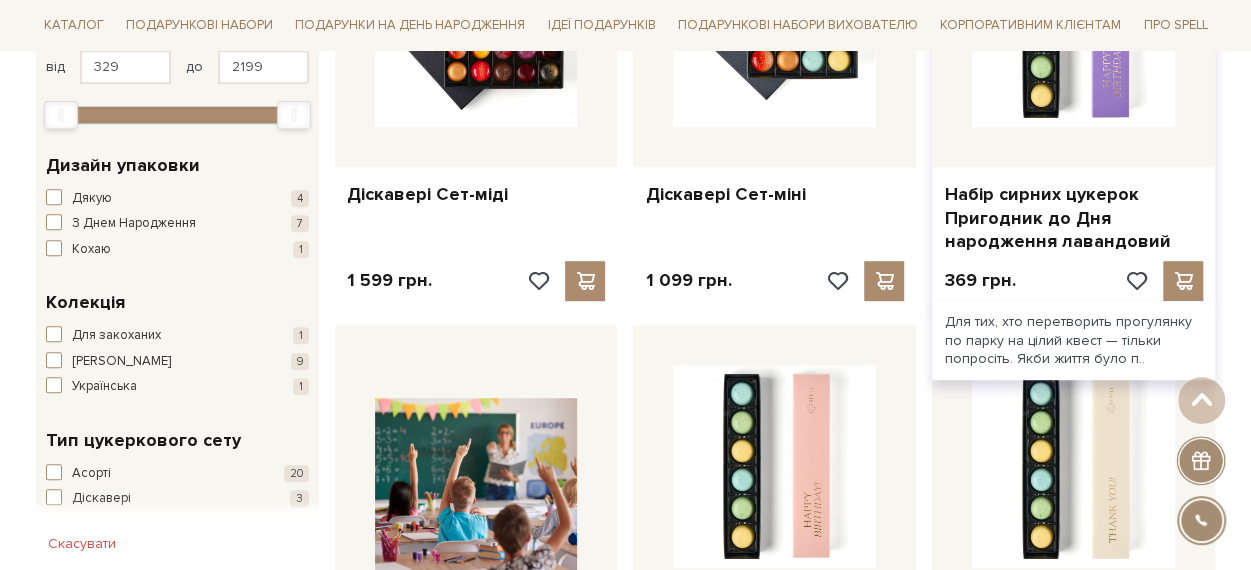
scroll to position [600, 0]
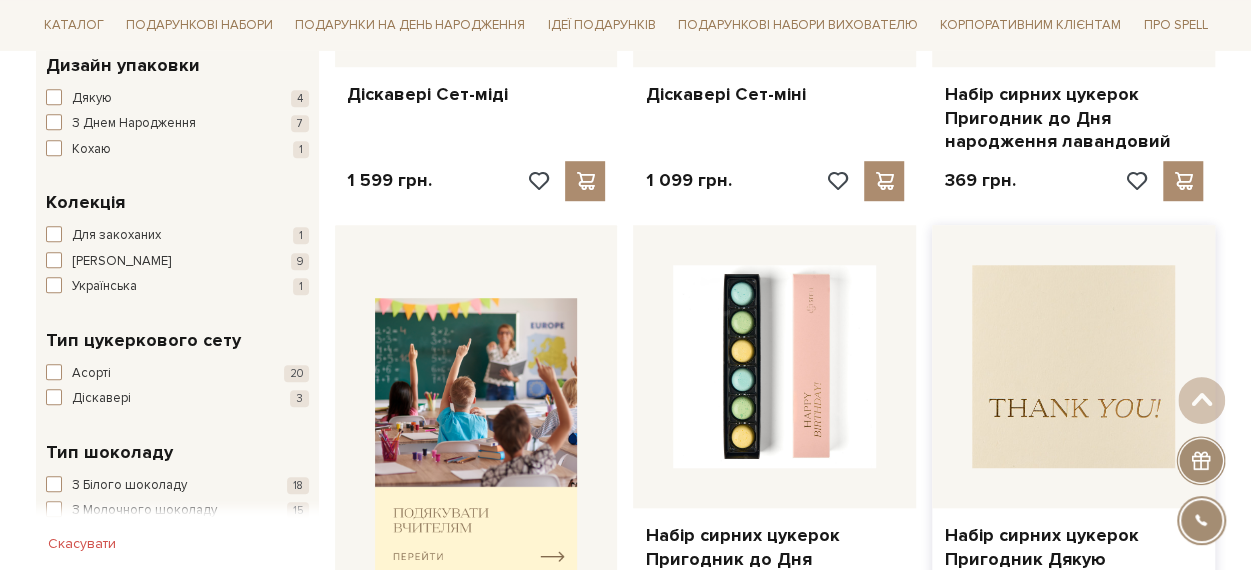
click at [1062, 343] on img at bounding box center [1073, 366] width 203 height 203
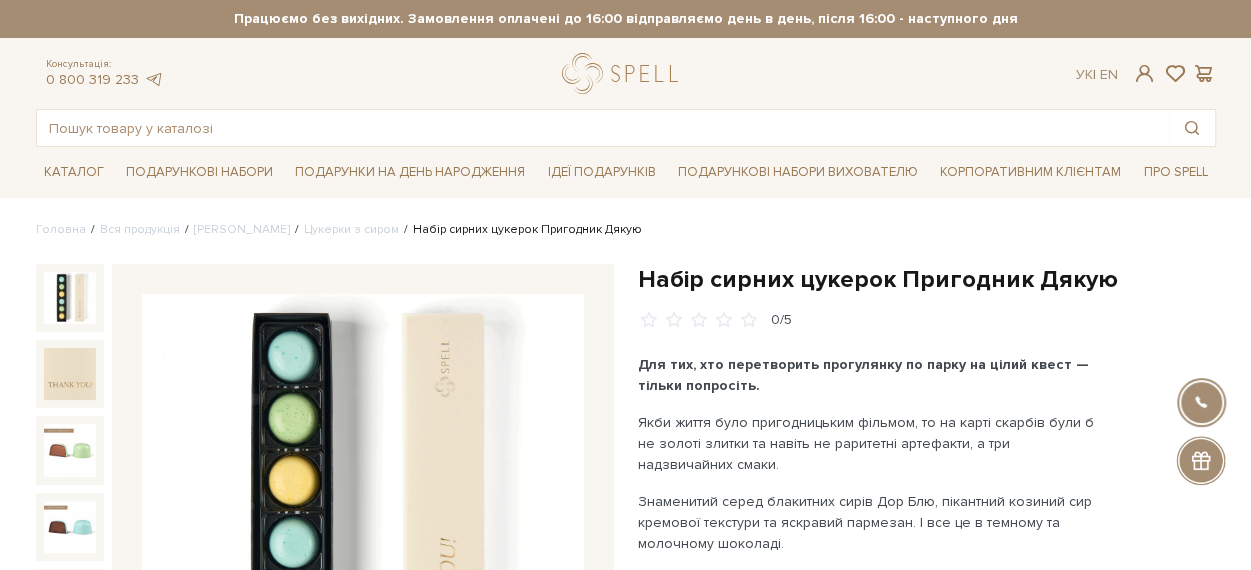
click at [662, 283] on h1 "Набір сирних цукерок Пригодник Дякую" at bounding box center [927, 279] width 578 height 31
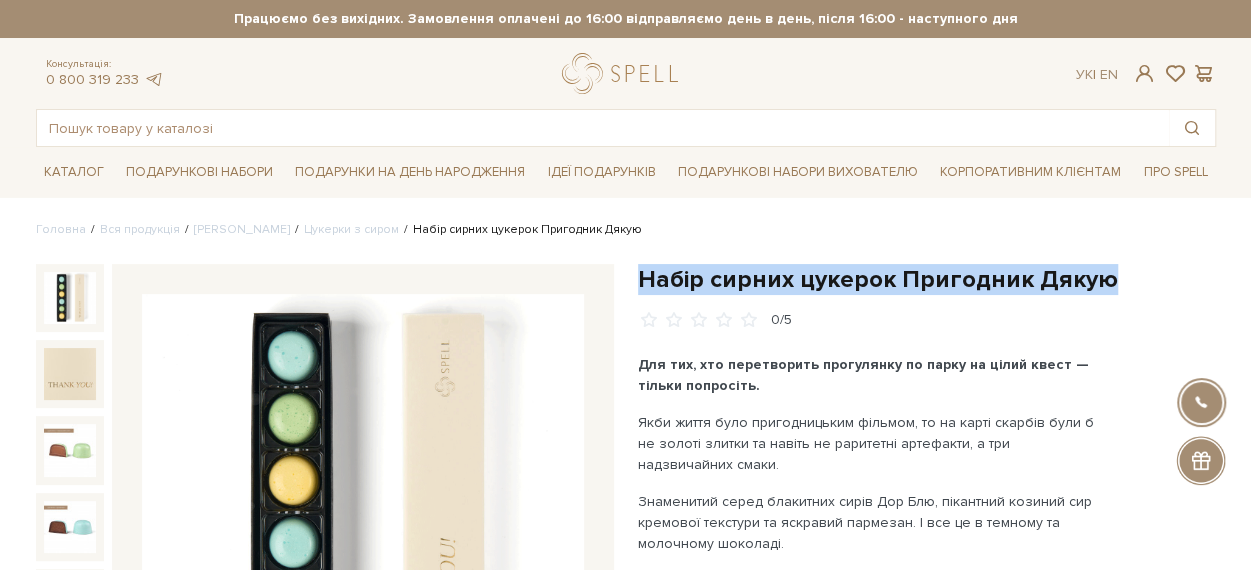
drag, startPoint x: 662, startPoint y: 283, endPoint x: 1091, endPoint y: 264, distance: 429.4
click at [1091, 264] on h1 "Набір сирних цукерок Пригодник Дякую" at bounding box center [927, 279] width 578 height 31
copy div "Набір сирних цукерок Пригодник Дякую"
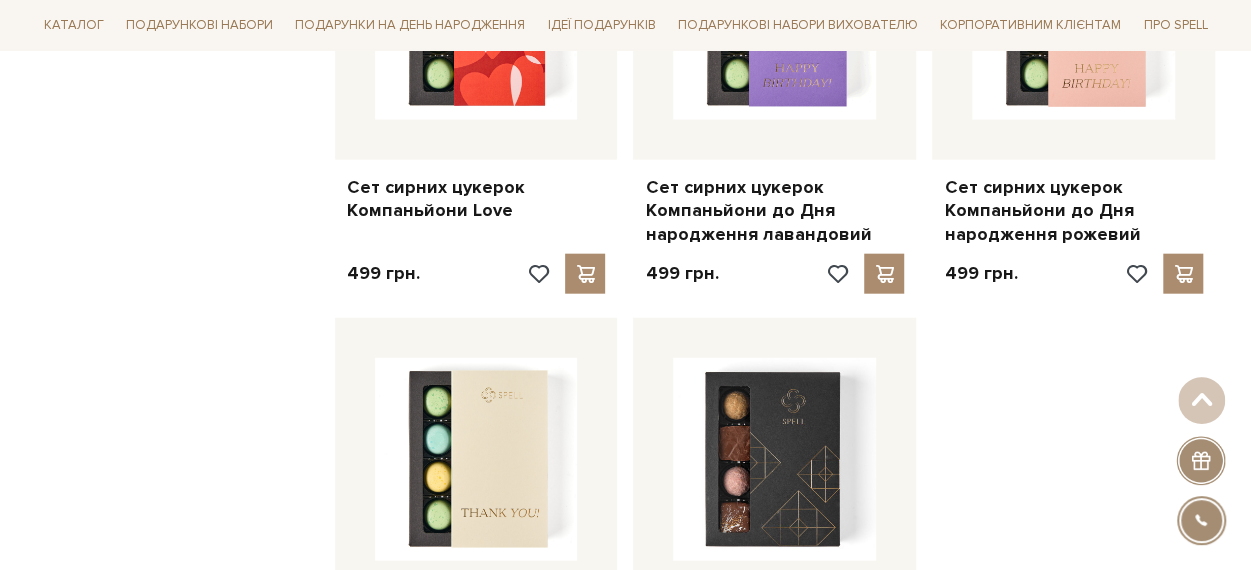
scroll to position [2072, 0]
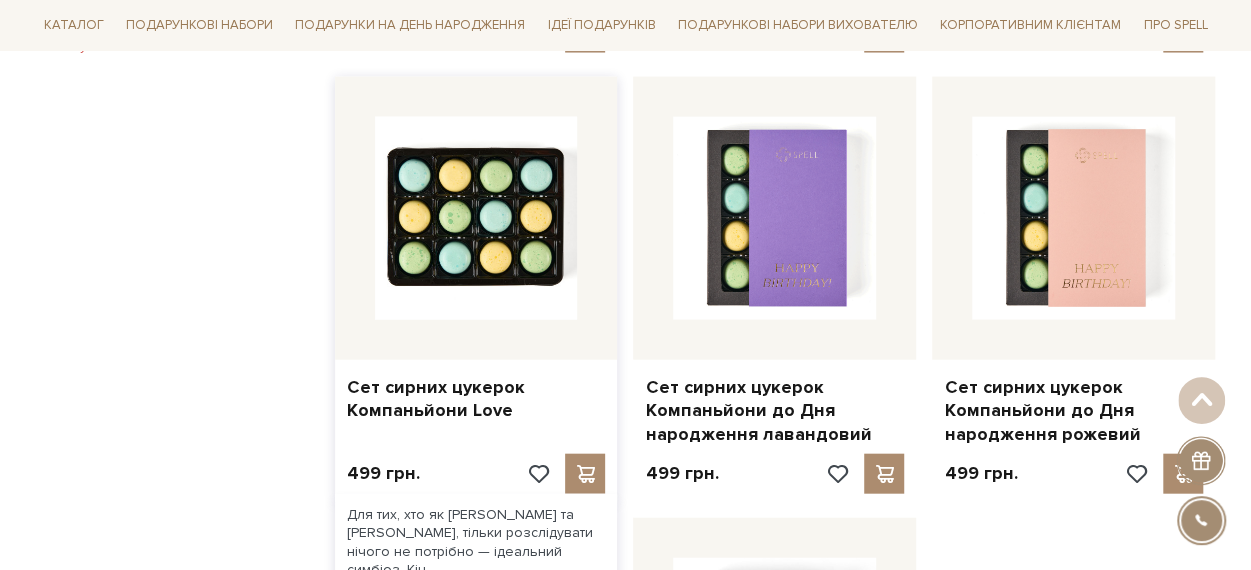
click at [506, 235] on img at bounding box center [476, 218] width 203 height 203
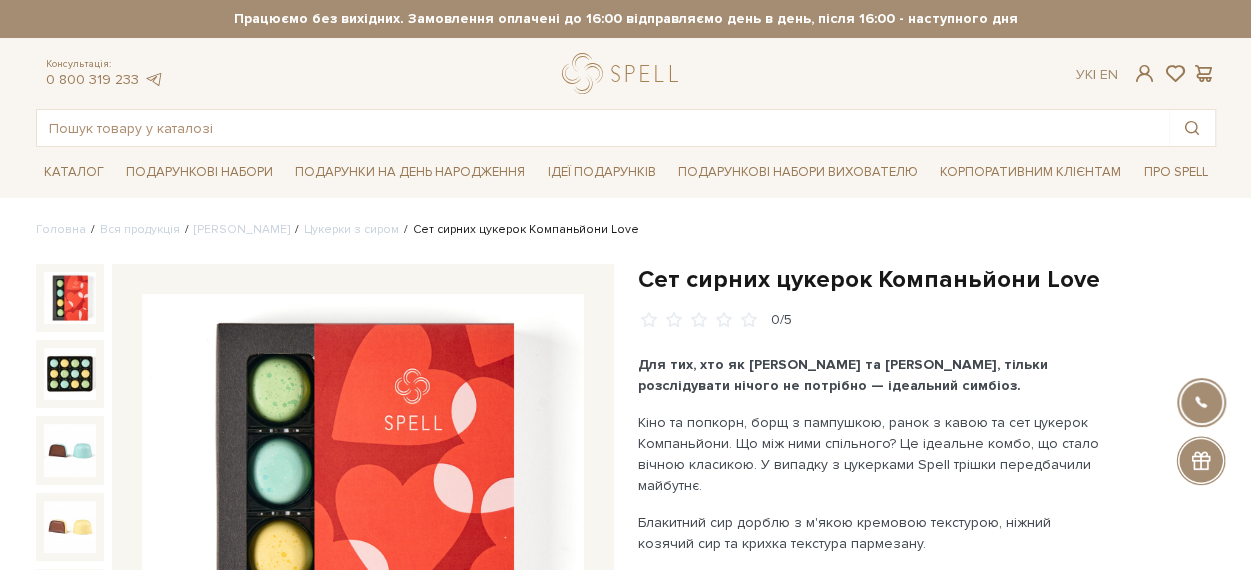
click at [648, 281] on h1 "Сет сирних цукерок Компаньйони Love" at bounding box center [927, 279] width 578 height 31
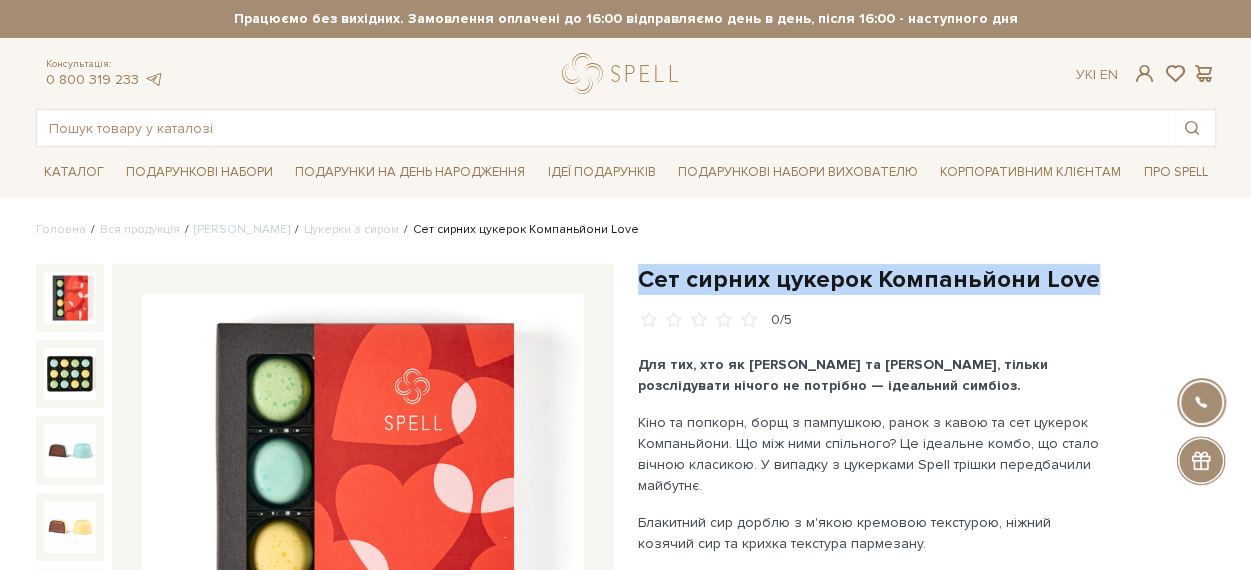
drag, startPoint x: 648, startPoint y: 281, endPoint x: 1108, endPoint y: 285, distance: 460.0
click at [1108, 285] on h1 "Сет сирних цукерок Компаньйони Love" at bounding box center [927, 279] width 578 height 31
copy div "Сет сирних цукерок Компаньйони Love"
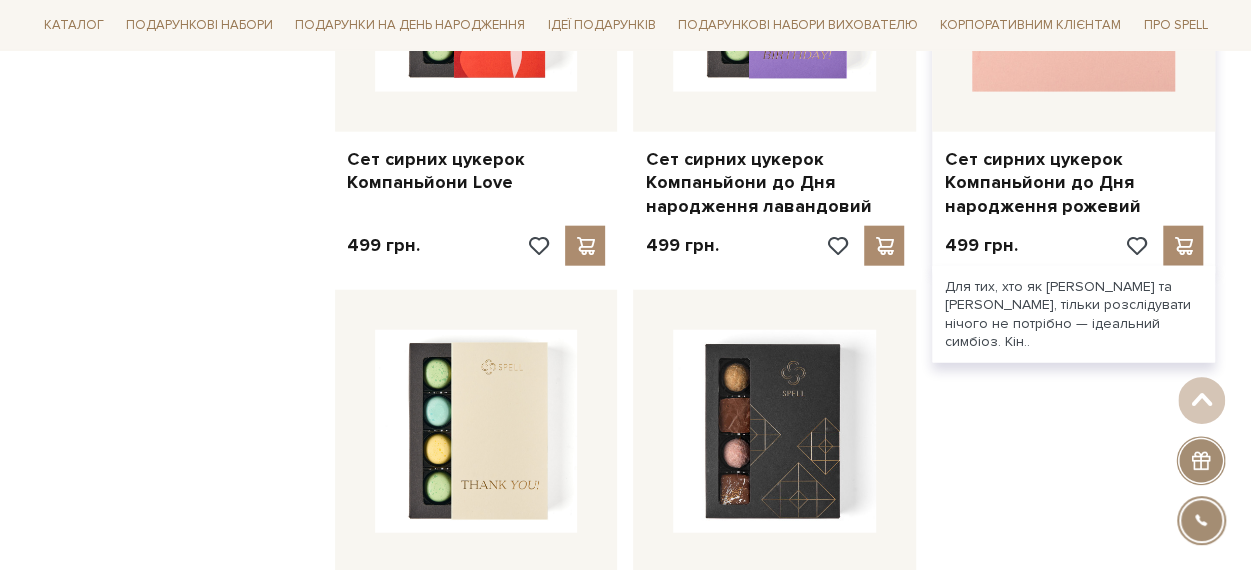
scroll to position [2400, 0]
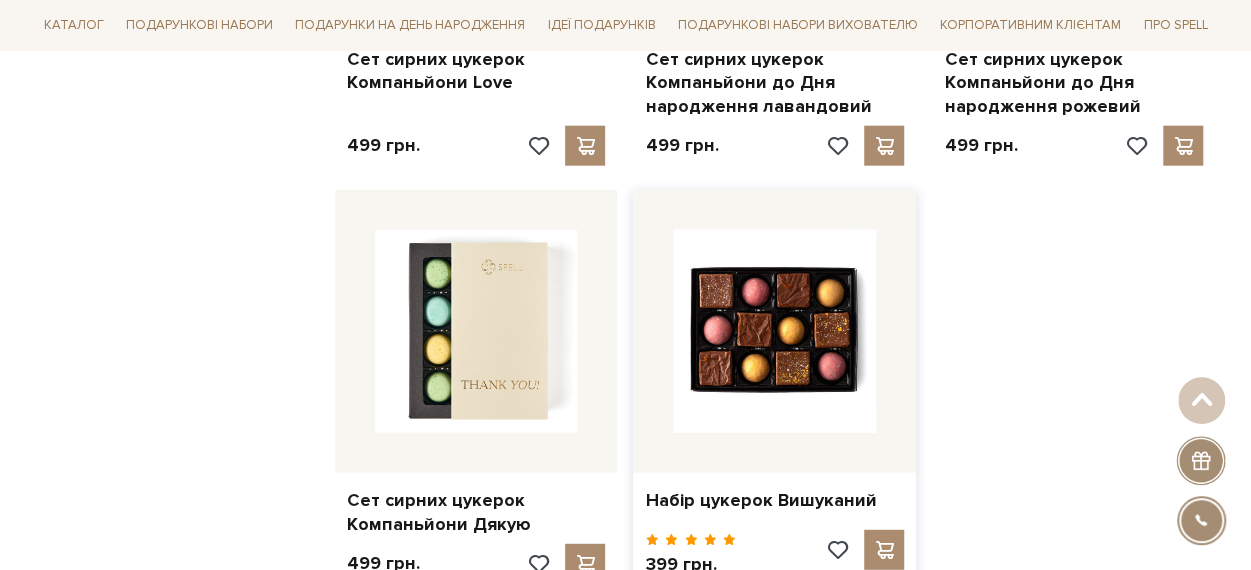
click at [791, 345] on img at bounding box center [774, 331] width 203 height 203
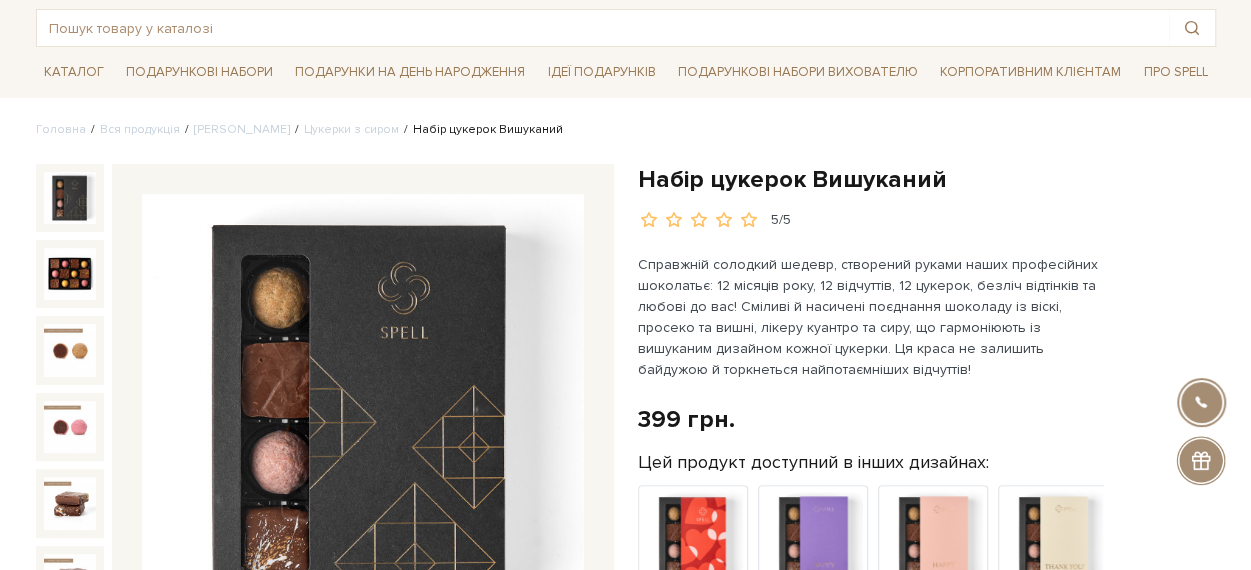
scroll to position [200, 0]
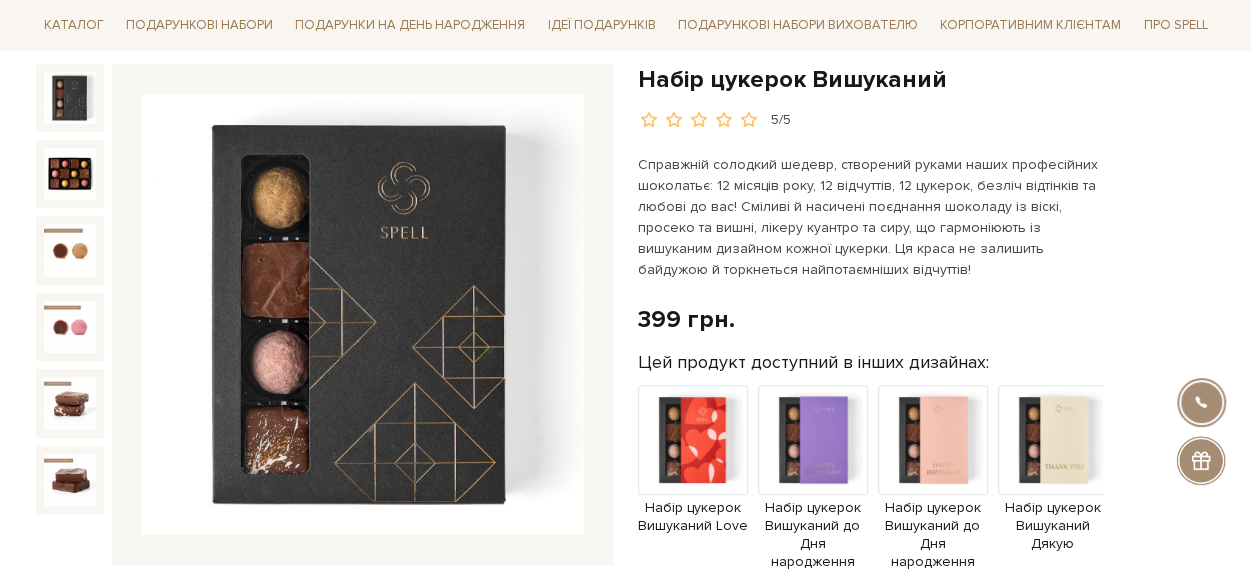
click at [923, 74] on h1 "Набір цукерок Вишуканий" at bounding box center [927, 79] width 578 height 31
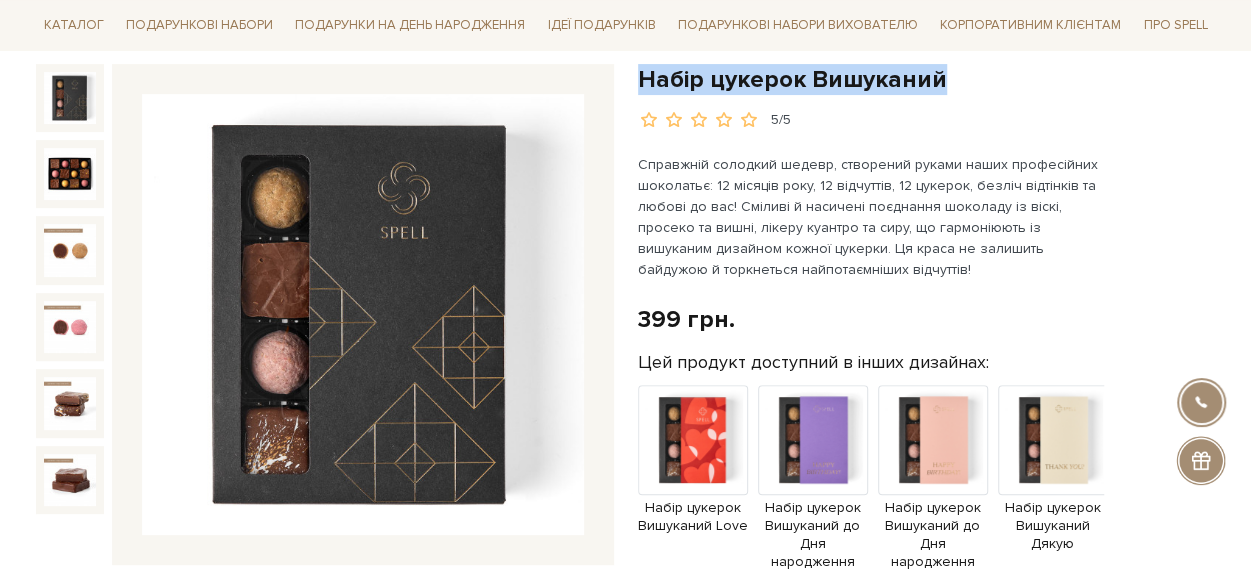
drag, startPoint x: 923, startPoint y: 74, endPoint x: 646, endPoint y: 74, distance: 277.0
click at [646, 74] on h1 "Набір цукерок Вишуканий" at bounding box center [927, 79] width 578 height 31
copy h1 "Набір цукерок Вишуканий"
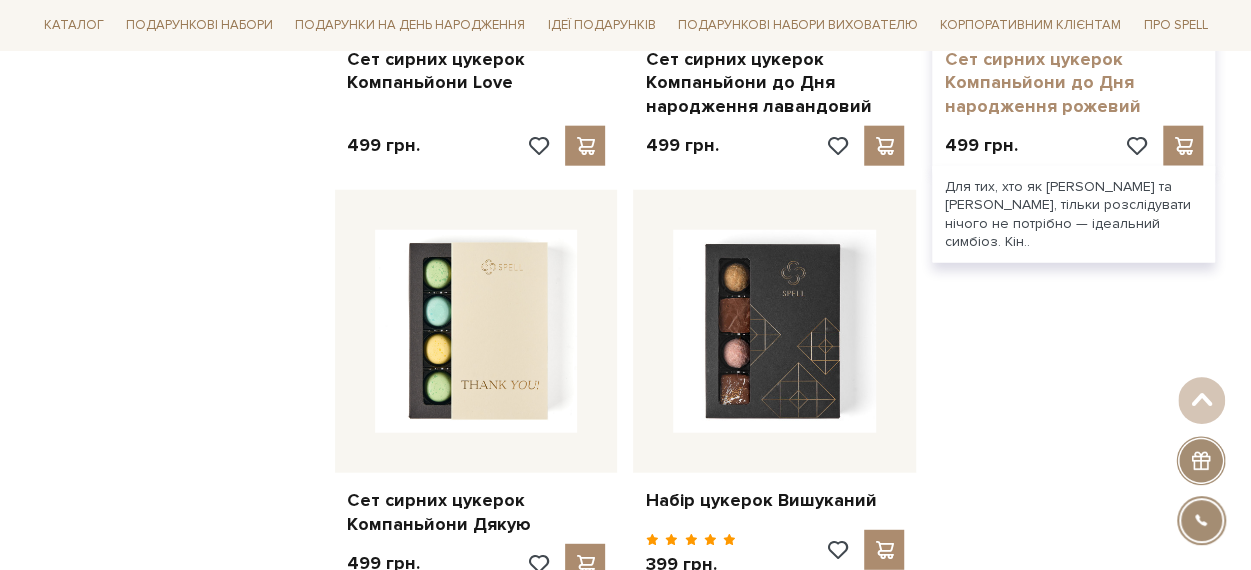
scroll to position [2200, 0]
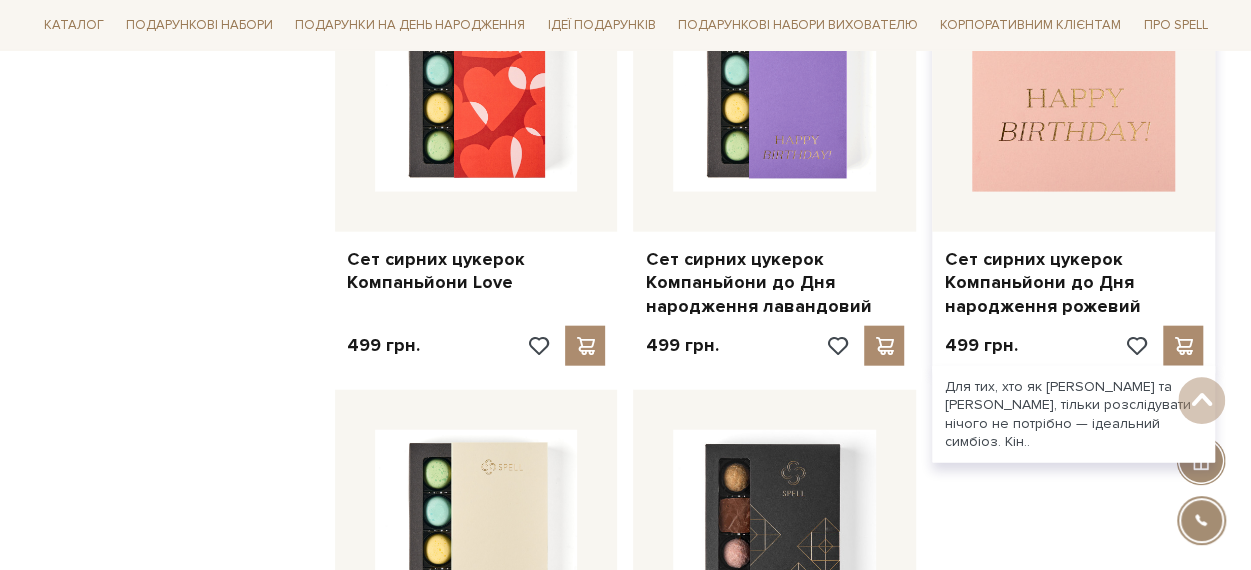
click at [1113, 97] on img at bounding box center [1073, 90] width 203 height 203
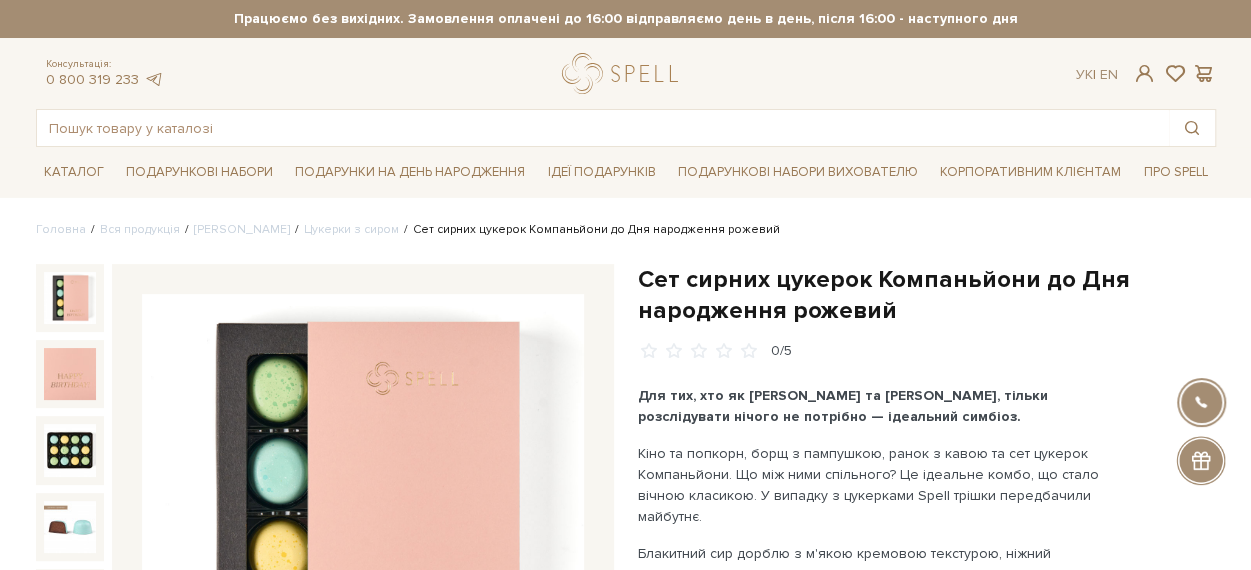
click at [654, 277] on h1 "Сет сирних цукерок Компаньйони до Дня народження рожевий" at bounding box center [927, 295] width 578 height 62
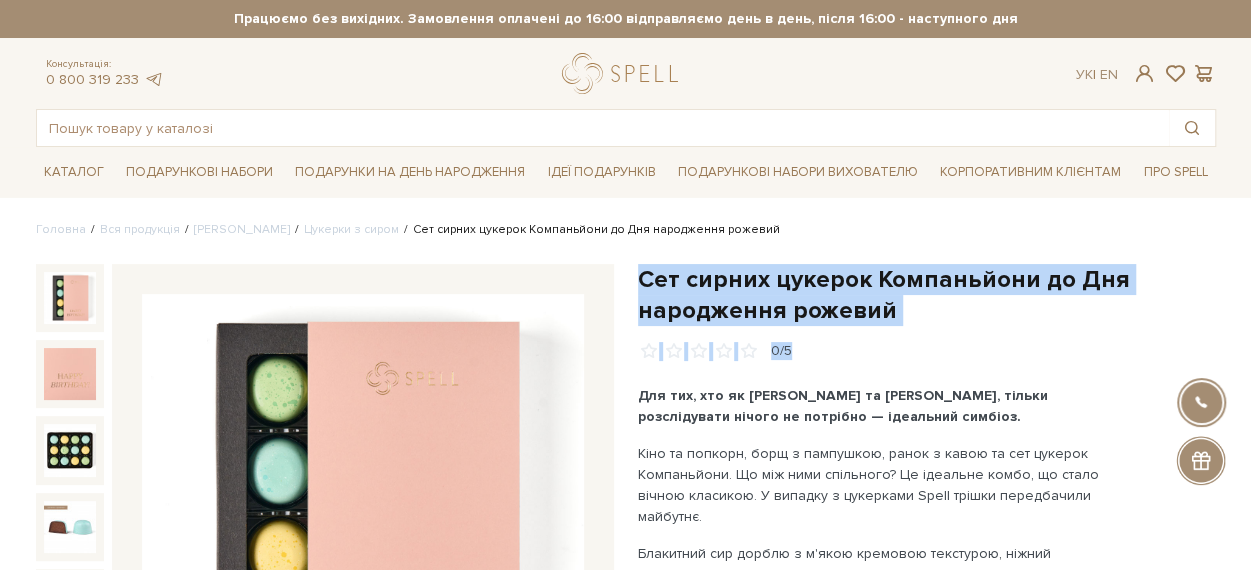
drag, startPoint x: 654, startPoint y: 277, endPoint x: 885, endPoint y: 327, distance: 236.3
click at [885, 327] on div "Сет сирних цукерок Компаньйони до Дня народження рожевий 0/5" at bounding box center [927, 313] width 578 height 98
click at [890, 321] on h1 "Сет сирних цукерок Компаньйони до Дня народження рожевий" at bounding box center [927, 295] width 578 height 62
click at [1044, 281] on h1 "Сет сирних цукерок Компаньйони до Дня народження рожевий" at bounding box center [927, 295] width 578 height 62
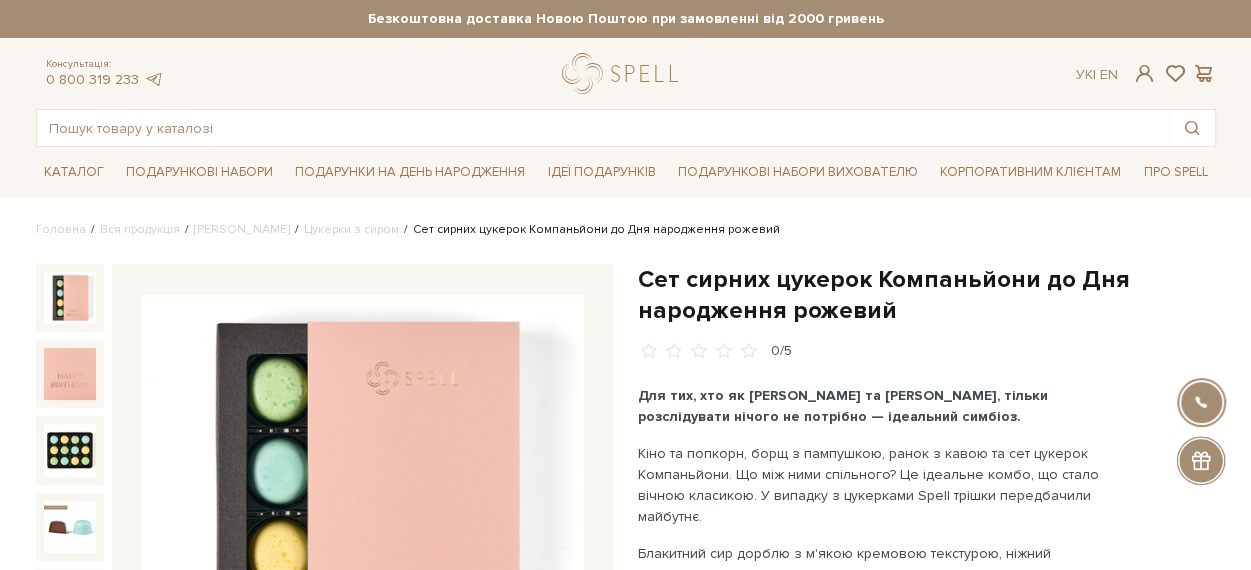
click at [668, 277] on h1 "Сет сирних цукерок Компаньйони до Дня народження рожевий" at bounding box center [927, 295] width 578 height 62
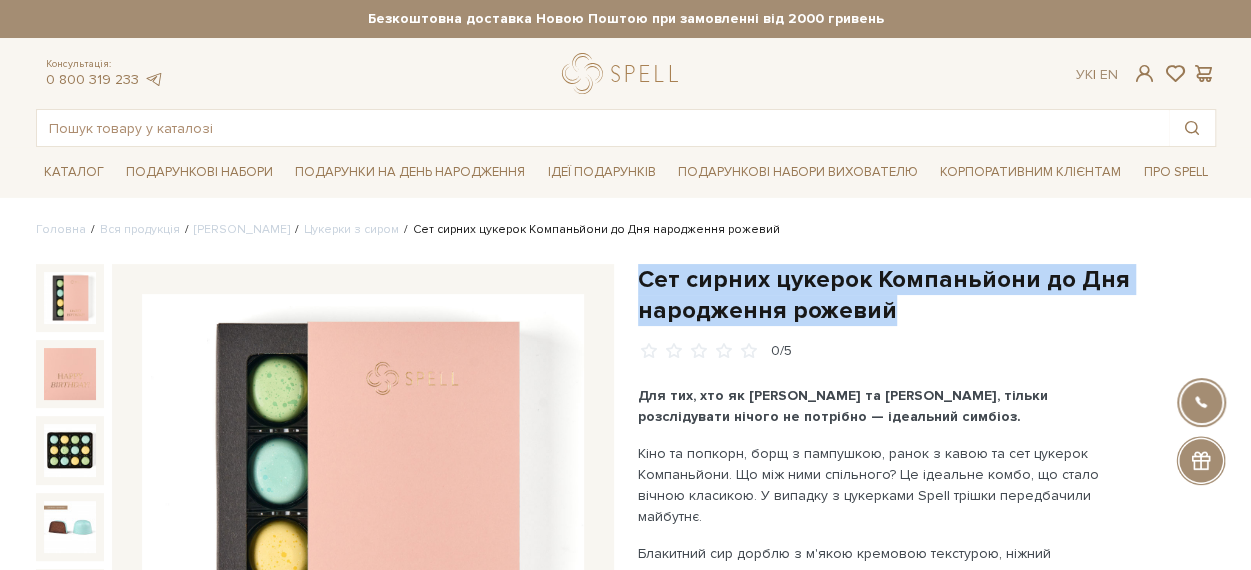
drag, startPoint x: 668, startPoint y: 277, endPoint x: 884, endPoint y: 312, distance: 218.8
click at [884, 312] on h1 "Сет сирних цукерок Компаньйони до Дня народження рожевий" at bounding box center [927, 295] width 578 height 62
copy div "Сет сирних цукерок Компаньйони до Дня народження рожевий"
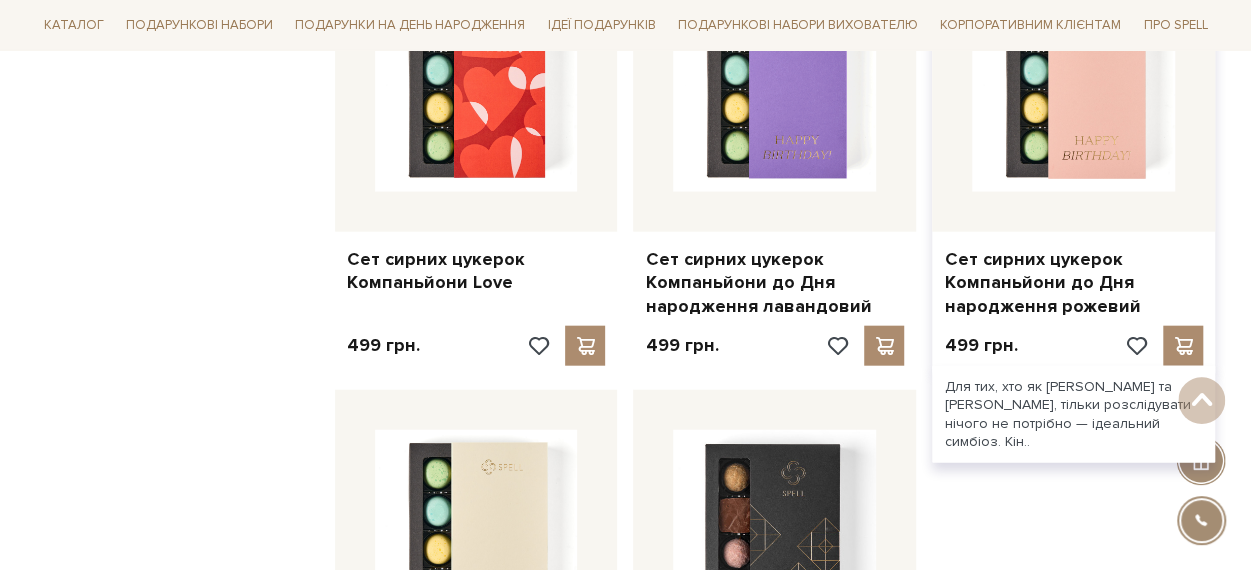
scroll to position [2200, 0]
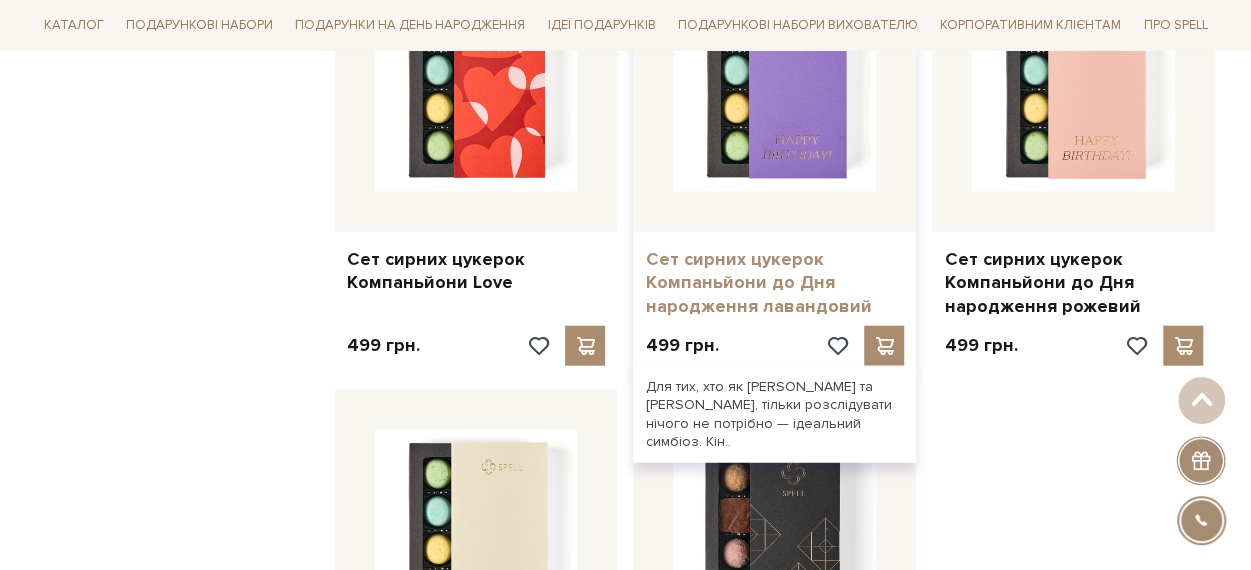
click at [736, 263] on link "Сет сирних цукерок Компаньйони до Дня народження лавандовий" at bounding box center [774, 283] width 259 height 70
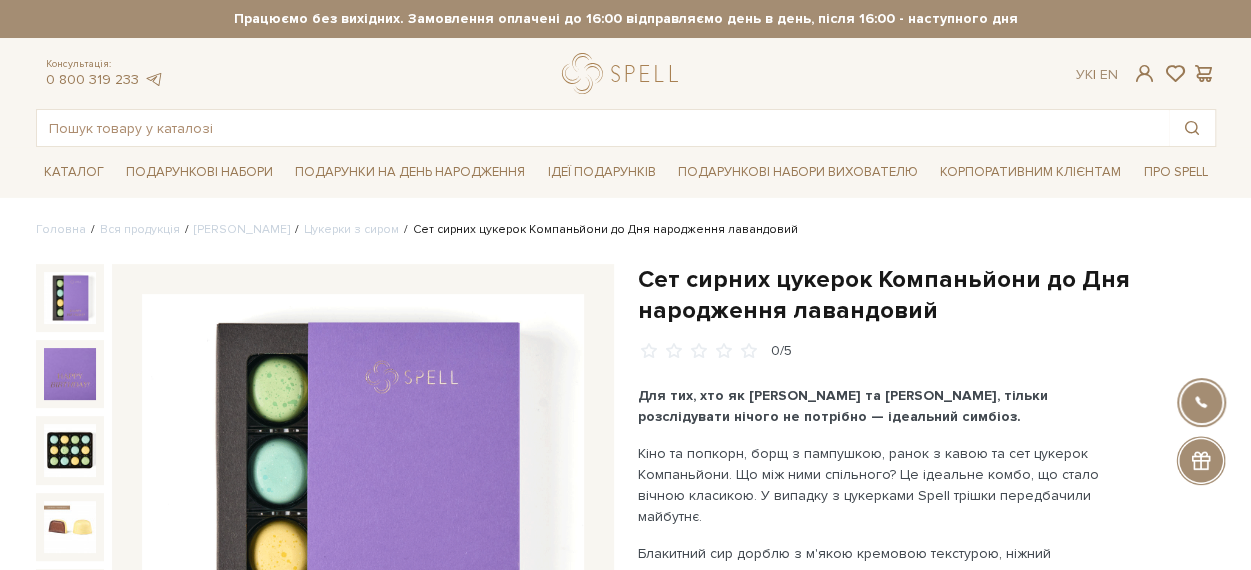
click at [644, 281] on h1 "Сет сирних цукерок Компаньйони до Дня народження лавандовий" at bounding box center [927, 295] width 578 height 62
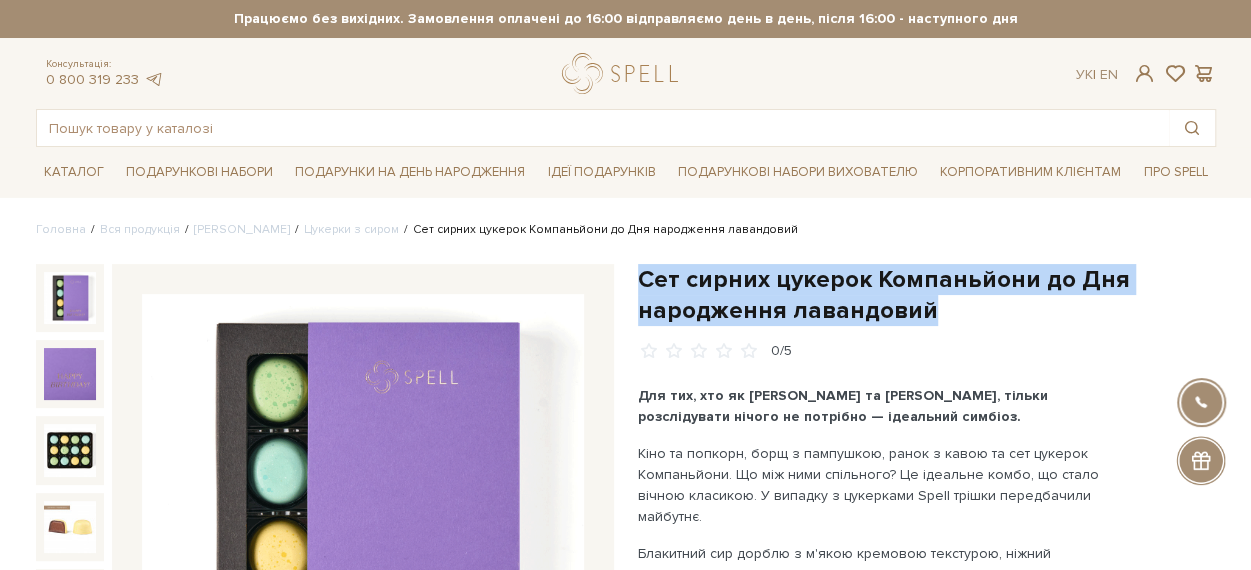
drag, startPoint x: 644, startPoint y: 281, endPoint x: 908, endPoint y: 318, distance: 266.6
click at [908, 318] on h1 "Сет сирних цукерок Компаньйони до Дня народження лавандовий" at bounding box center [927, 295] width 578 height 62
copy h1 "Сет сирних цукерок Компаньйони до Дня народження лавандовий"
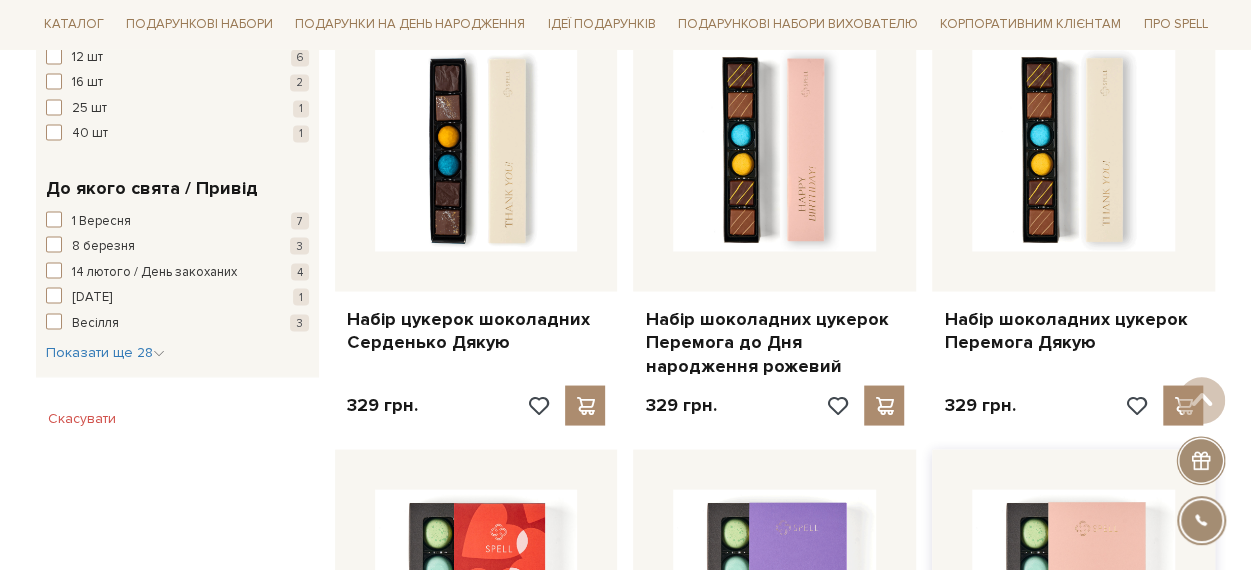
scroll to position [1600, 0]
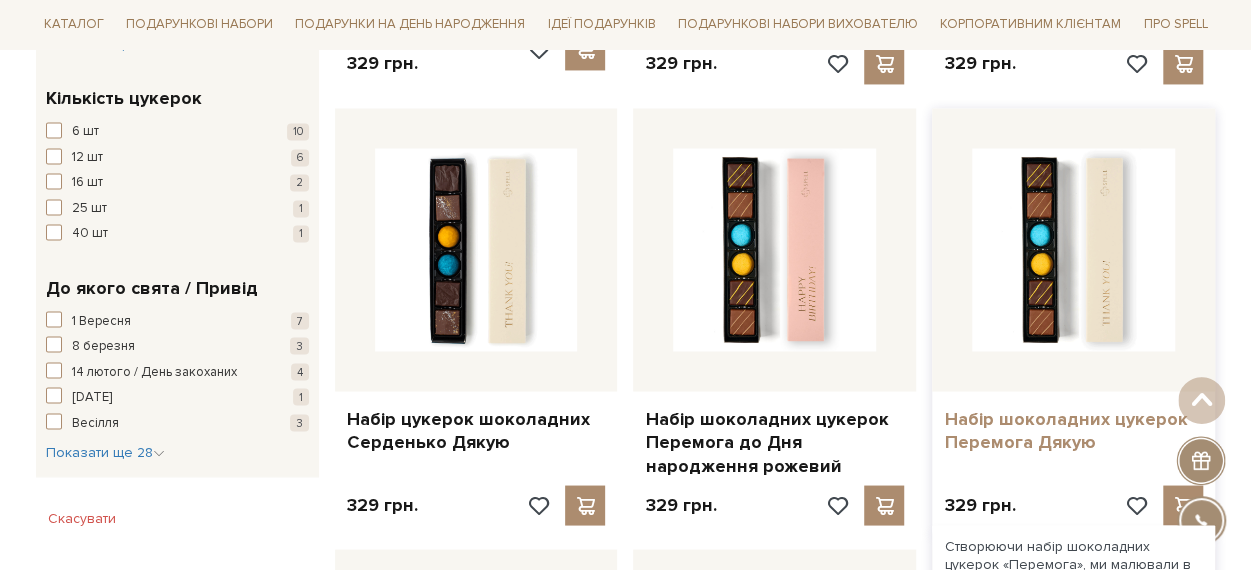
click at [1011, 434] on link "Набір шоколадних цукерок Перемога Дякую" at bounding box center [1073, 430] width 259 height 47
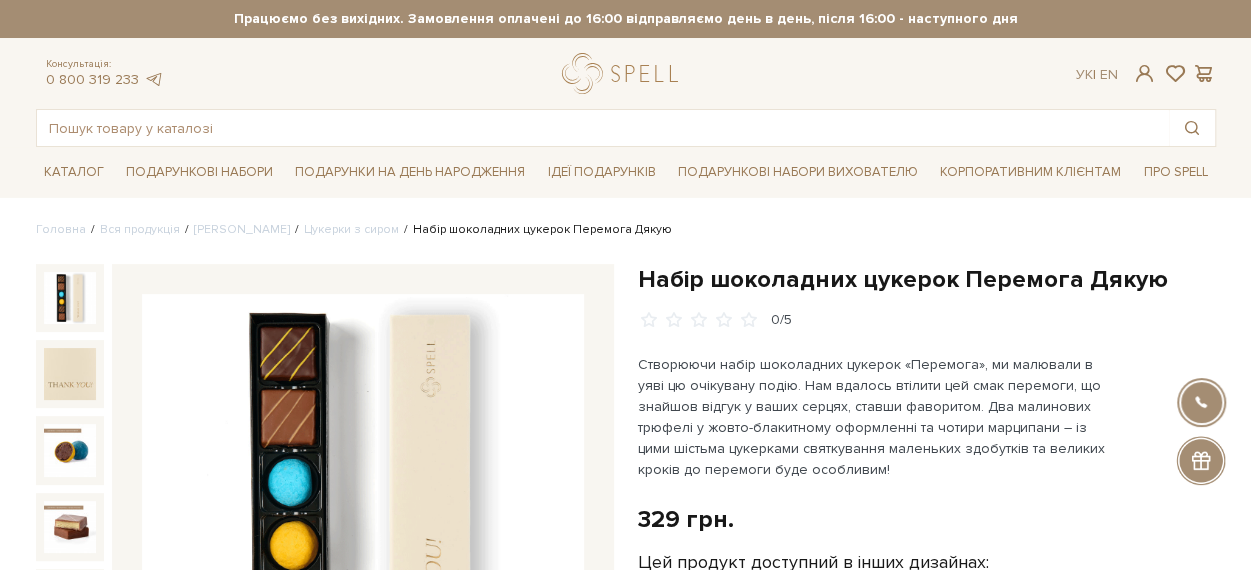
click at [667, 275] on h1 "Набір шоколадних цукерок Перемога Дякую" at bounding box center [927, 279] width 578 height 31
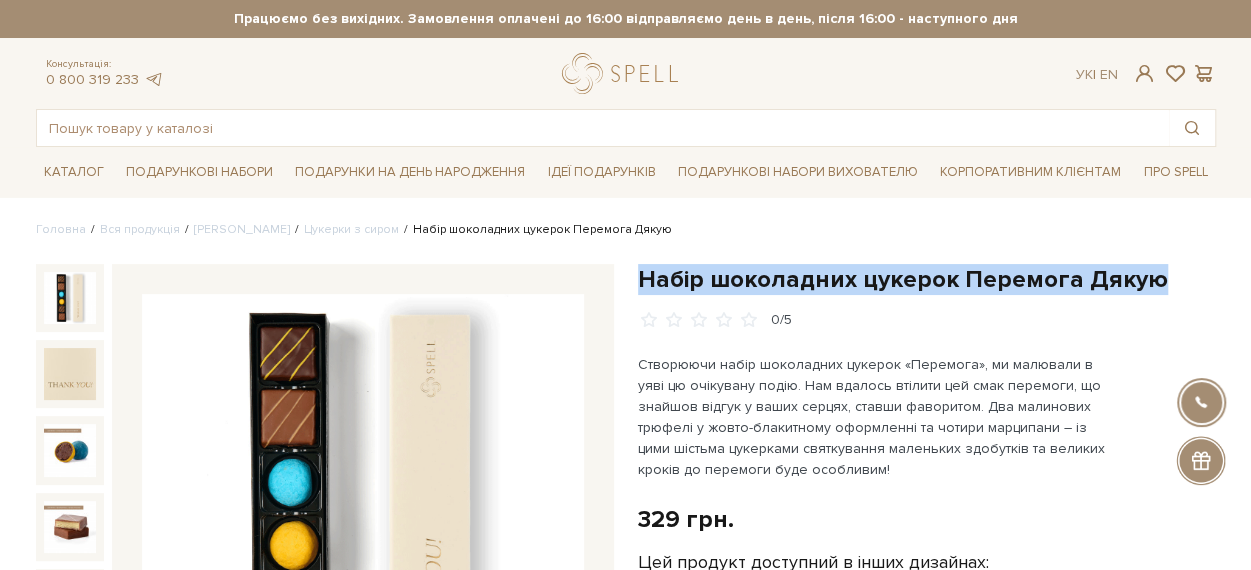
drag, startPoint x: 667, startPoint y: 275, endPoint x: 1156, endPoint y: 268, distance: 489.0
click at [1156, 268] on h1 "Набір шоколадних цукерок Перемога Дякую" at bounding box center [927, 279] width 578 height 31
copy div "Набір шоколадних цукерок Перемога Дякую"
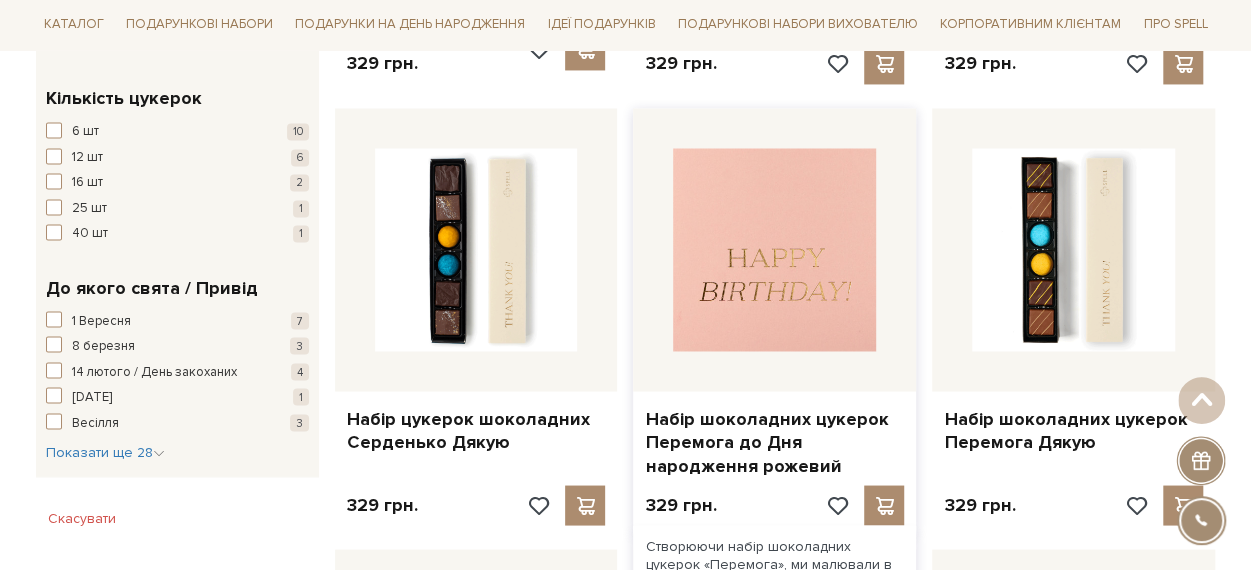
scroll to position [1600, 0]
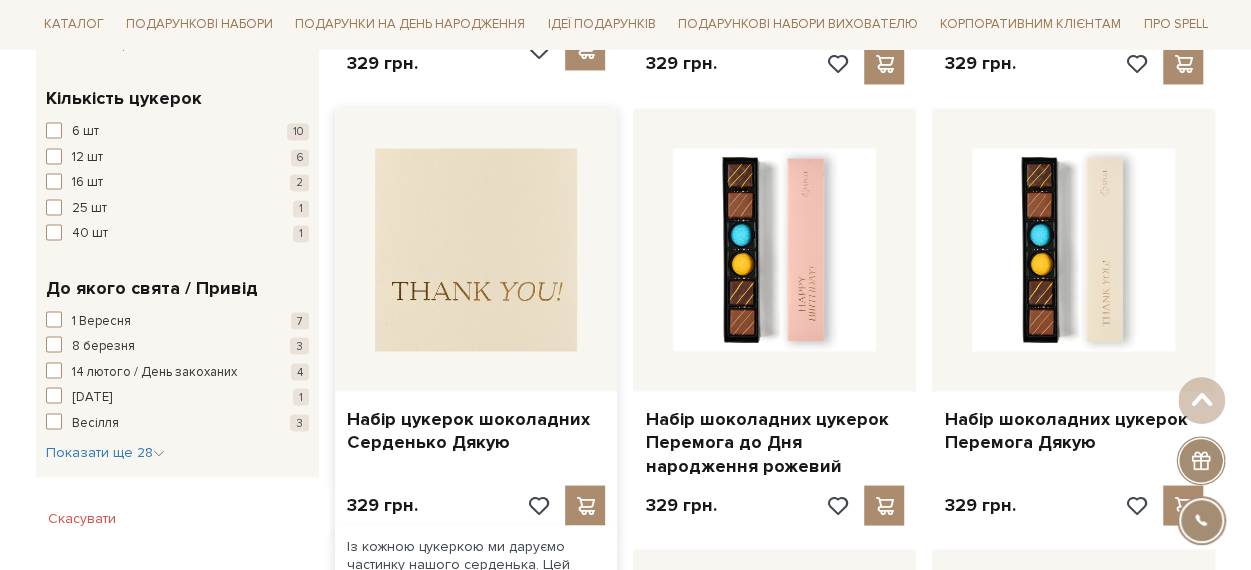
click at [448, 279] on img at bounding box center [476, 249] width 203 height 203
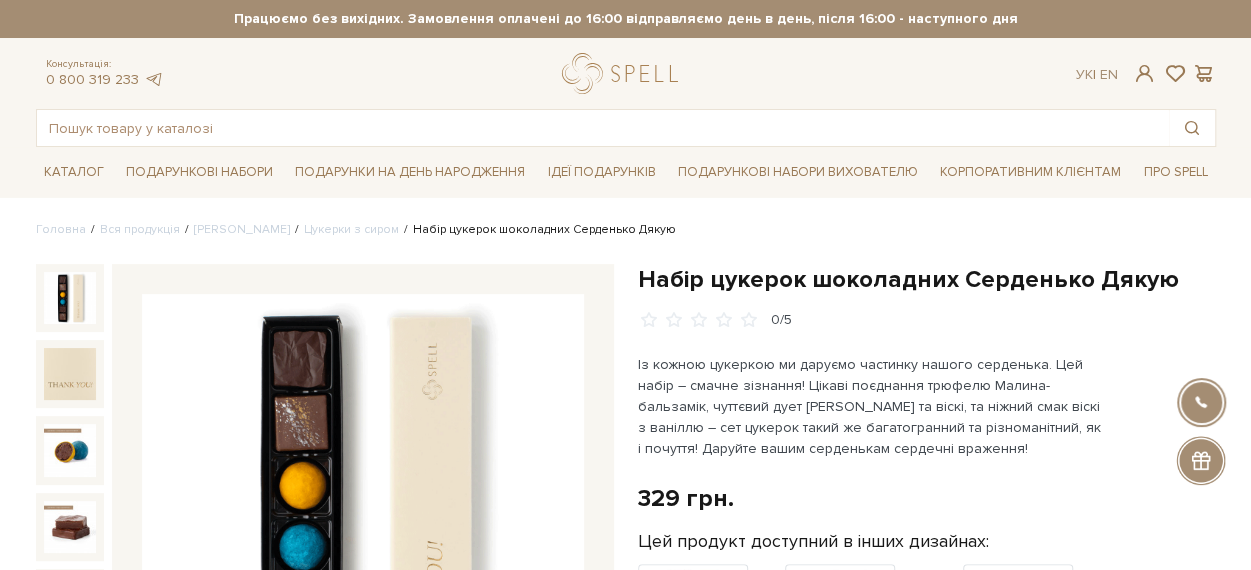
click at [654, 283] on h1 "Набір цукерок шоколадних Серденько Дякую" at bounding box center [927, 279] width 578 height 31
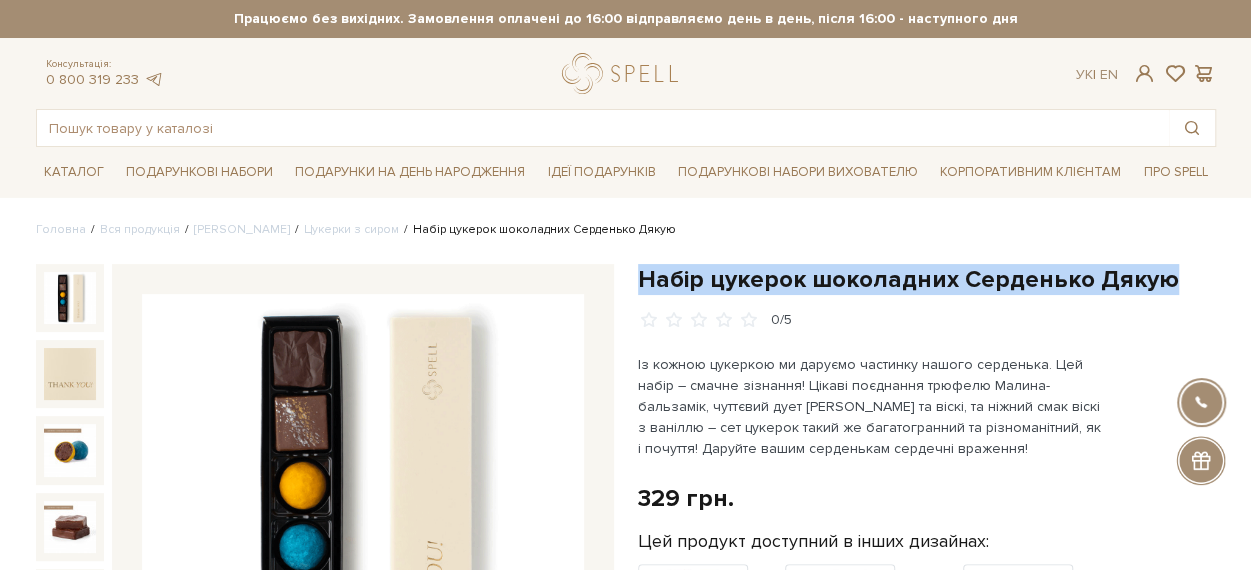
drag, startPoint x: 654, startPoint y: 283, endPoint x: 1205, endPoint y: 267, distance: 551.2
click at [1205, 267] on h1 "Набір цукерок шоколадних Серденько Дякую" at bounding box center [927, 279] width 578 height 31
copy div "Набір цукерок шоколадних Серденько Дякую"
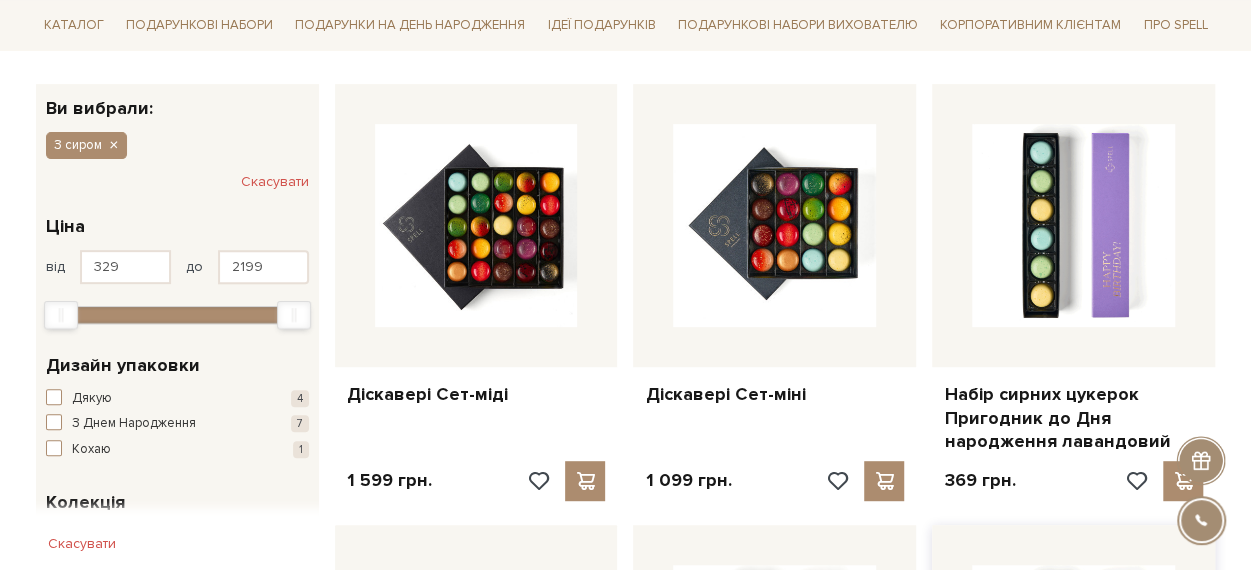
scroll to position [500, 0]
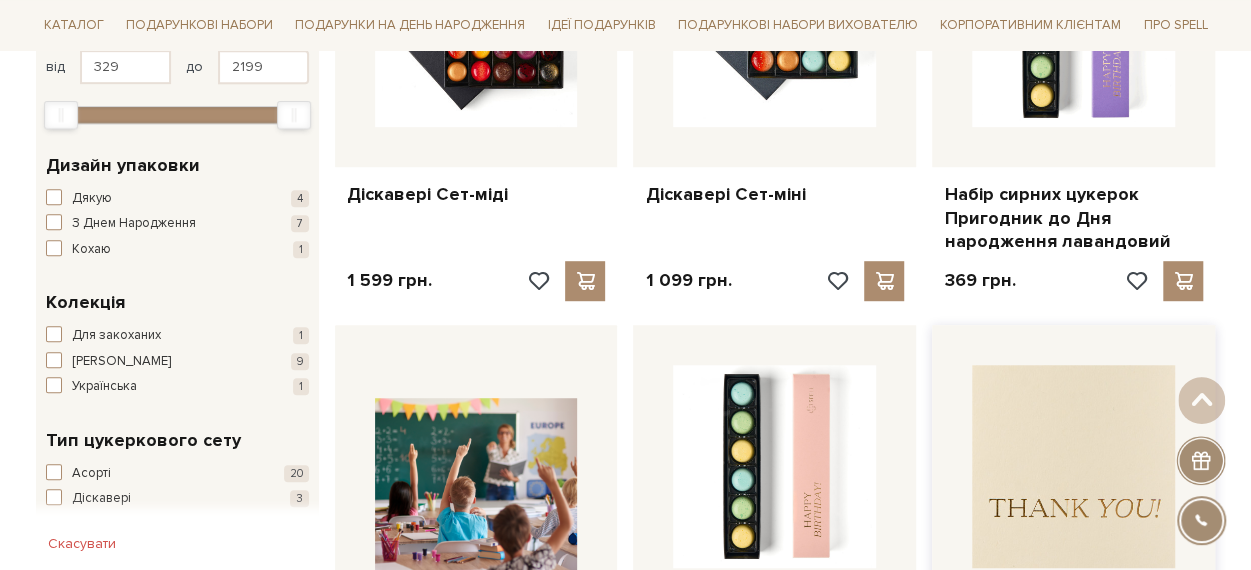
click at [1118, 476] on img at bounding box center [1073, 466] width 203 height 203
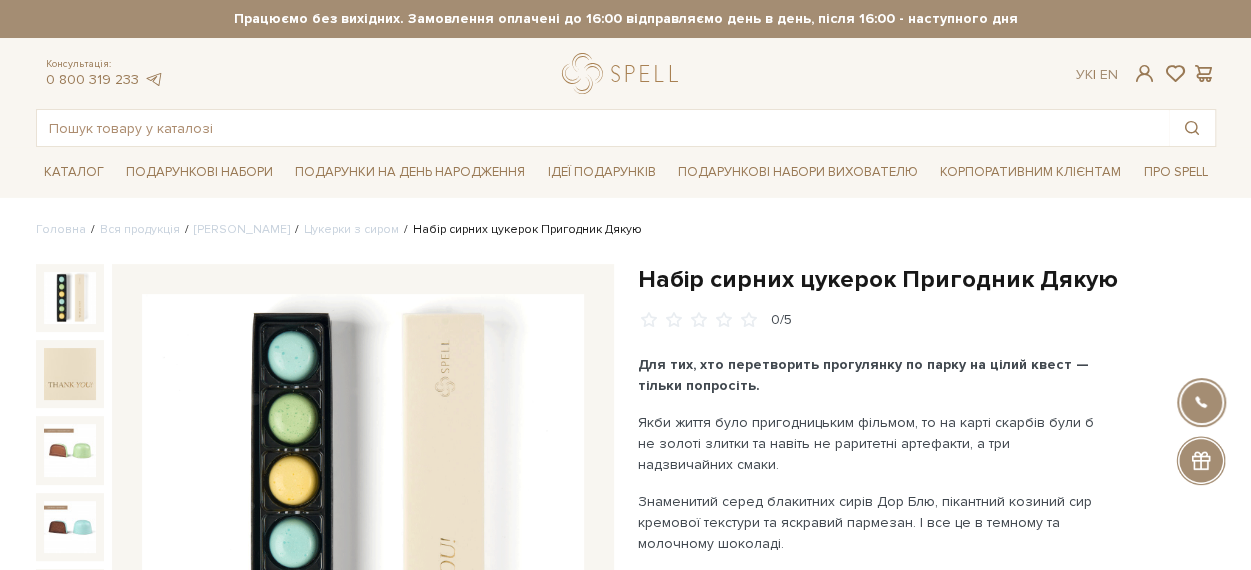
click at [1059, 281] on h1 "Набір сирних цукерок Пригодник Дякую" at bounding box center [927, 279] width 578 height 31
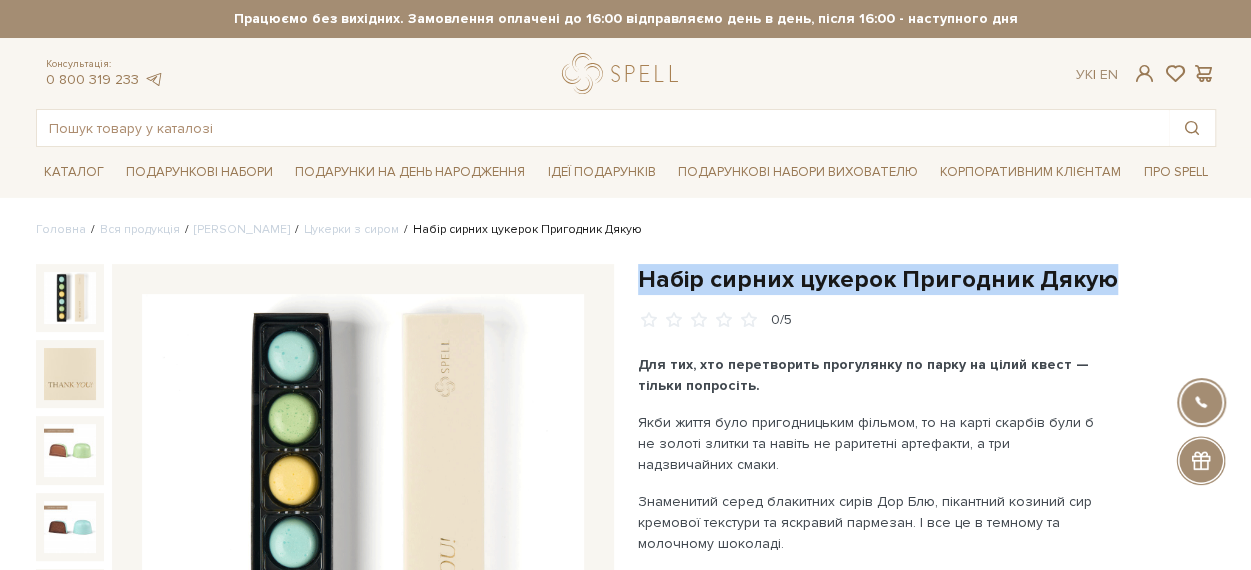
drag, startPoint x: 1059, startPoint y: 281, endPoint x: 673, endPoint y: 276, distance: 386.0
click at [673, 276] on h1 "Набір сирних цукерок Пригодник Дякую" at bounding box center [927, 279] width 578 height 31
copy h1 "Набір сирних цукерок Пригодник Дякую"
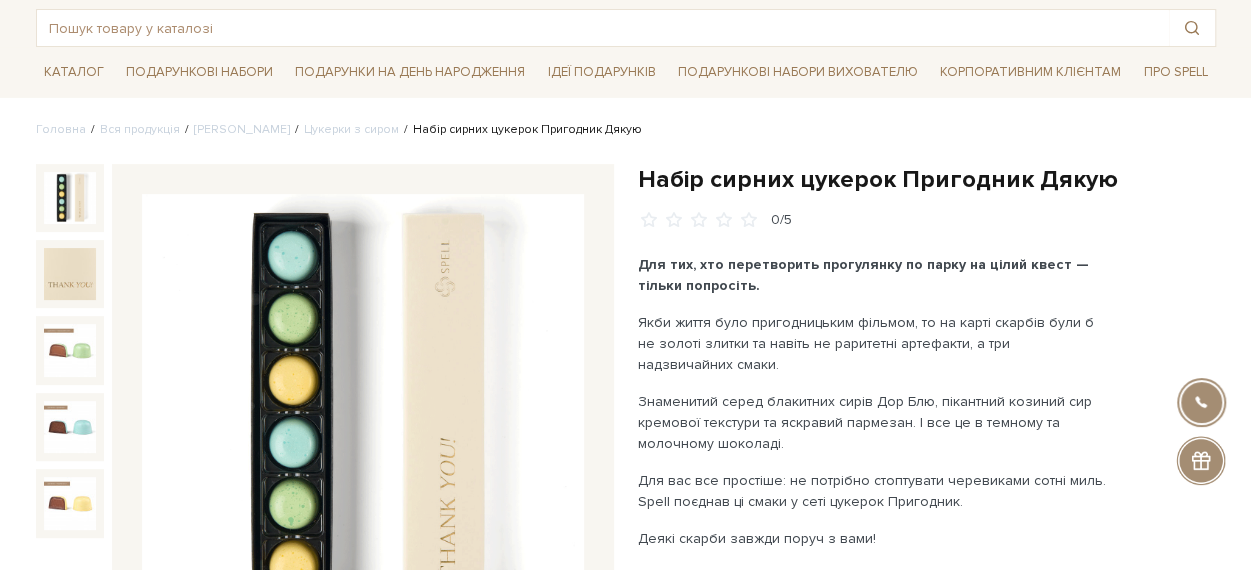
scroll to position [200, 0]
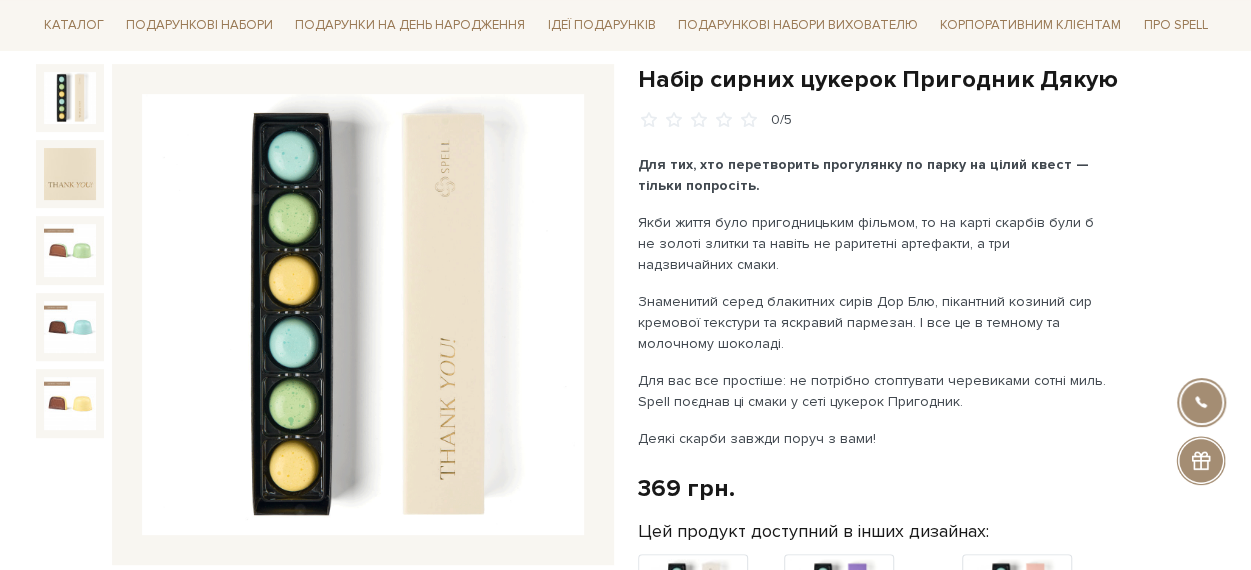
click at [666, 65] on h1 "Набір сирних цукерок Пригодник Дякую" at bounding box center [927, 79] width 578 height 31
drag, startPoint x: 668, startPoint y: 66, endPoint x: 656, endPoint y: 81, distance: 19.2
click at [656, 81] on h1 "Набір сирних цукерок Пригодник Дякую" at bounding box center [927, 79] width 578 height 31
click at [654, 81] on h1 "Набір сирних цукерок Пригодник Дякую" at bounding box center [927, 79] width 578 height 31
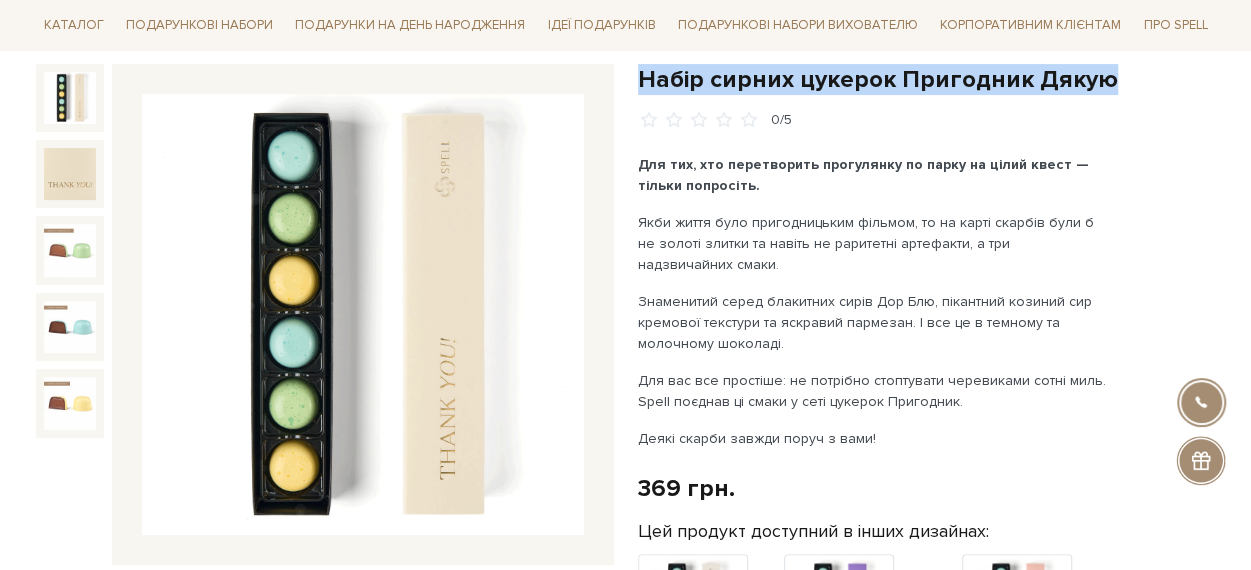
drag, startPoint x: 654, startPoint y: 81, endPoint x: 1010, endPoint y: 65, distance: 356.4
click at [1010, 65] on h1 "Набір сирних цукерок Пригодник Дякую" at bounding box center [927, 79] width 578 height 31
copy div "Набір сирних цукерок Пригодник Дякую"
click at [710, 119] on div at bounding box center [698, 120] width 121 height 19
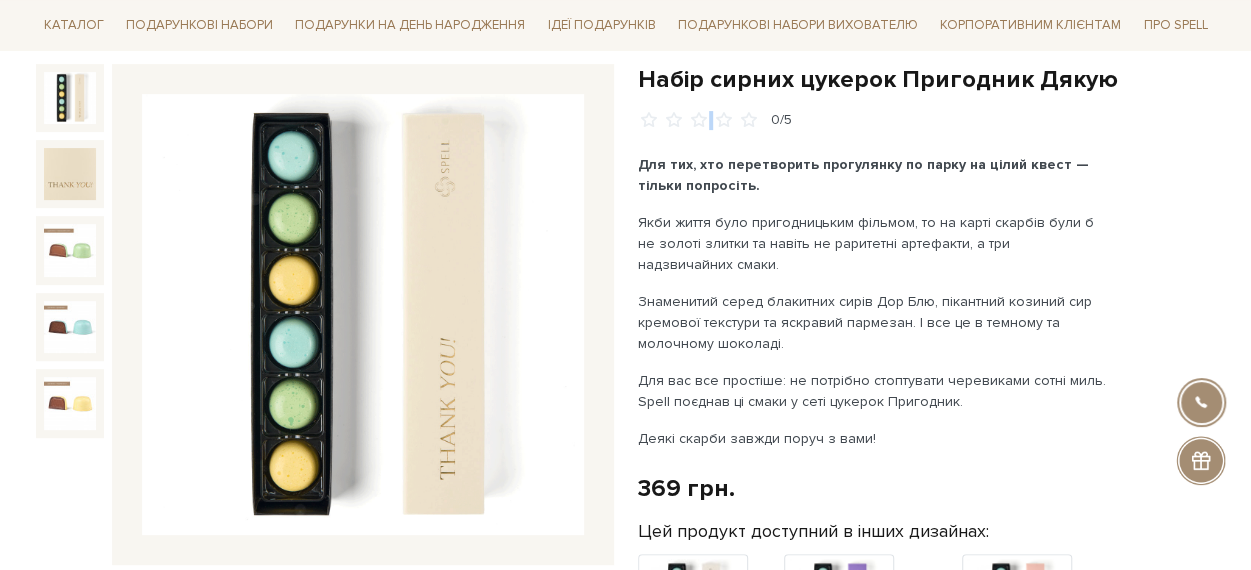
click at [186, 77] on div at bounding box center [363, 315] width 502 height 502
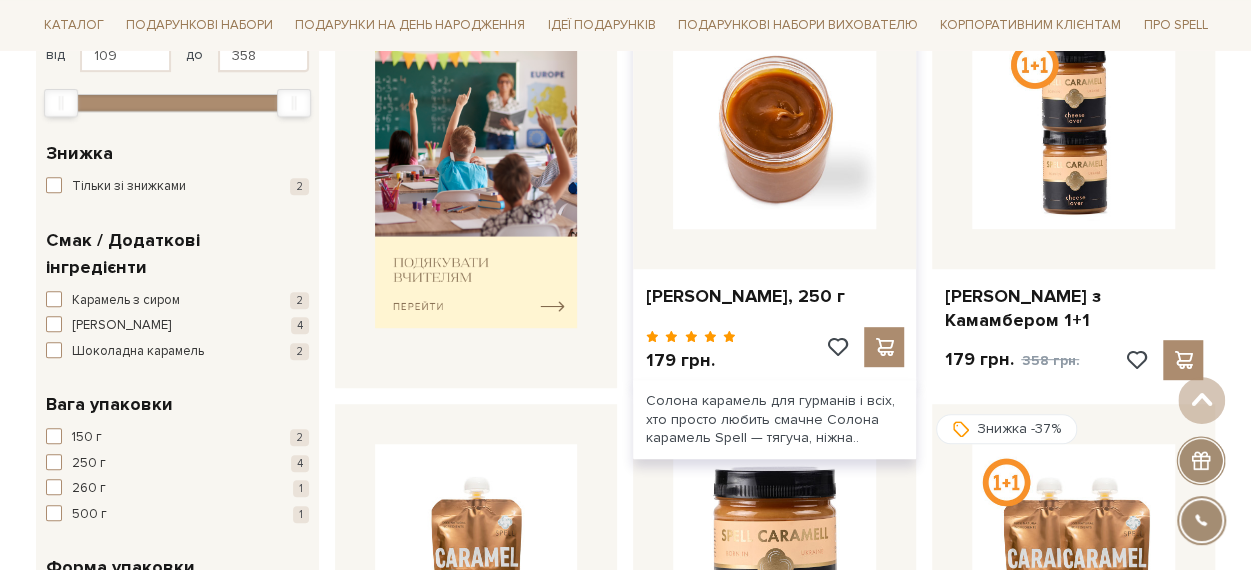
click at [764, 215] on img at bounding box center [774, 127] width 203 height 203
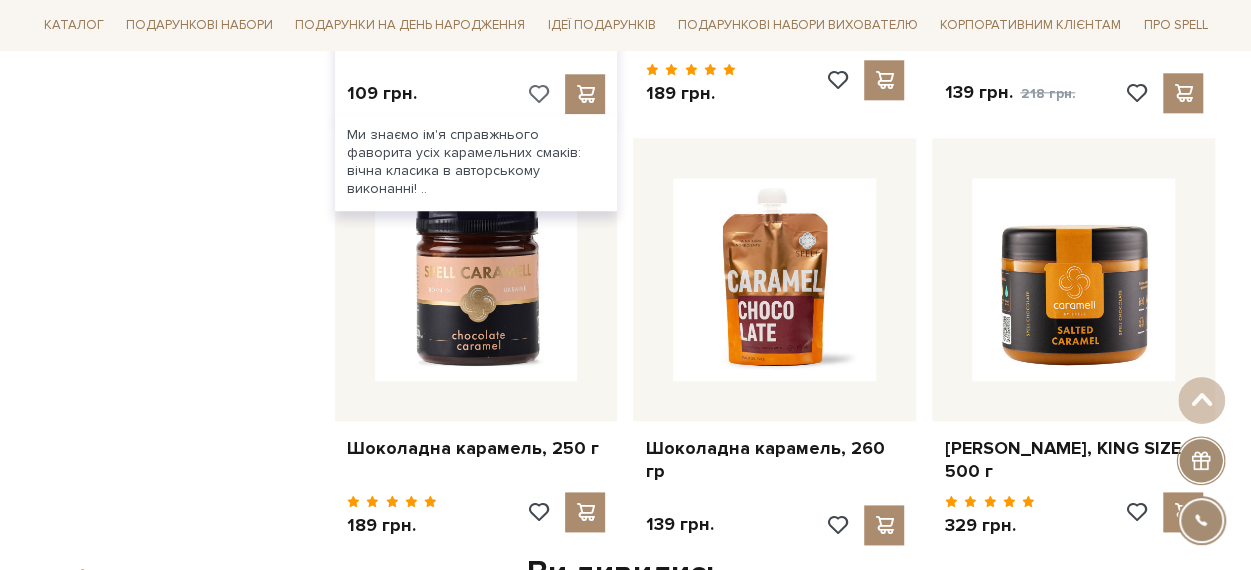
scroll to position [796, 0]
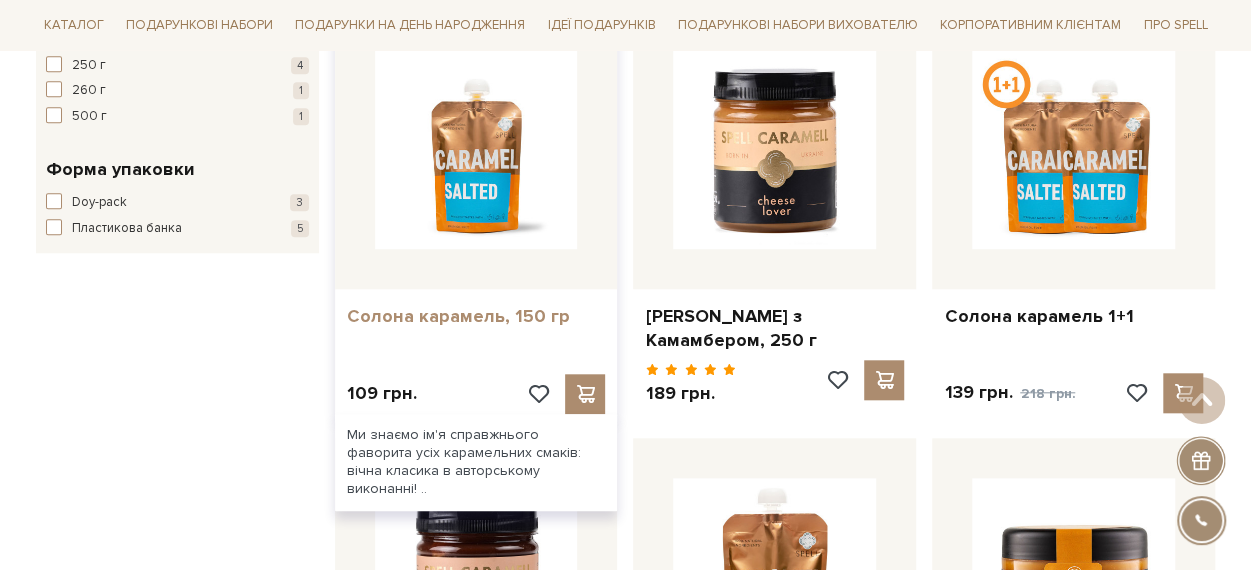
click at [484, 305] on link "Солона карамель, 150 гр" at bounding box center [476, 316] width 259 height 23
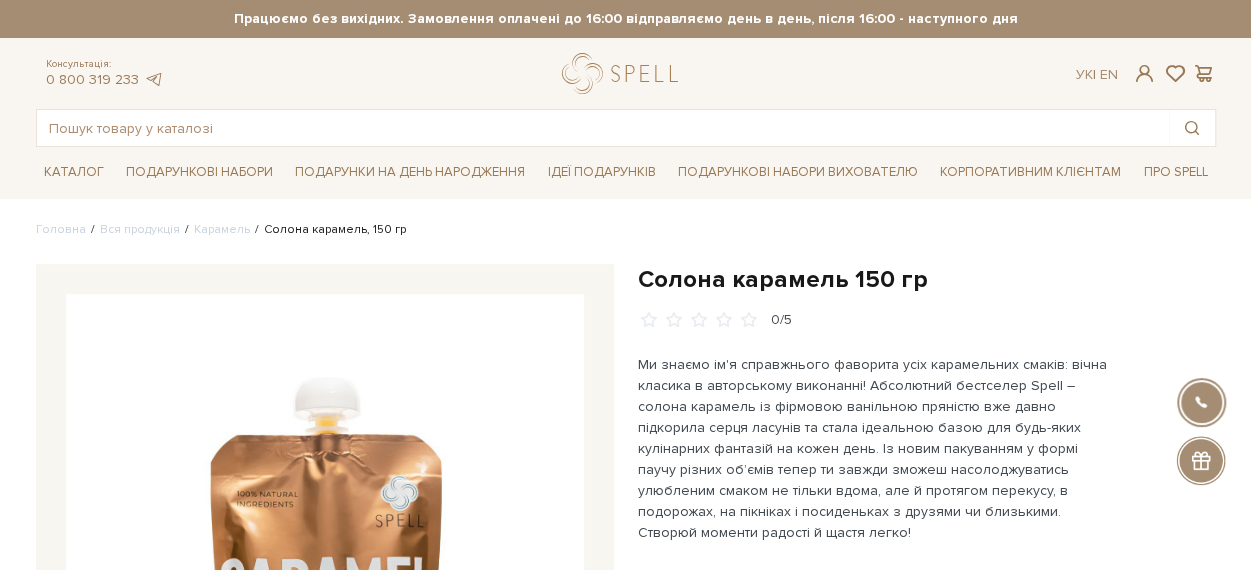
click at [674, 279] on h1 "Солона карамель 150 гр" at bounding box center [927, 279] width 578 height 31
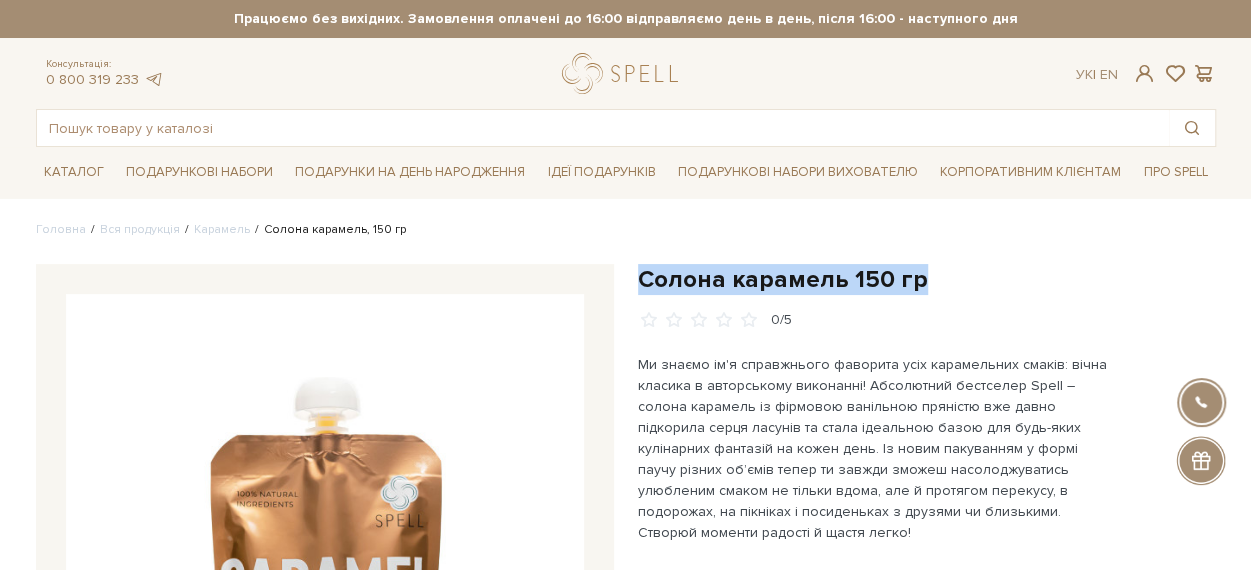
drag, startPoint x: 674, startPoint y: 279, endPoint x: 910, endPoint y: 279, distance: 236.0
click at [910, 279] on h1 "Солона карамель 150 гр" at bounding box center [927, 279] width 578 height 31
copy div "Солона карамель 150 гр"
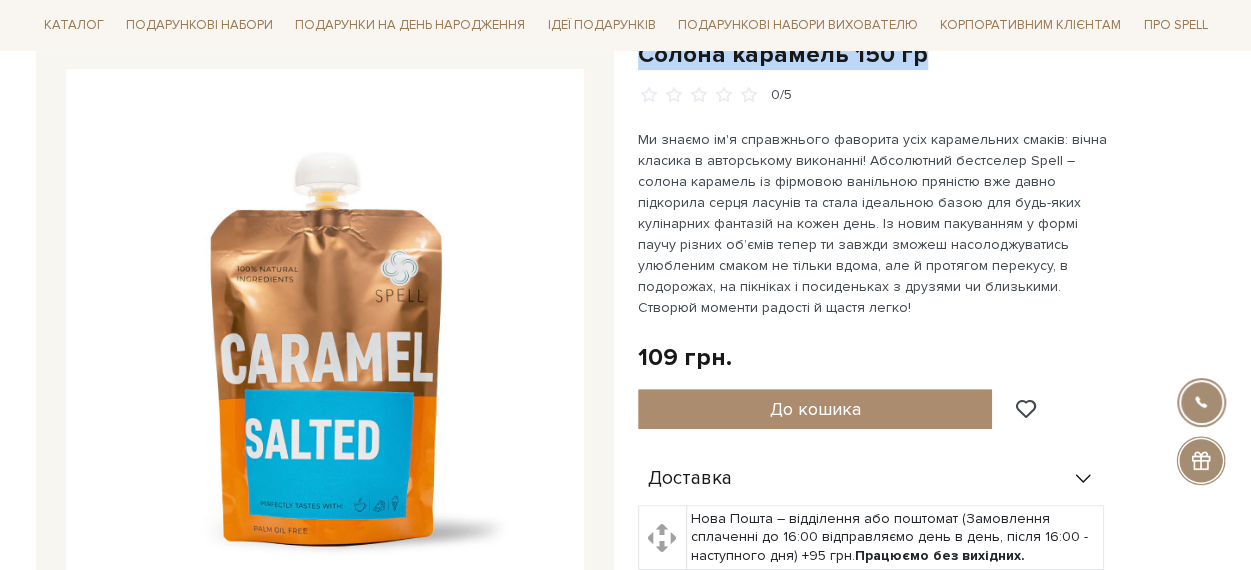
scroll to position [218, 0]
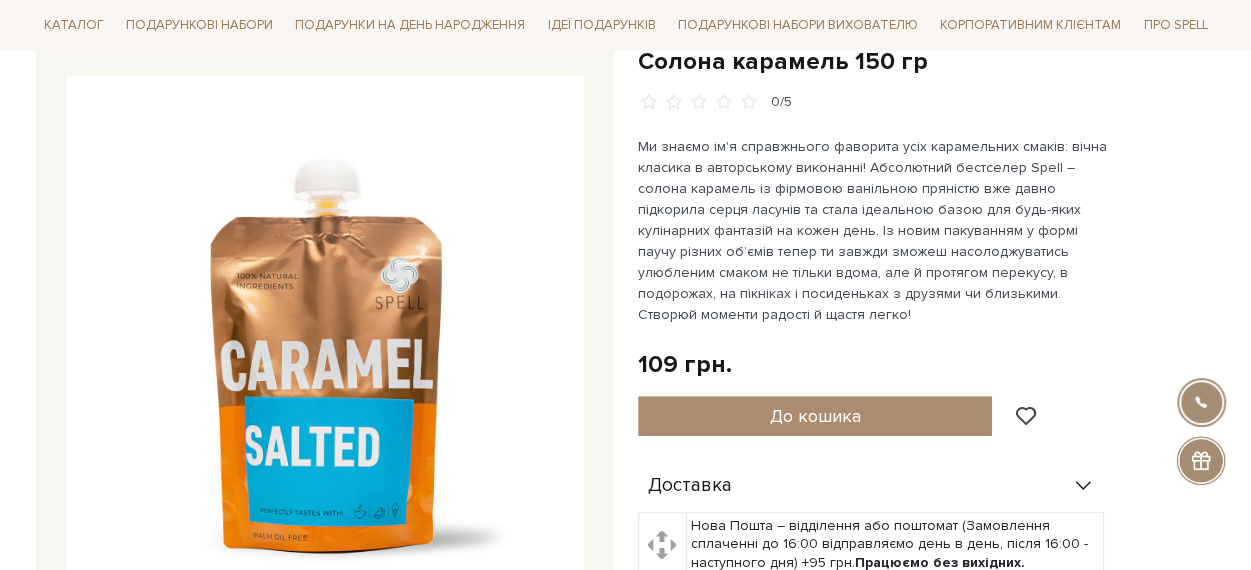
click at [1116, 137] on div "Солона карамель 150 гр 0/5 109 грн. Оплата частинами: До кошика" at bounding box center [927, 495] width 578 height 898
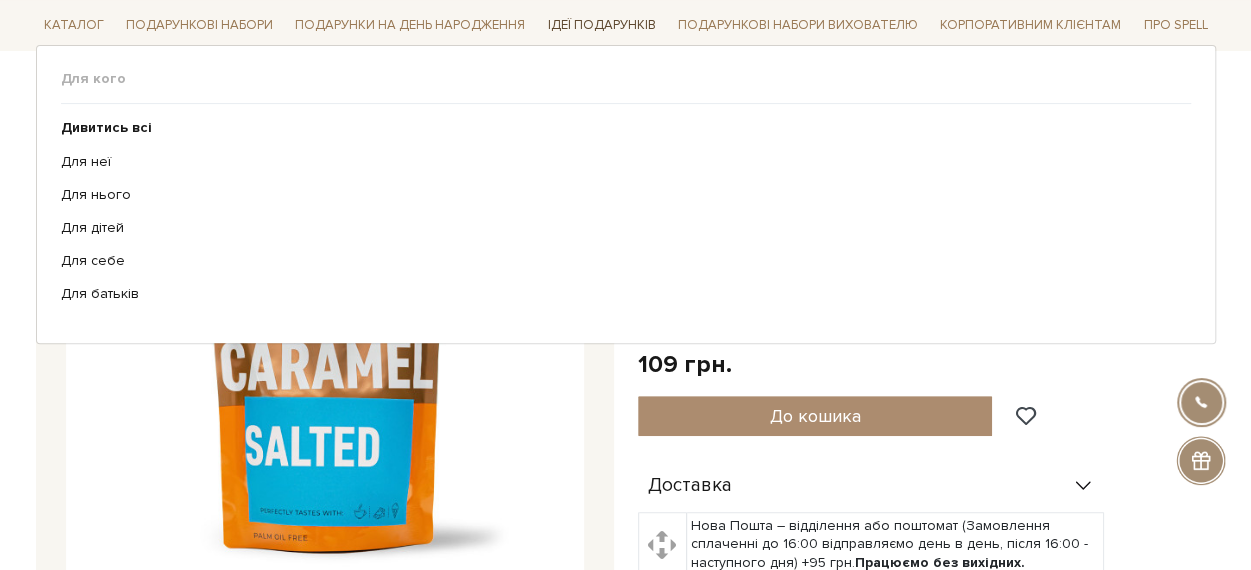
scroll to position [0, 0]
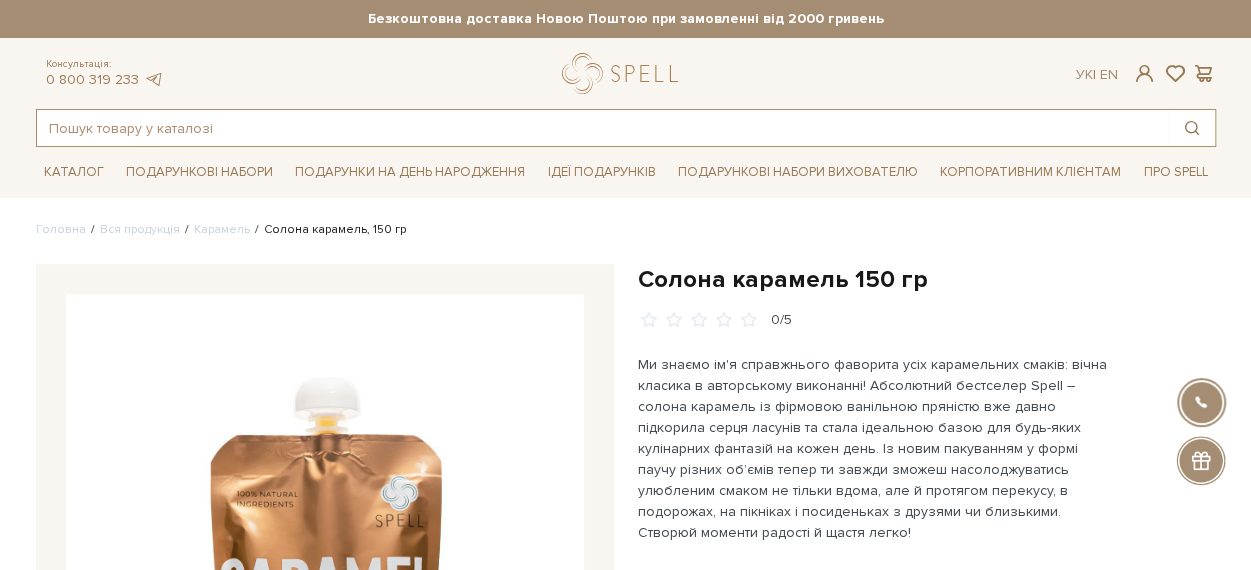
click at [400, 131] on input "text" at bounding box center [603, 128] width 1132 height 36
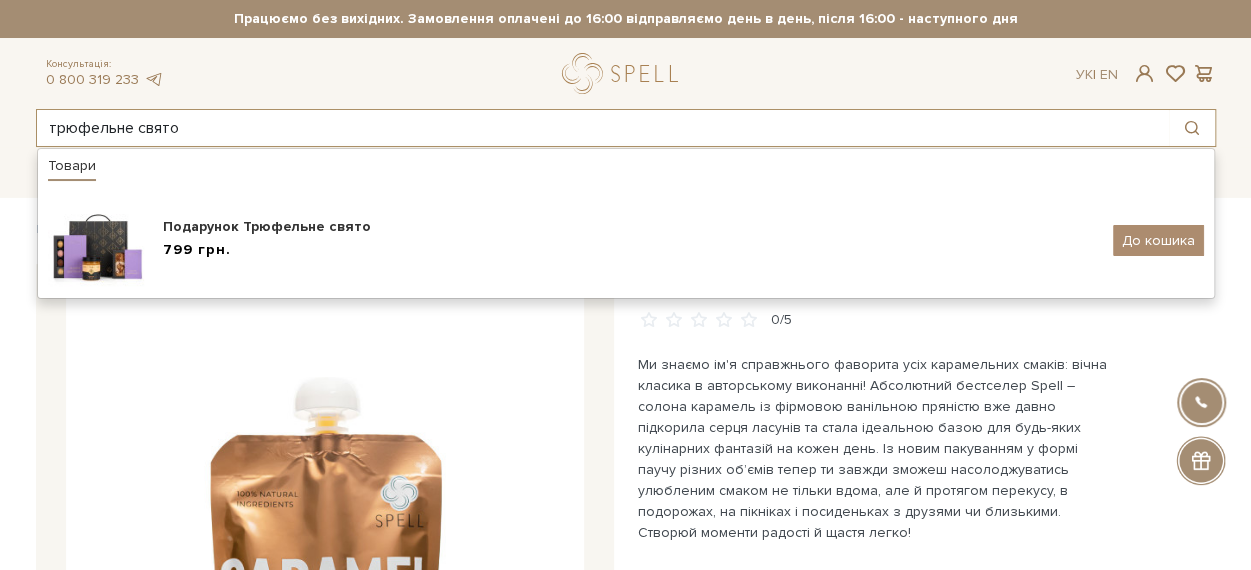
type input "трюфельне свято"
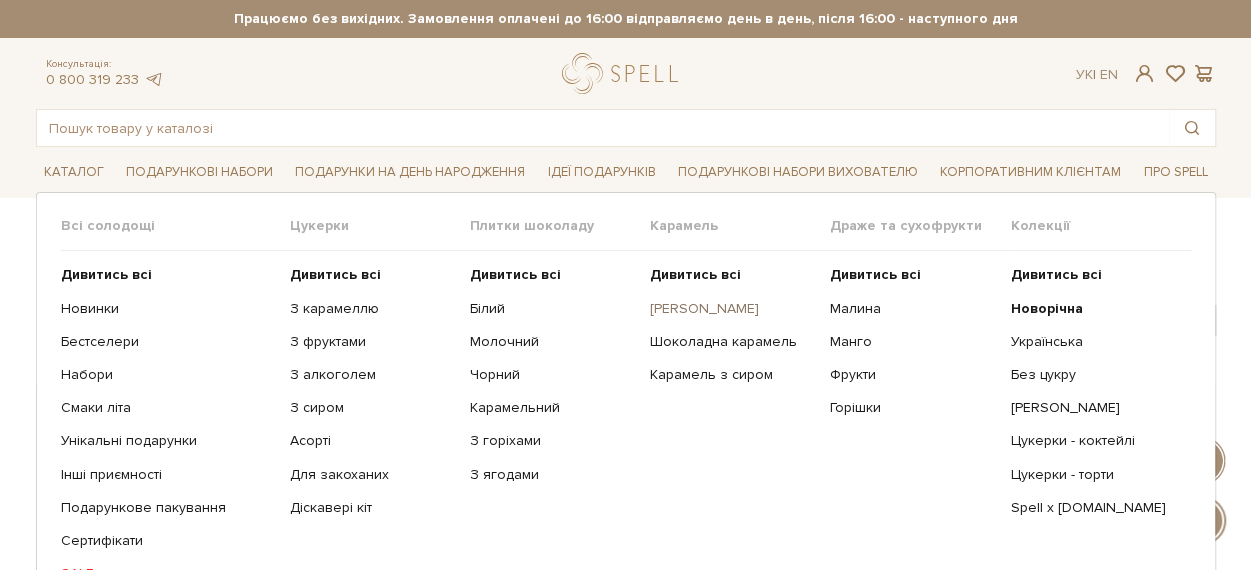
click at [730, 300] on link "[PERSON_NAME]" at bounding box center [732, 309] width 165 height 18
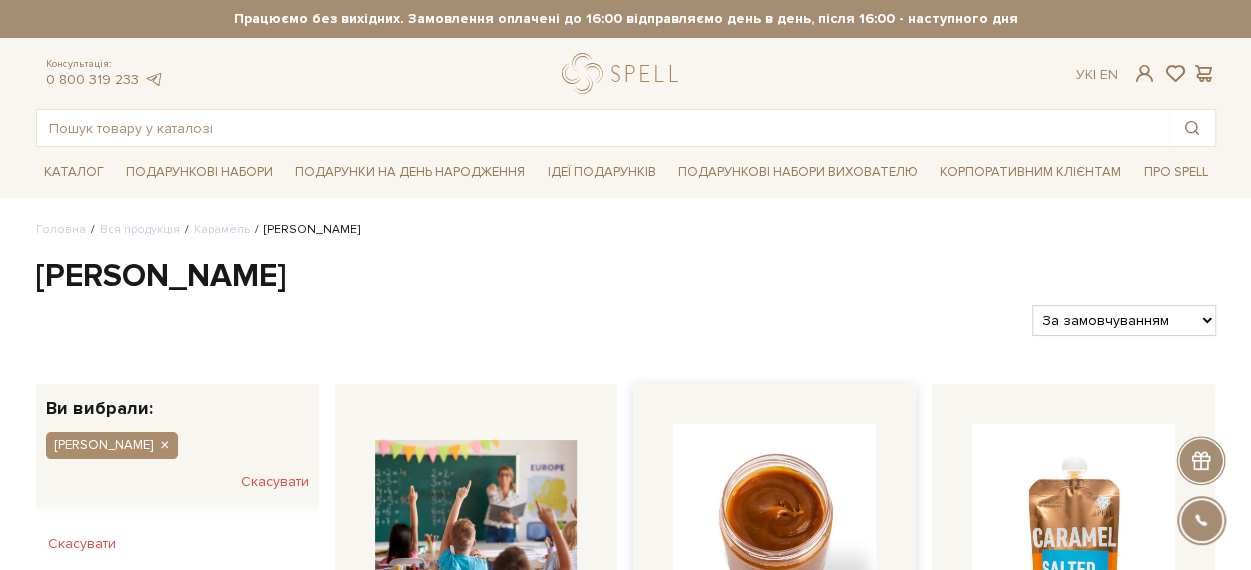
scroll to position [200, 0]
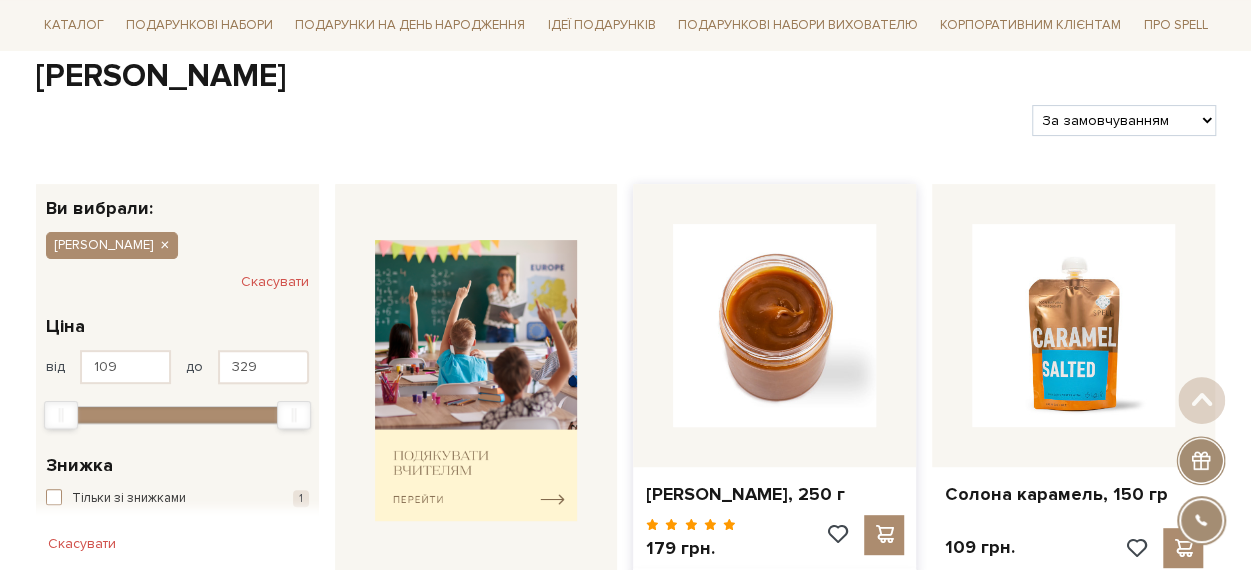
click at [761, 337] on img at bounding box center [774, 325] width 203 height 203
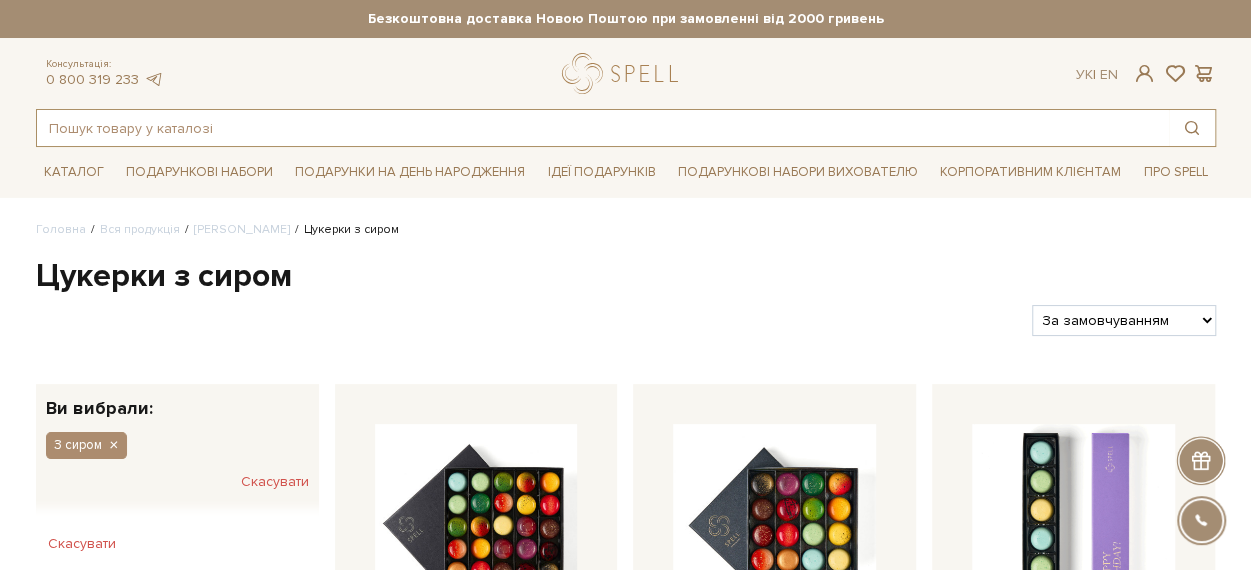
click at [382, 119] on input "text" at bounding box center [603, 128] width 1132 height 36
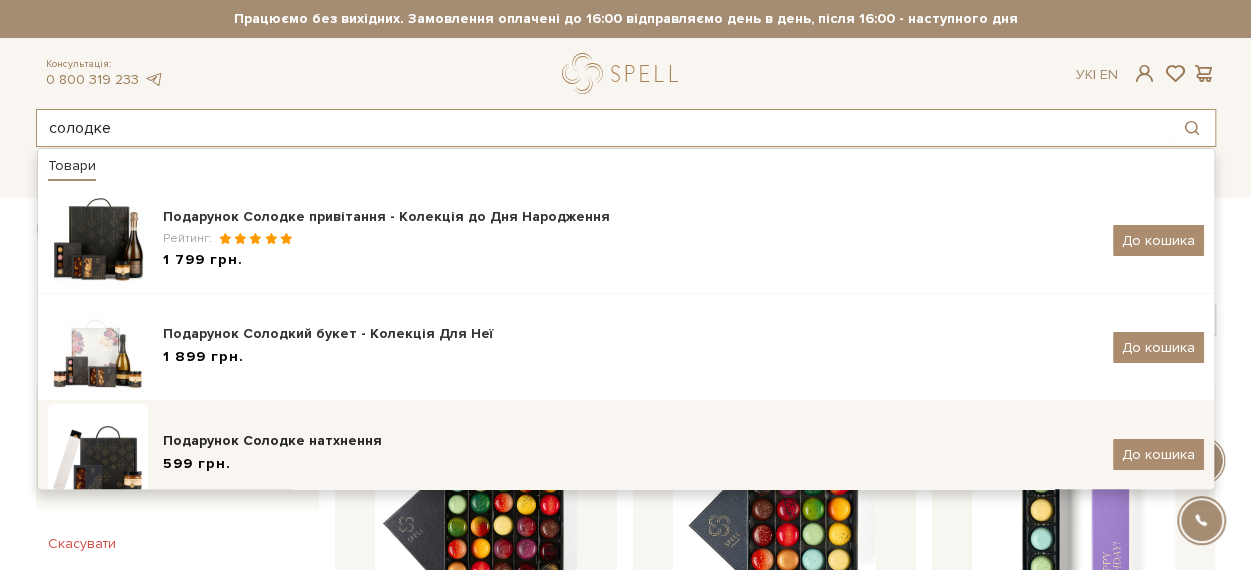
type input "солодке"
click at [259, 431] on div "Подарунок Солодке натхнення" at bounding box center [630, 441] width 935 height 20
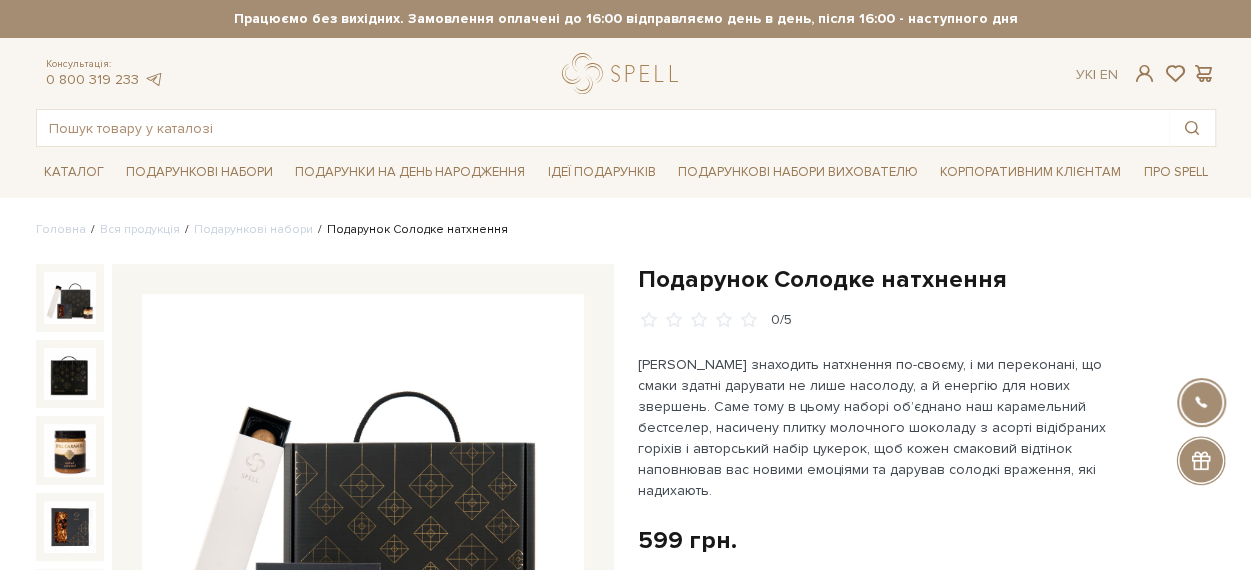
click at [962, 281] on h1 "Подарунок Солодке натхнення" at bounding box center [927, 279] width 578 height 31
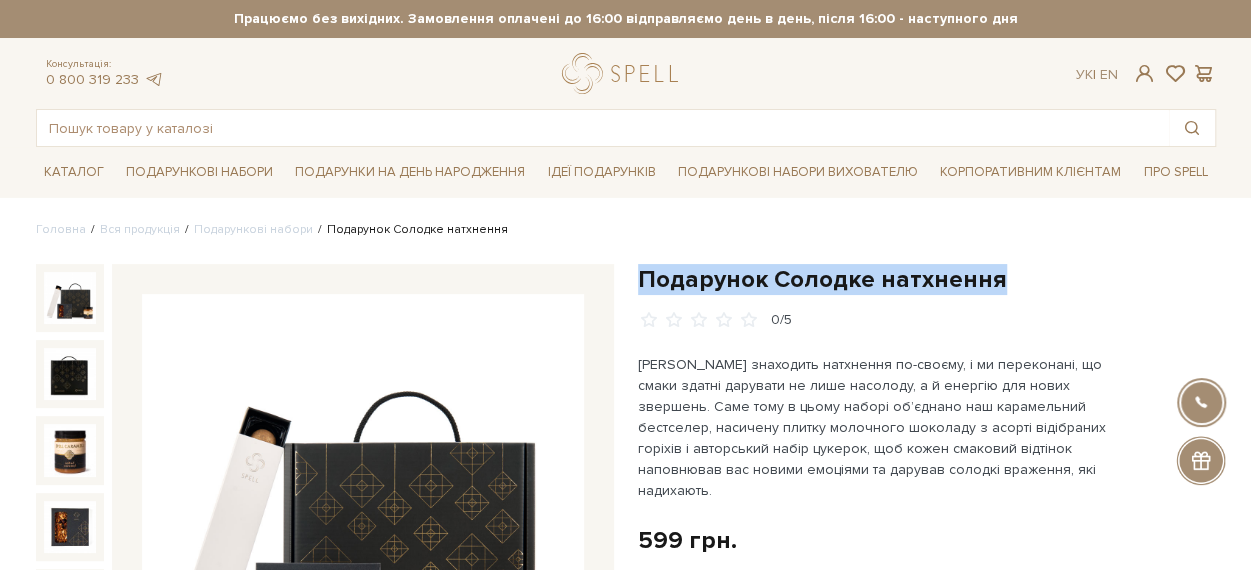
drag, startPoint x: 962, startPoint y: 281, endPoint x: 658, endPoint y: 276, distance: 304.0
click at [658, 276] on h1 "Подарунок Солодке натхнення" at bounding box center [927, 279] width 578 height 31
copy h1 "Подарунок Солодке натхнення"
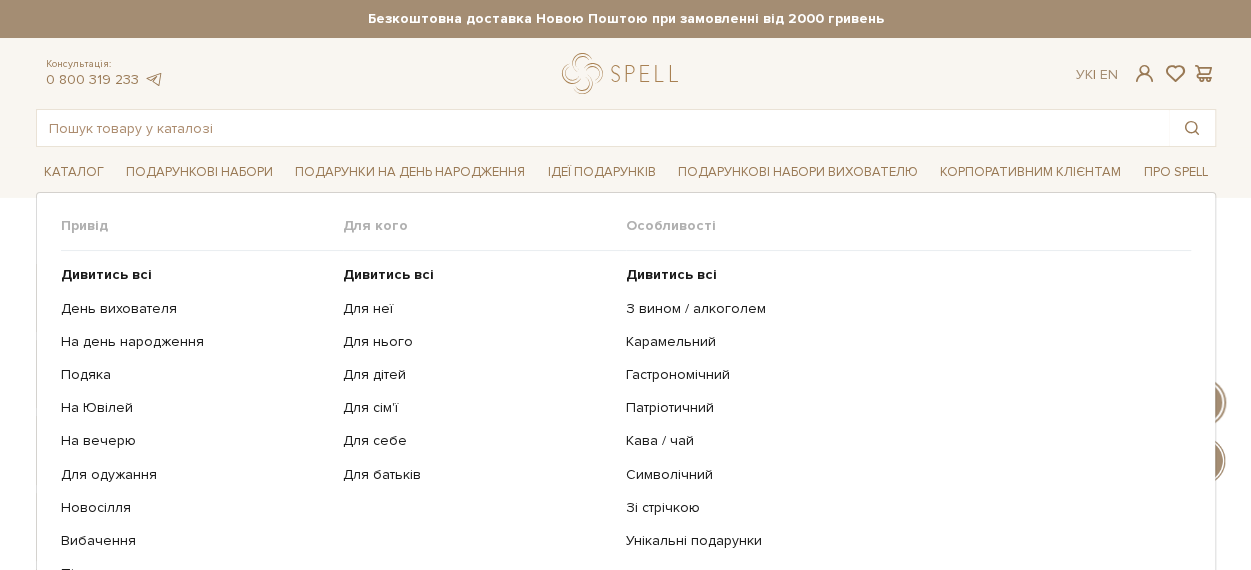
scroll to position [100, 0]
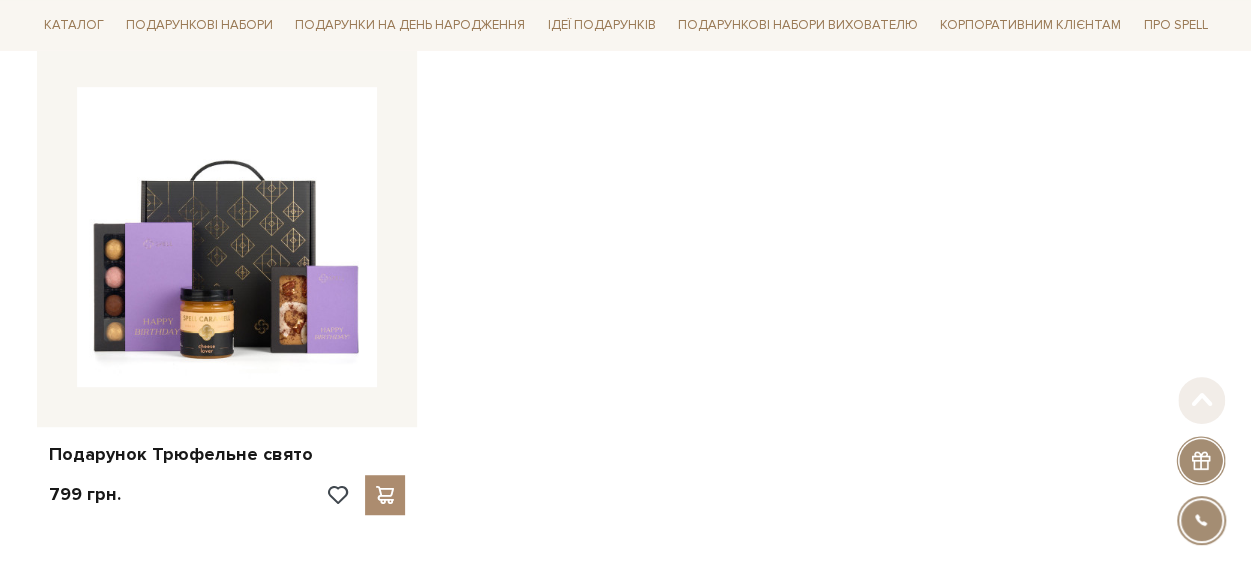
scroll to position [500, 0]
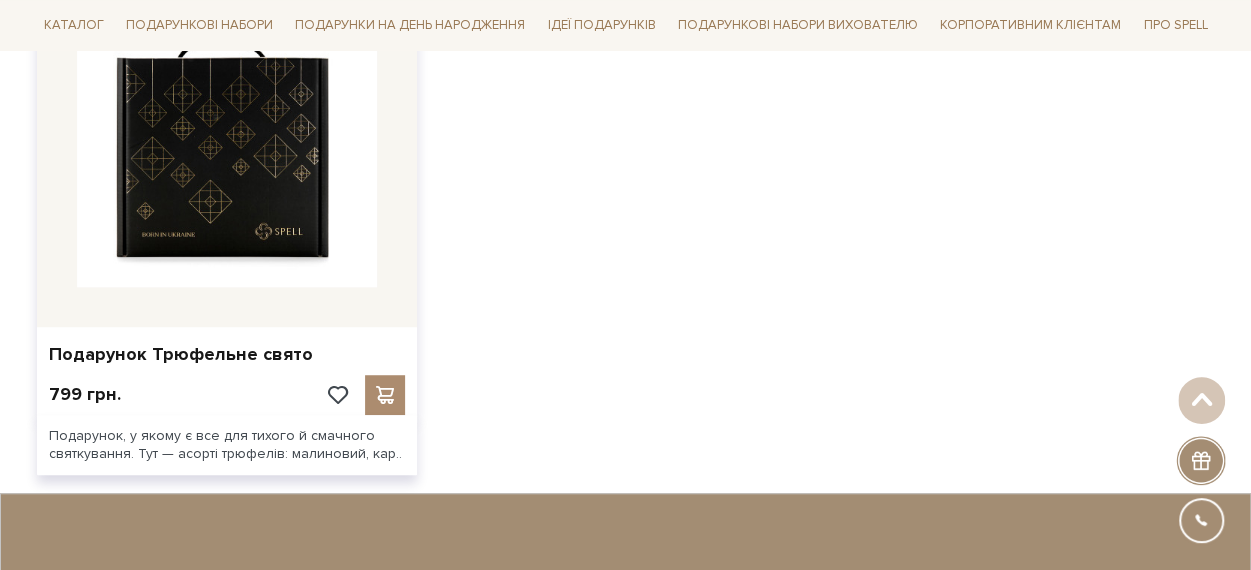
click at [204, 126] on img at bounding box center [227, 137] width 300 height 300
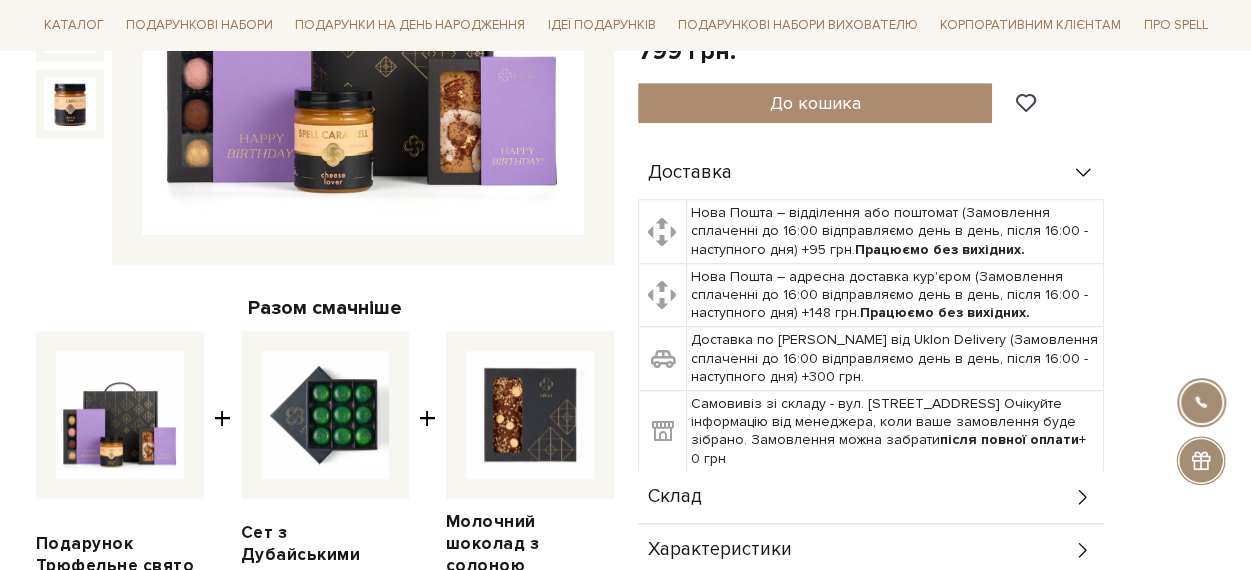
scroll to position [600, 0]
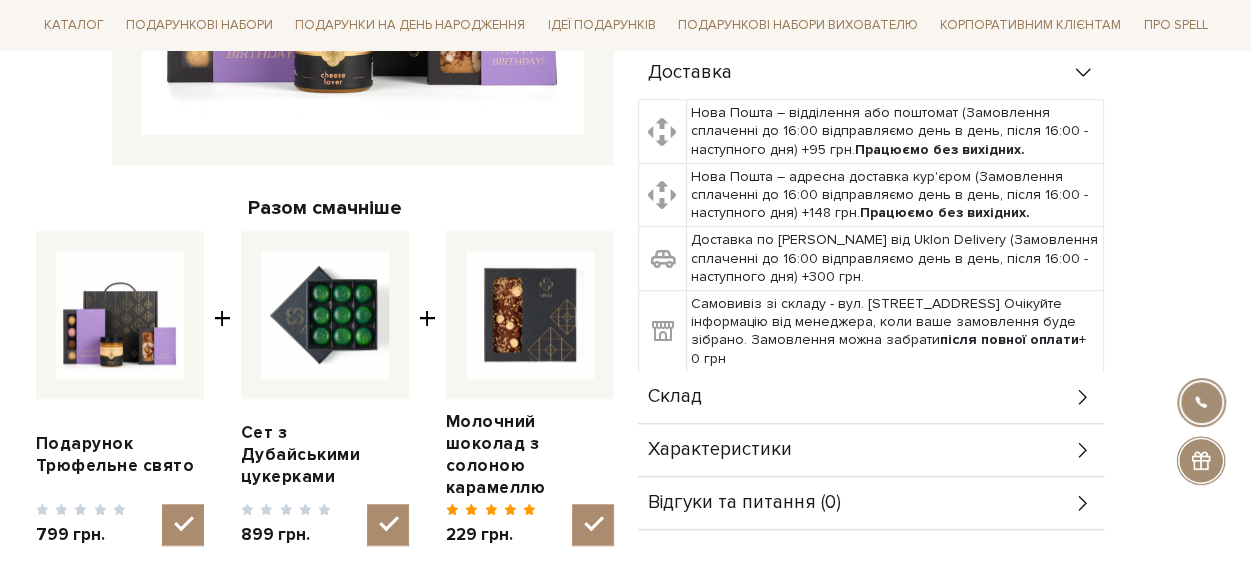
click at [793, 385] on div "Склад" at bounding box center [871, 397] width 466 height 52
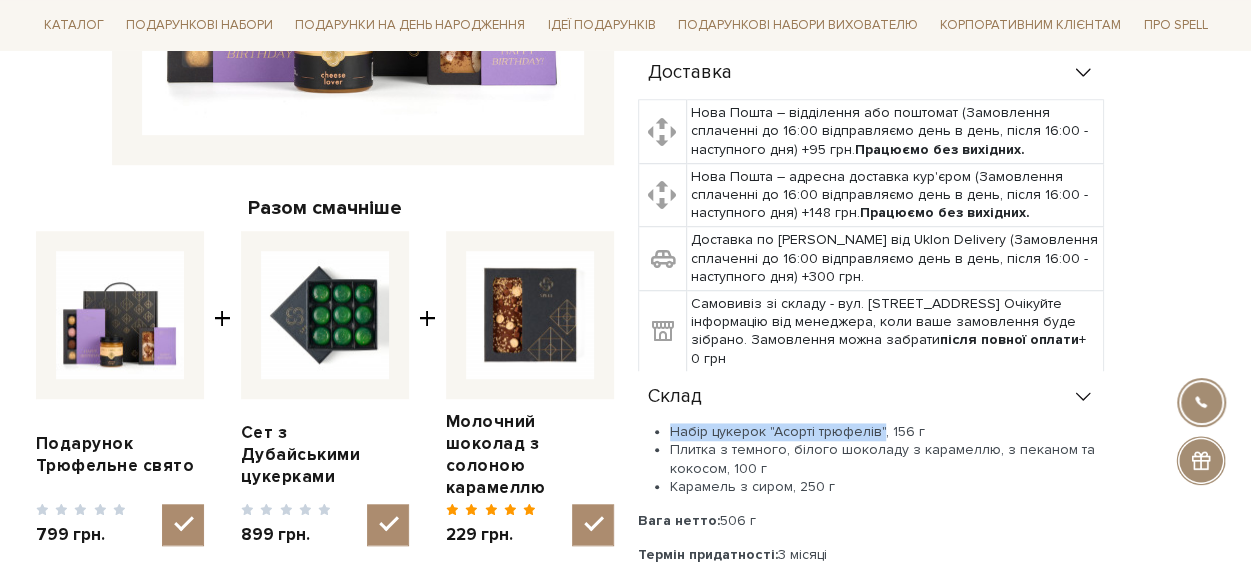
drag, startPoint x: 880, startPoint y: 430, endPoint x: 669, endPoint y: 427, distance: 211.0
click at [670, 427] on li "Набір цукерок "Асорті трюфелів", 156 г" at bounding box center [887, 432] width 434 height 18
copy li "Набір цукерок "Асорті трюфелів""
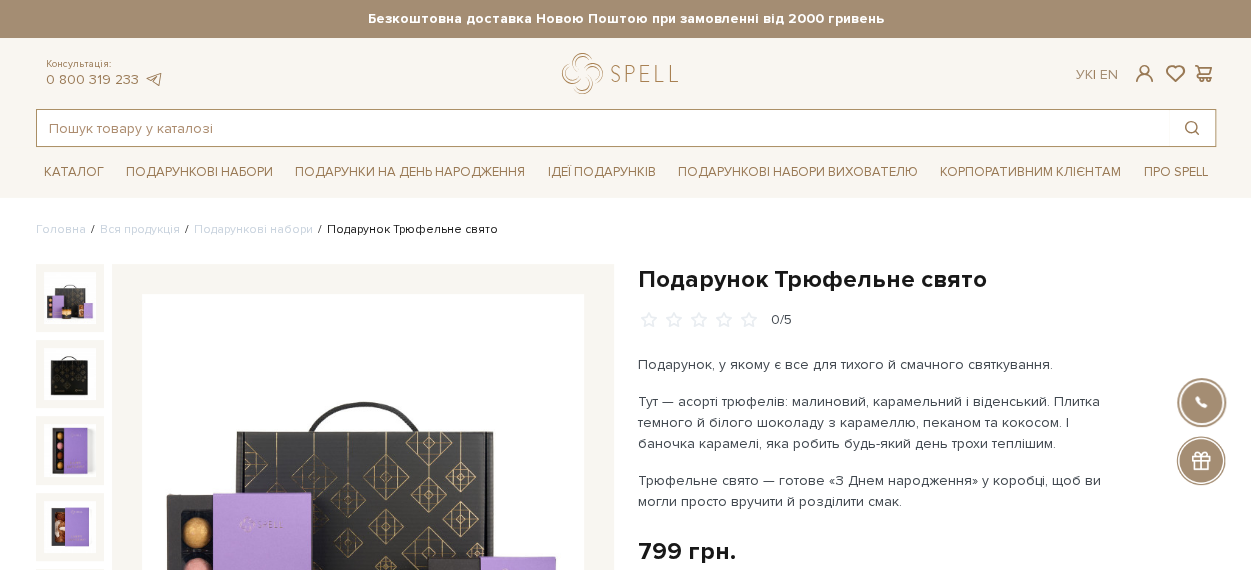
click at [102, 134] on input "text" at bounding box center [603, 128] width 1132 height 36
paste input "Набір цукерок "Асорті трюфелів""
type input "Набір цукерок "Асорті трюфелів""
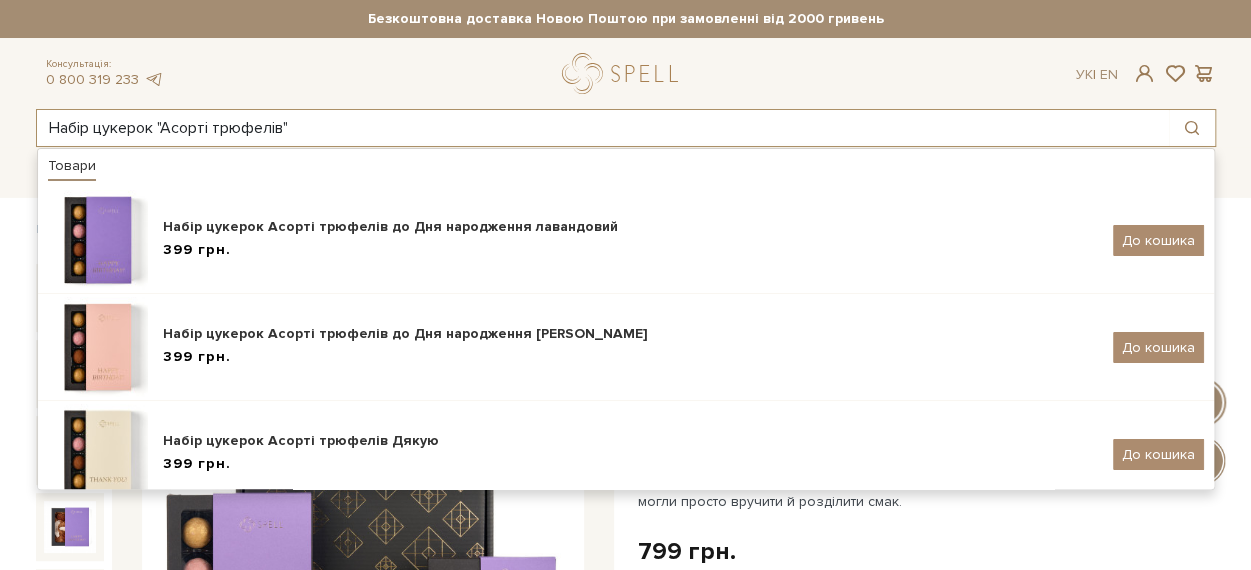
drag, startPoint x: 334, startPoint y: 125, endPoint x: 0, endPoint y: 123, distance: 334.0
click at [1, 123] on header "Безкоштовна доставка Новою Поштою при замовленні від 2000 гривень Працюємо без …" at bounding box center [625, 73] width 1251 height 147
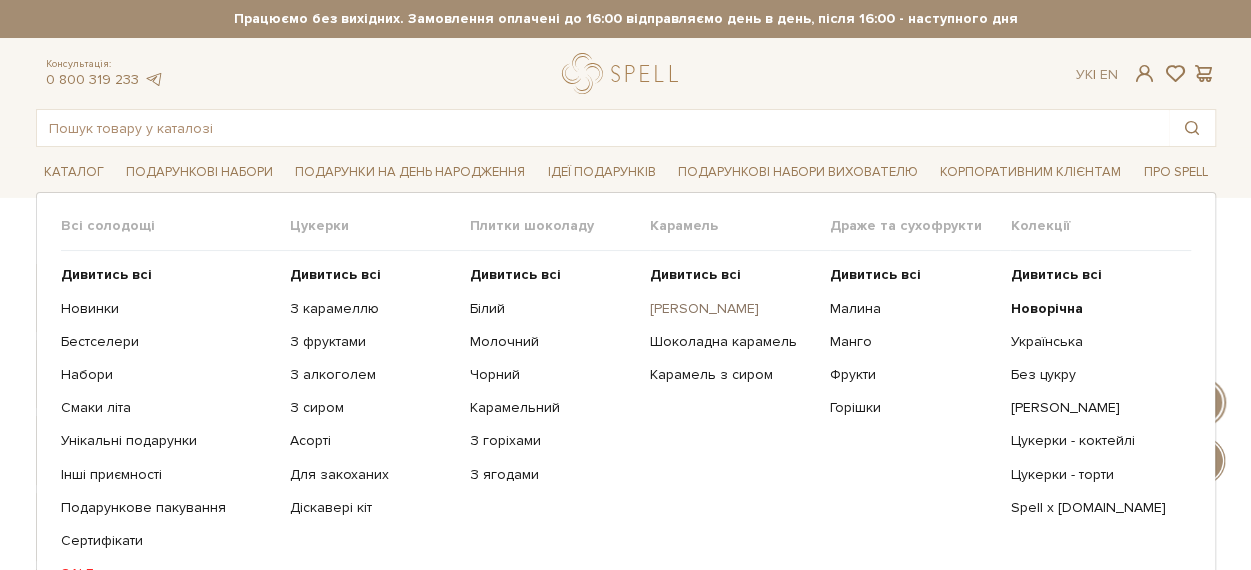
click at [694, 305] on link "[PERSON_NAME]" at bounding box center [732, 309] width 165 height 18
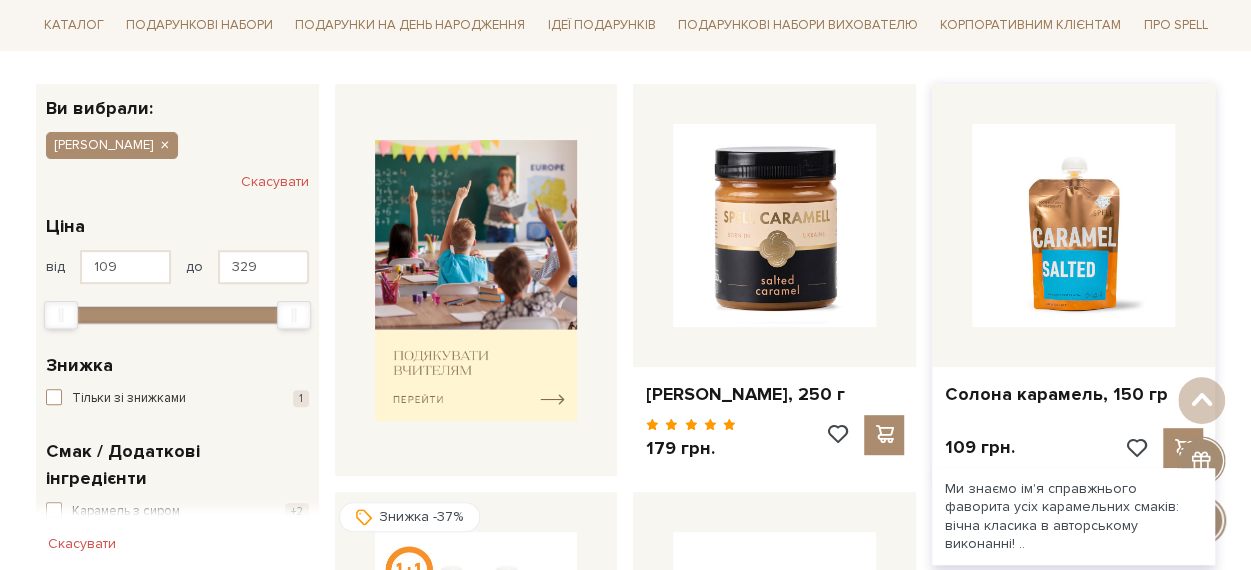
scroll to position [400, 0]
